Goal: Transaction & Acquisition: Obtain resource

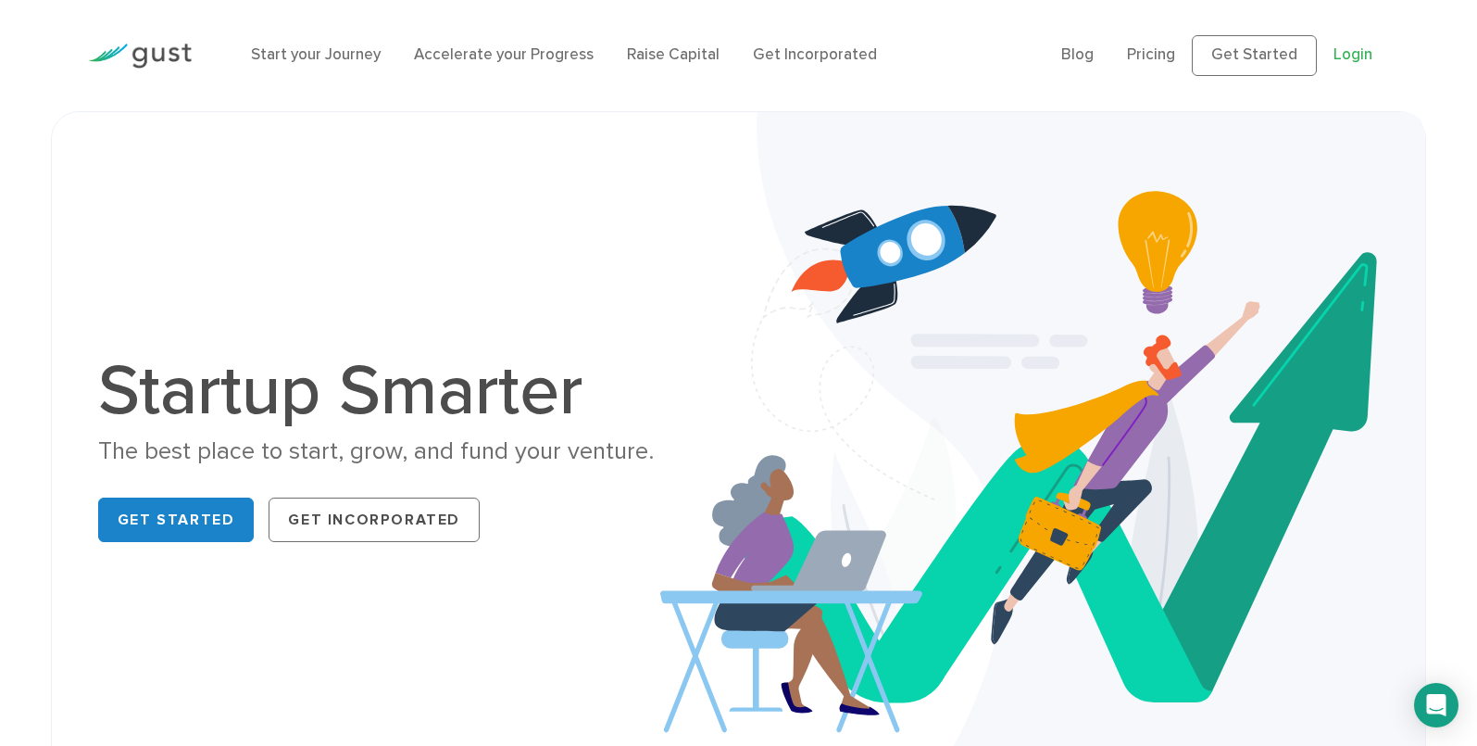
click at [1349, 56] on link "Login" at bounding box center [1353, 54] width 39 height 19
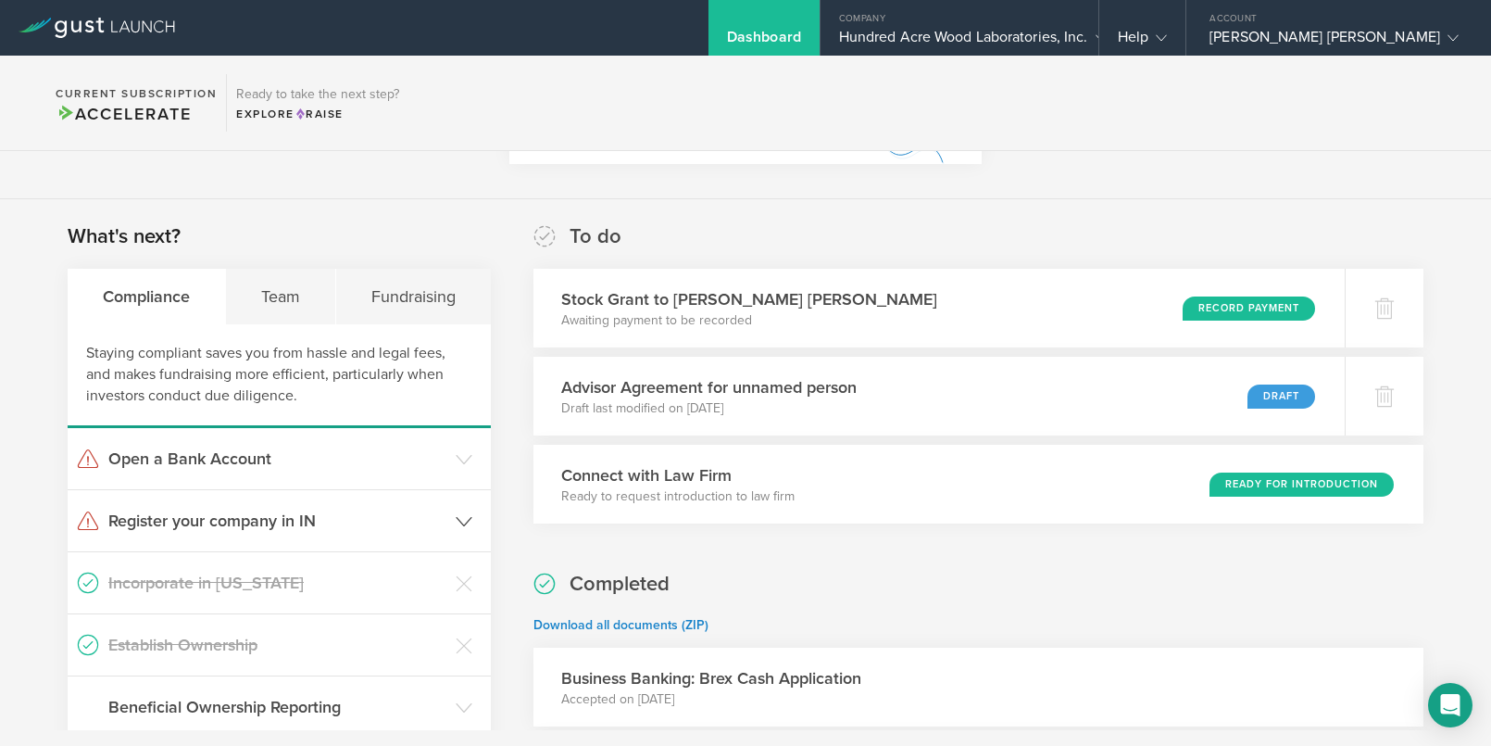
scroll to position [178, 0]
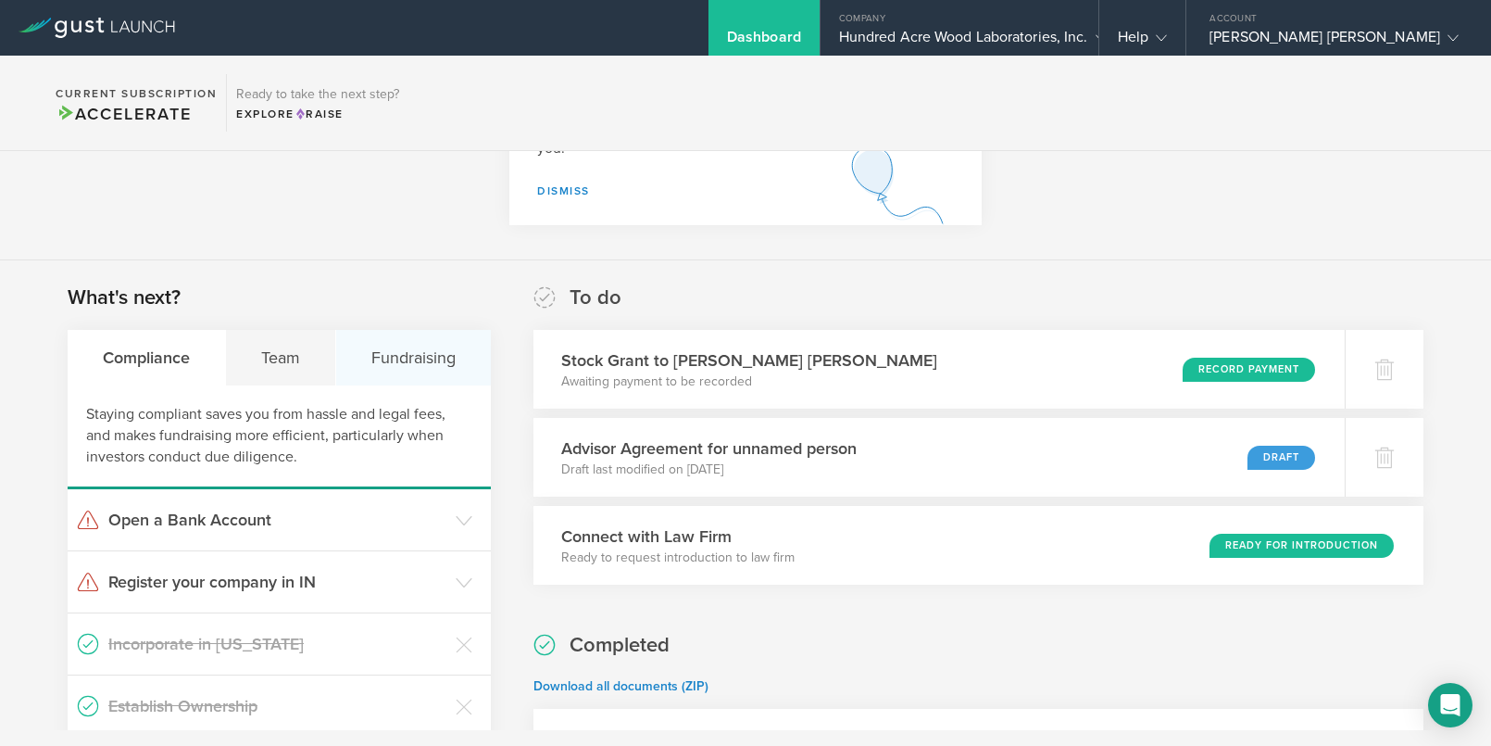
click at [405, 373] on div "Fundraising" at bounding box center [413, 358] width 155 height 56
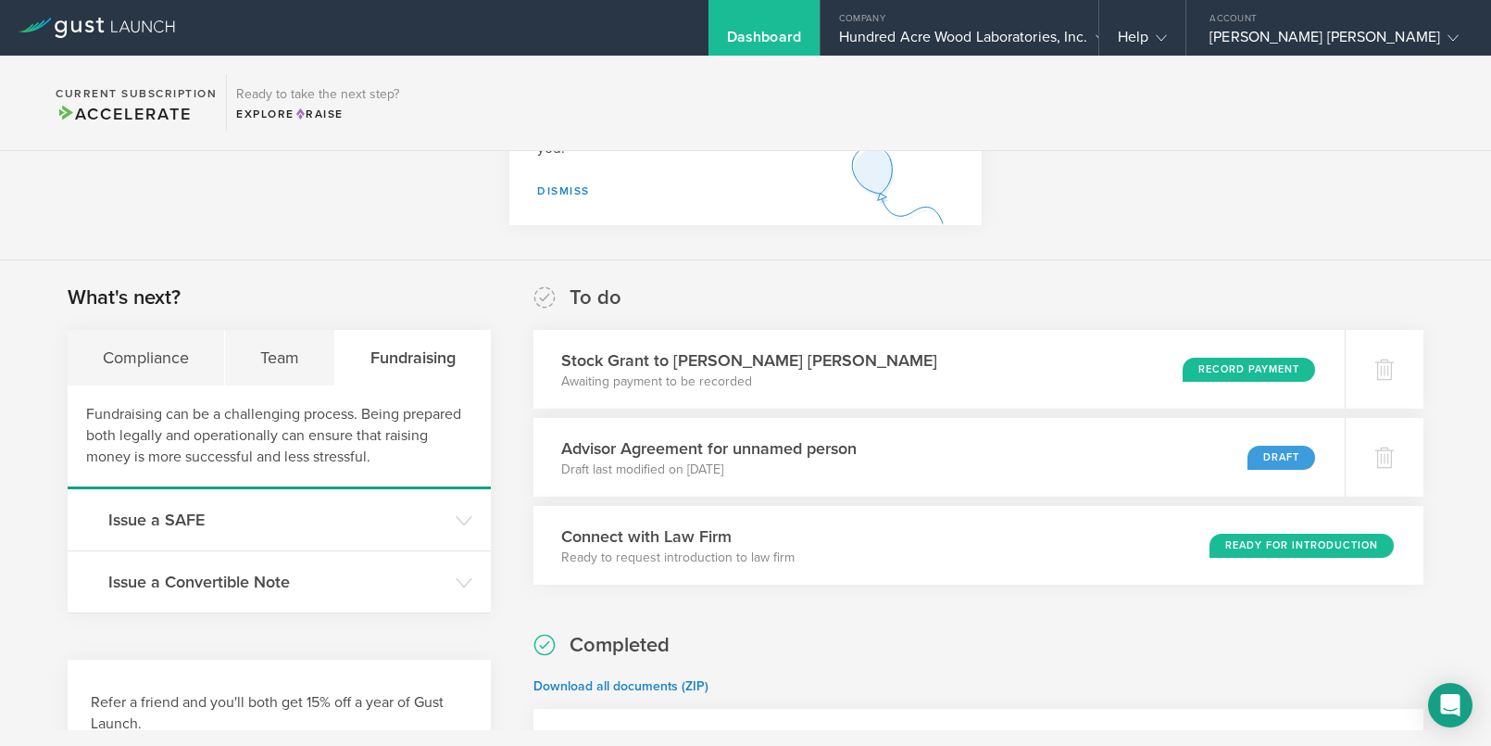
scroll to position [312, 0]
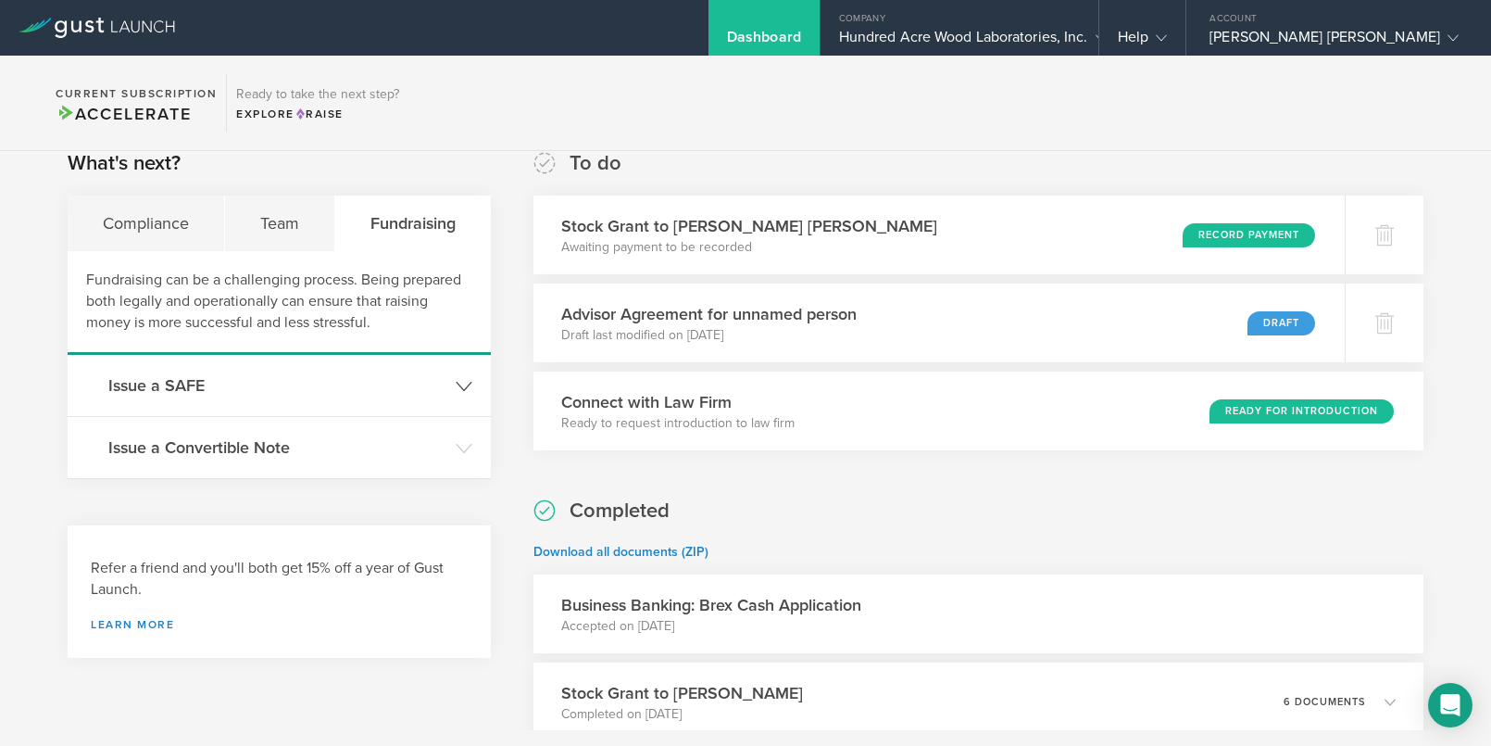
click at [373, 377] on h3 "Issue a SAFE" at bounding box center [277, 385] width 338 height 24
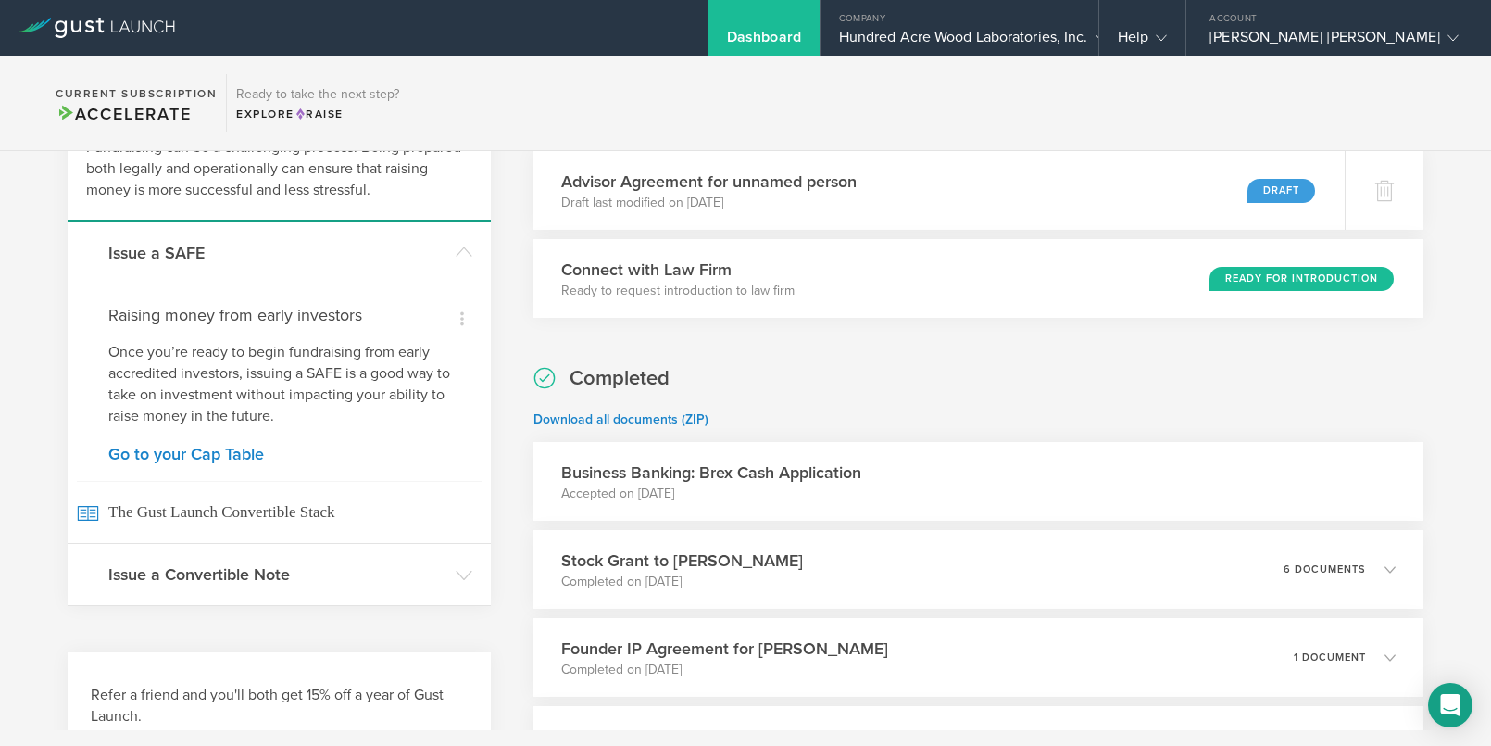
scroll to position [443, 0]
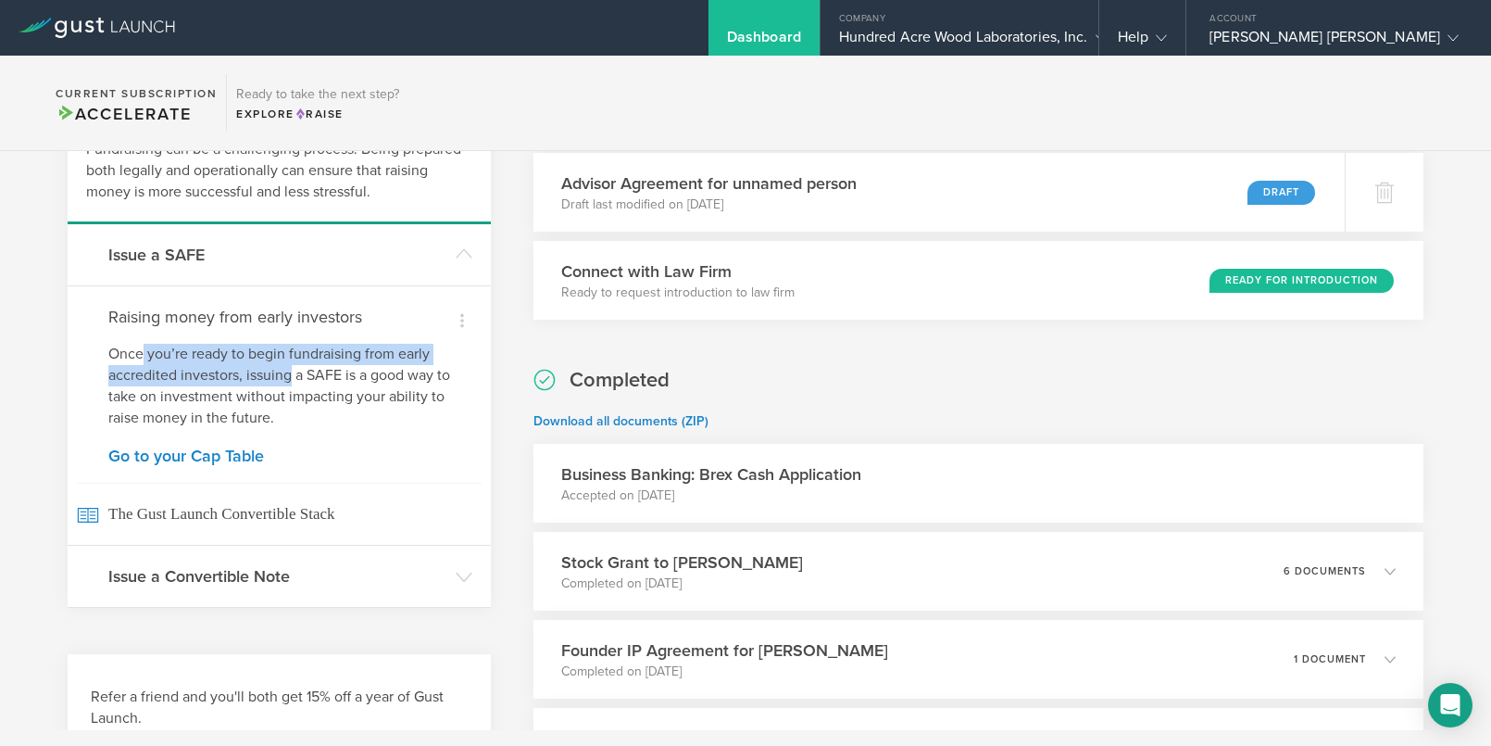
drag, startPoint x: 144, startPoint y: 357, endPoint x: 289, endPoint y: 373, distance: 146.4
click at [289, 373] on p "Once you’re ready to begin fundraising from early accredited investors, issuing…" at bounding box center [279, 386] width 342 height 85
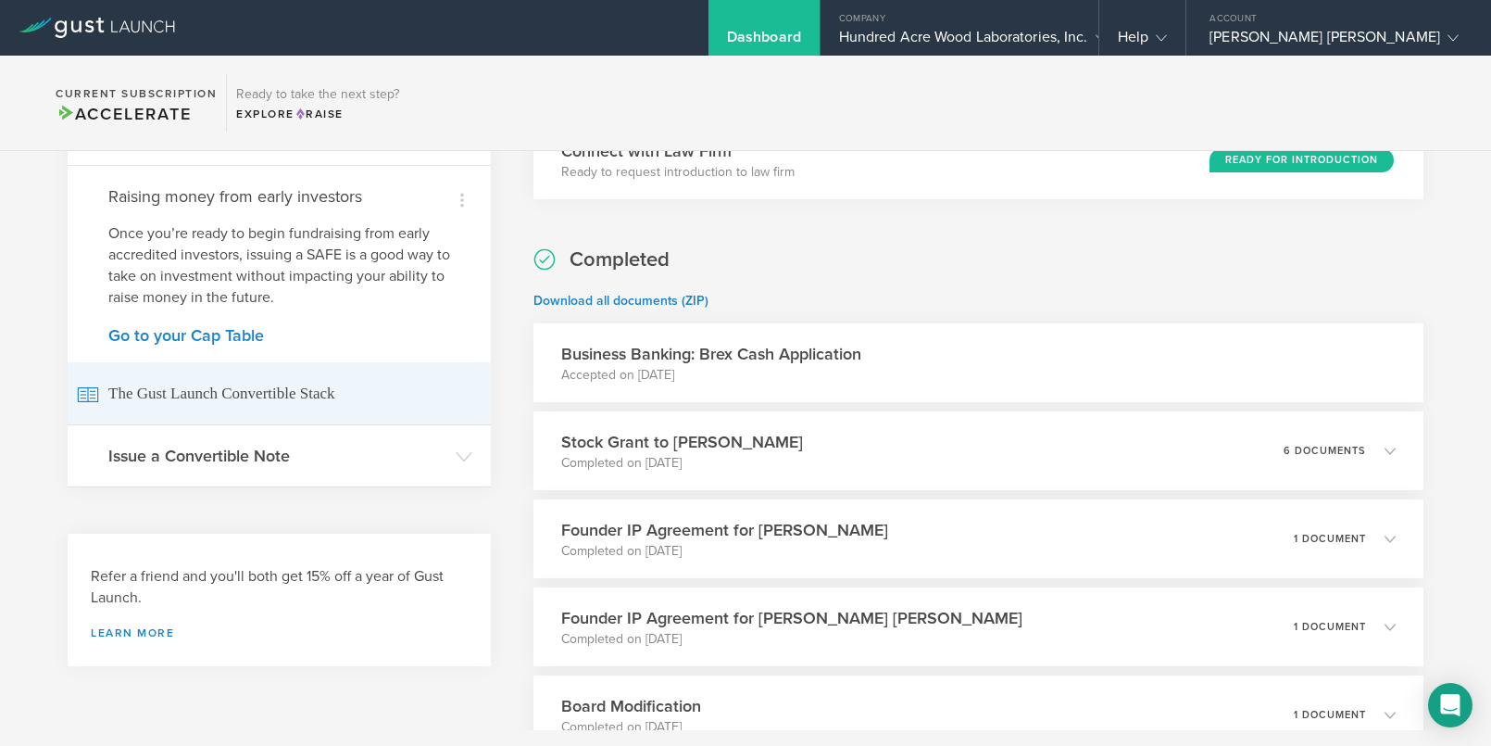
scroll to position [560, 0]
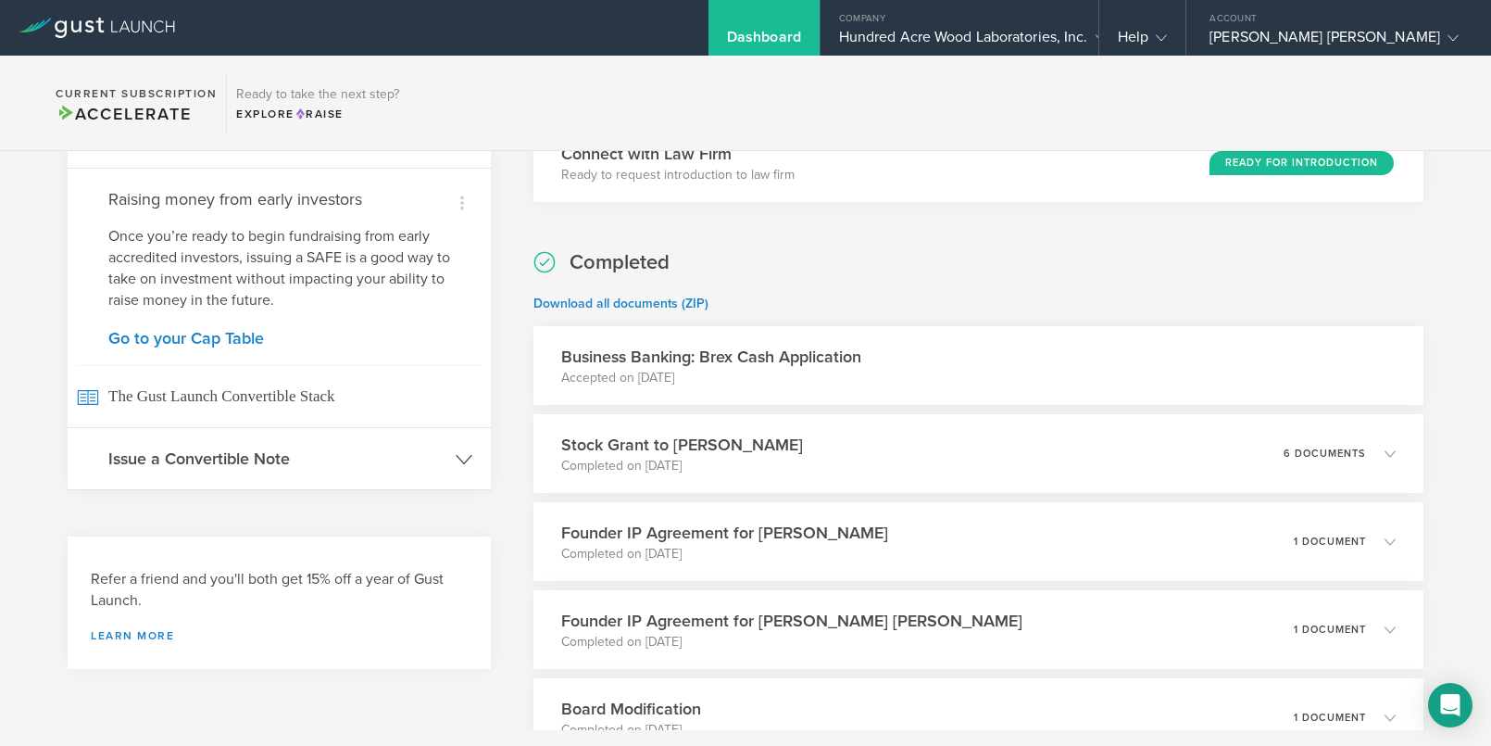
click at [318, 488] on header "Issue a Convertible Note" at bounding box center [279, 458] width 423 height 61
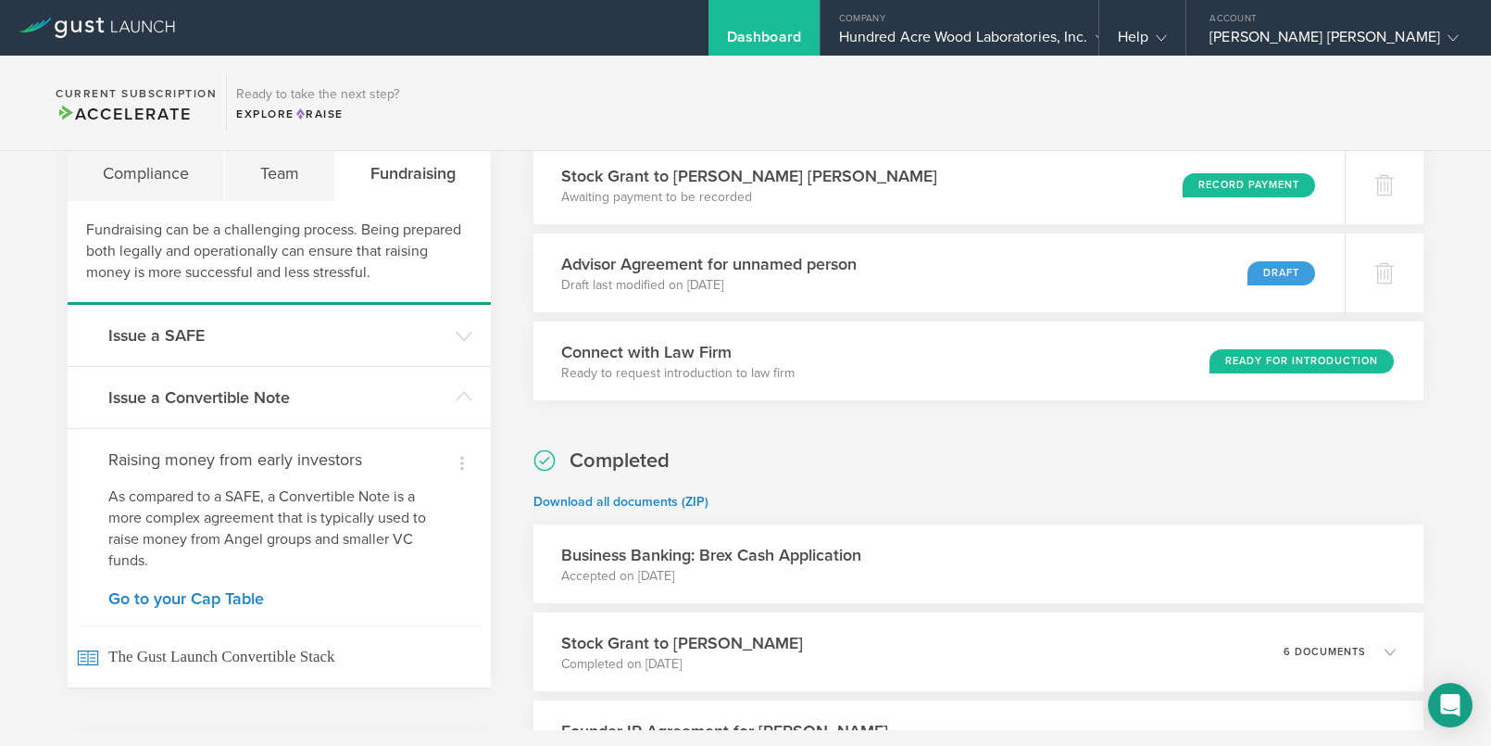
scroll to position [343, 0]
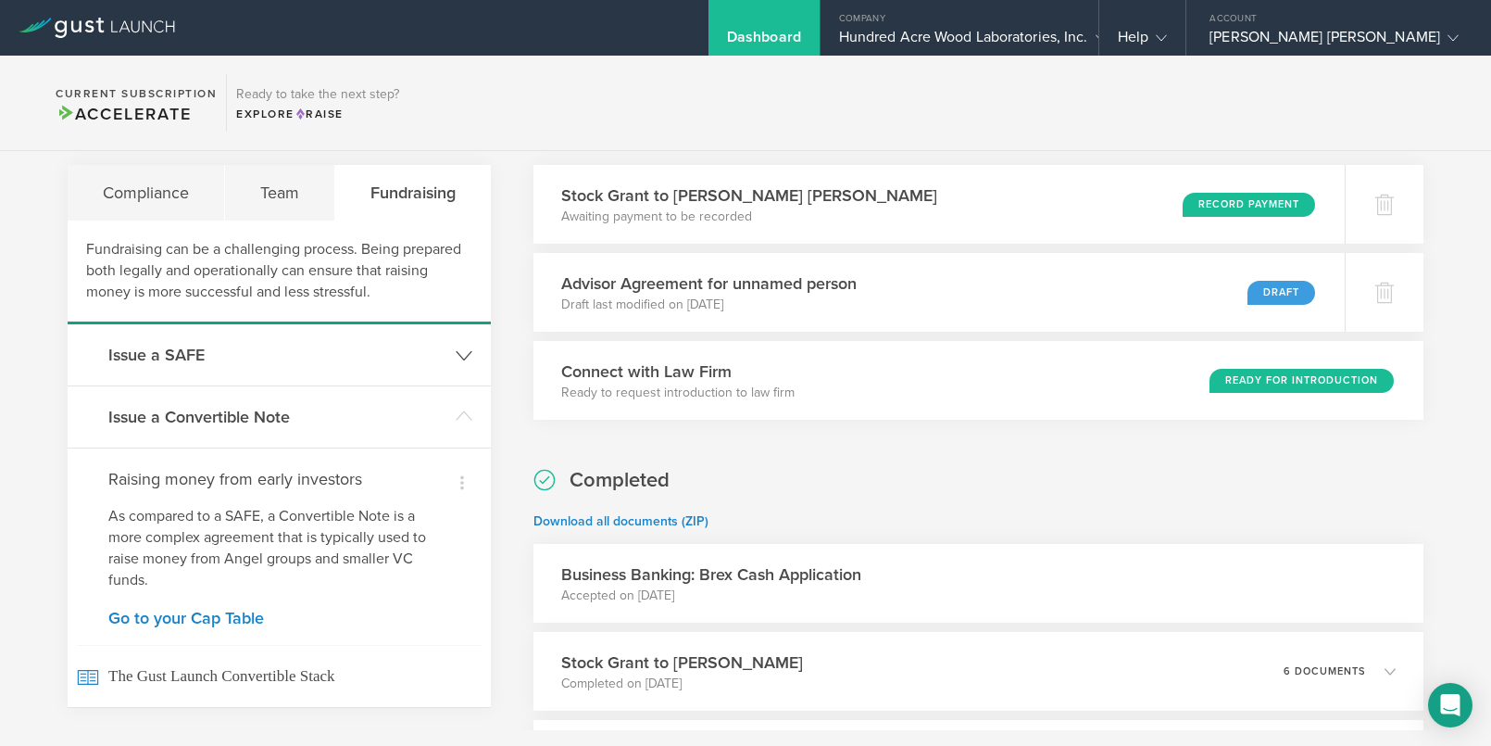
click at [355, 360] on h3 "Issue a SAFE" at bounding box center [277, 355] width 338 height 24
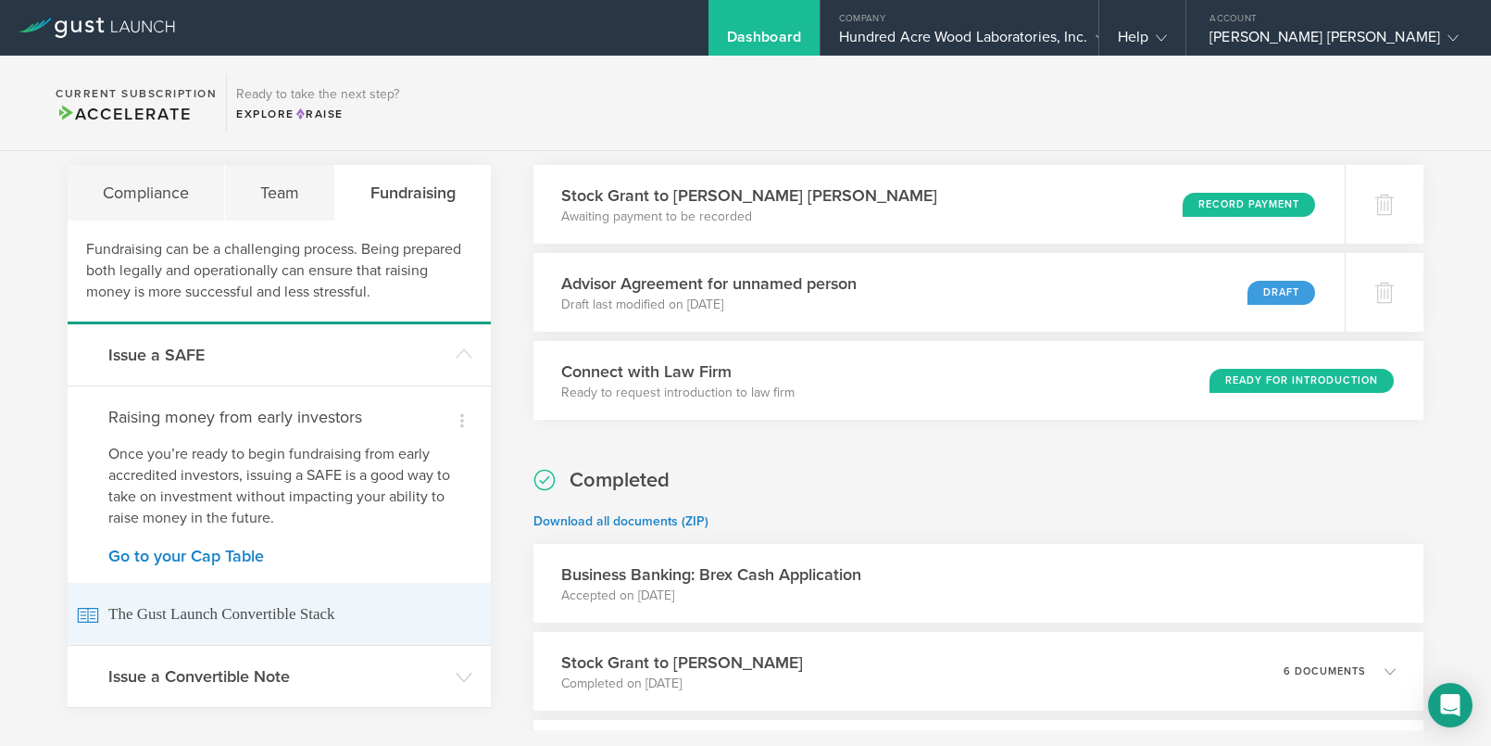
click at [184, 619] on span "The Gust Launch Convertible Stack" at bounding box center [279, 614] width 405 height 62
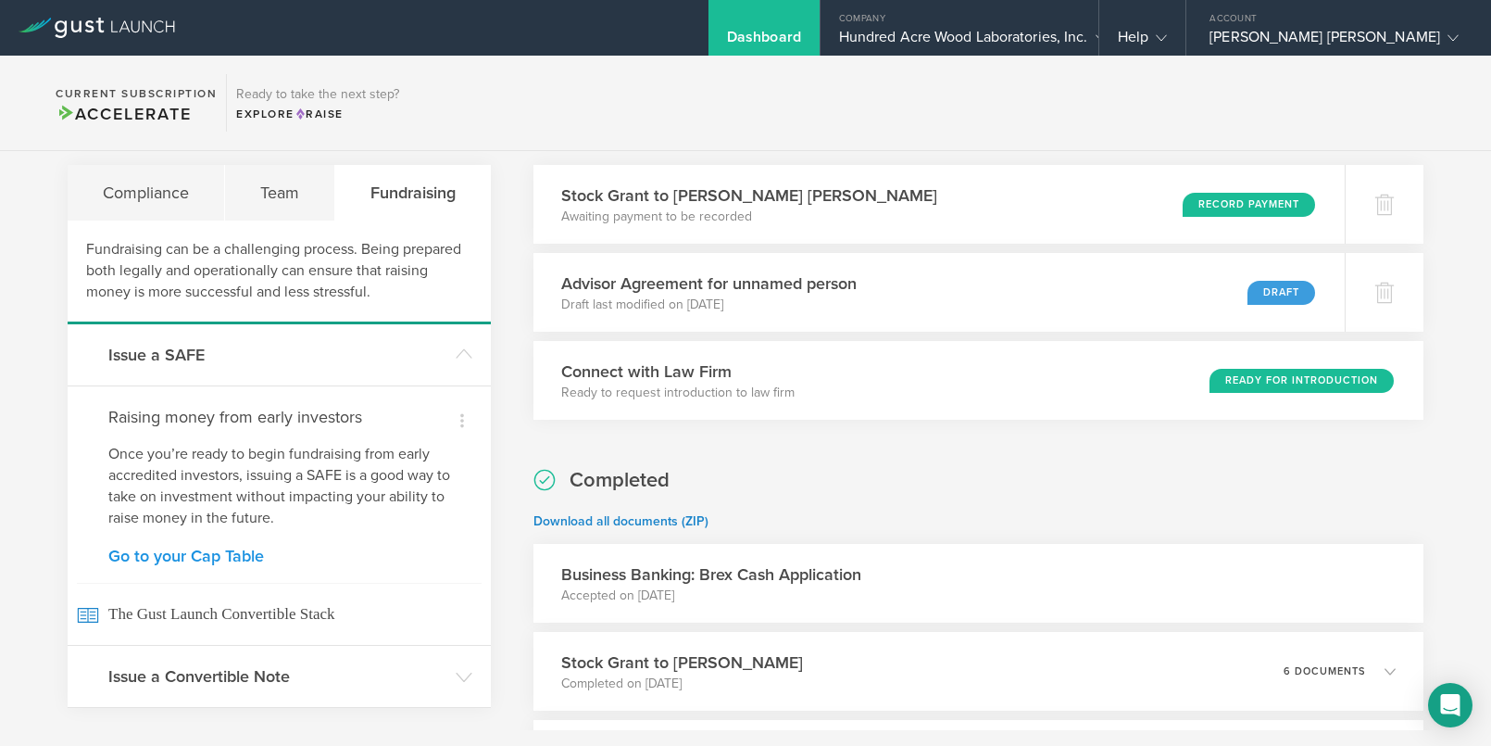
click at [181, 557] on link "Go to your Cap Table" at bounding box center [279, 555] width 342 height 17
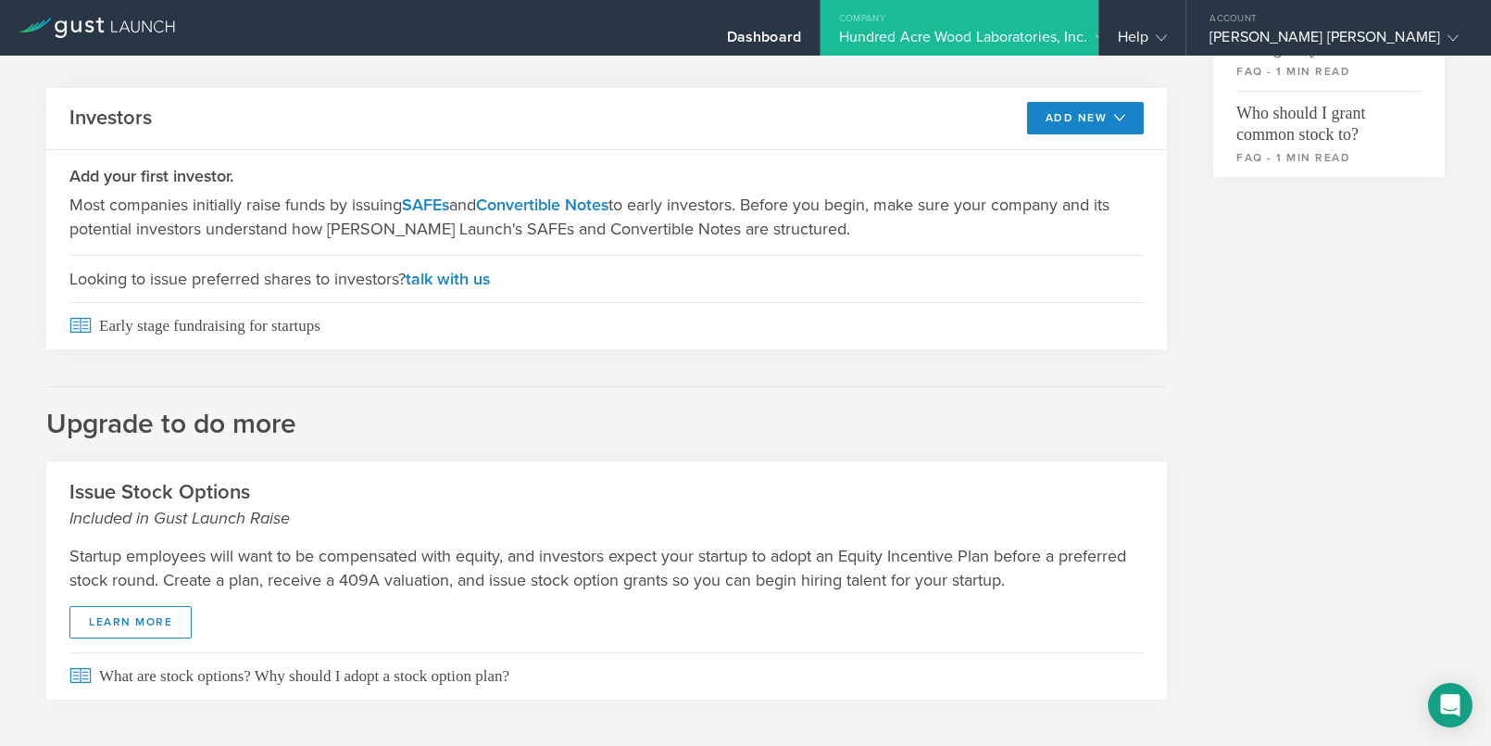
scroll to position [790, 0]
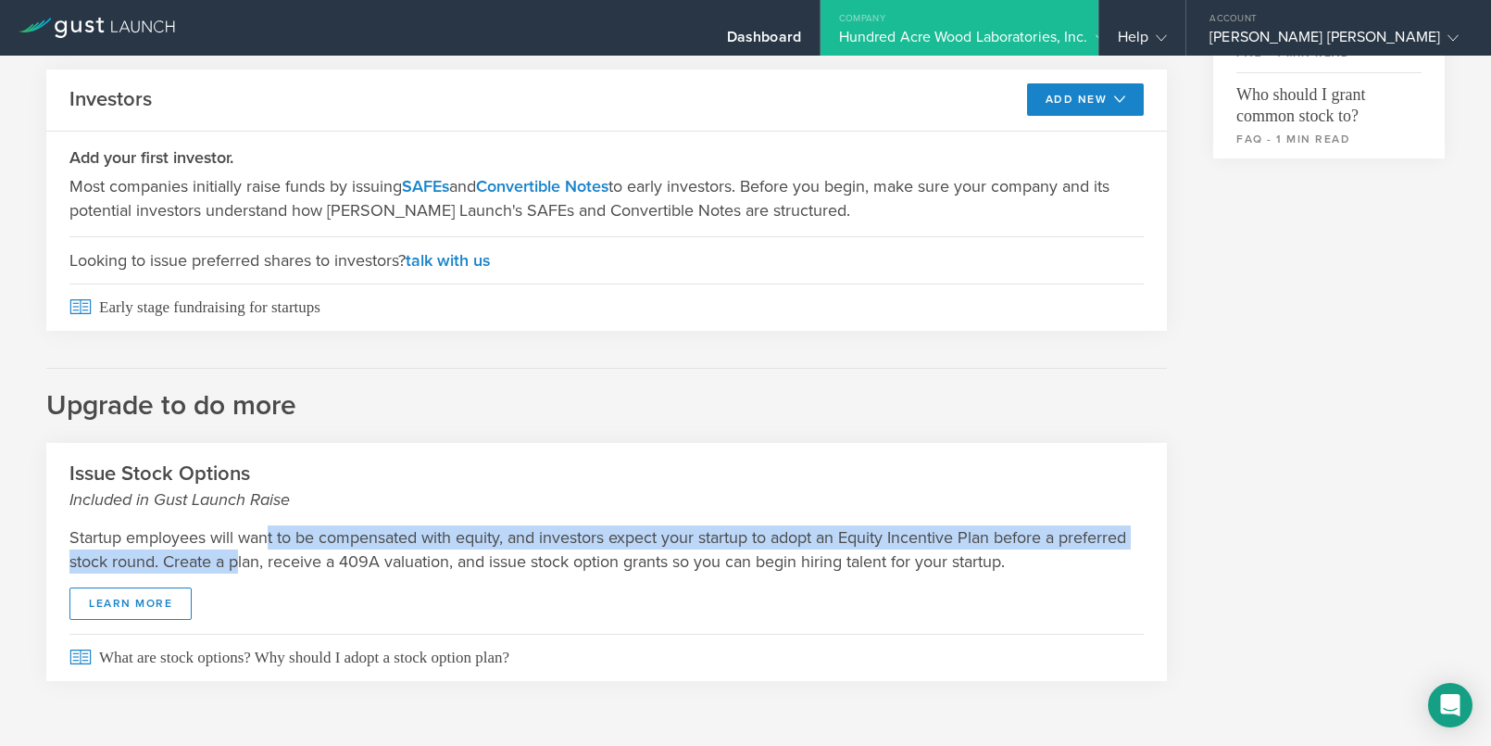
drag, startPoint x: 269, startPoint y: 538, endPoint x: 314, endPoint y: 558, distance: 49.7
click at [314, 558] on p "Startup employees will want to be compensated with equity, and investors expect…" at bounding box center [606, 549] width 1074 height 48
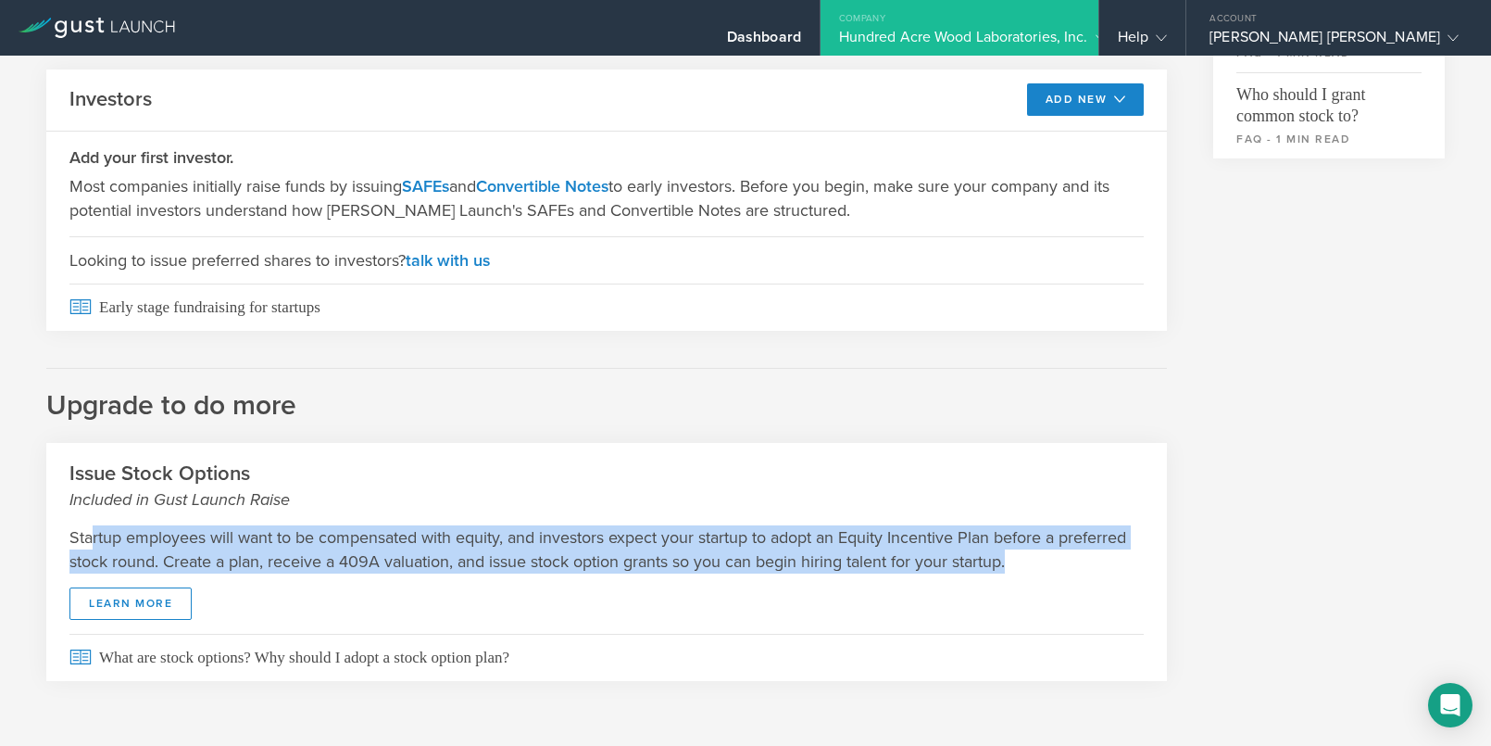
drag, startPoint x: 94, startPoint y: 539, endPoint x: 1104, endPoint y: 569, distance: 1010.9
click at [1104, 569] on p "Startup employees will want to be compensated with equity, and investors expect…" at bounding box center [606, 549] width 1074 height 48
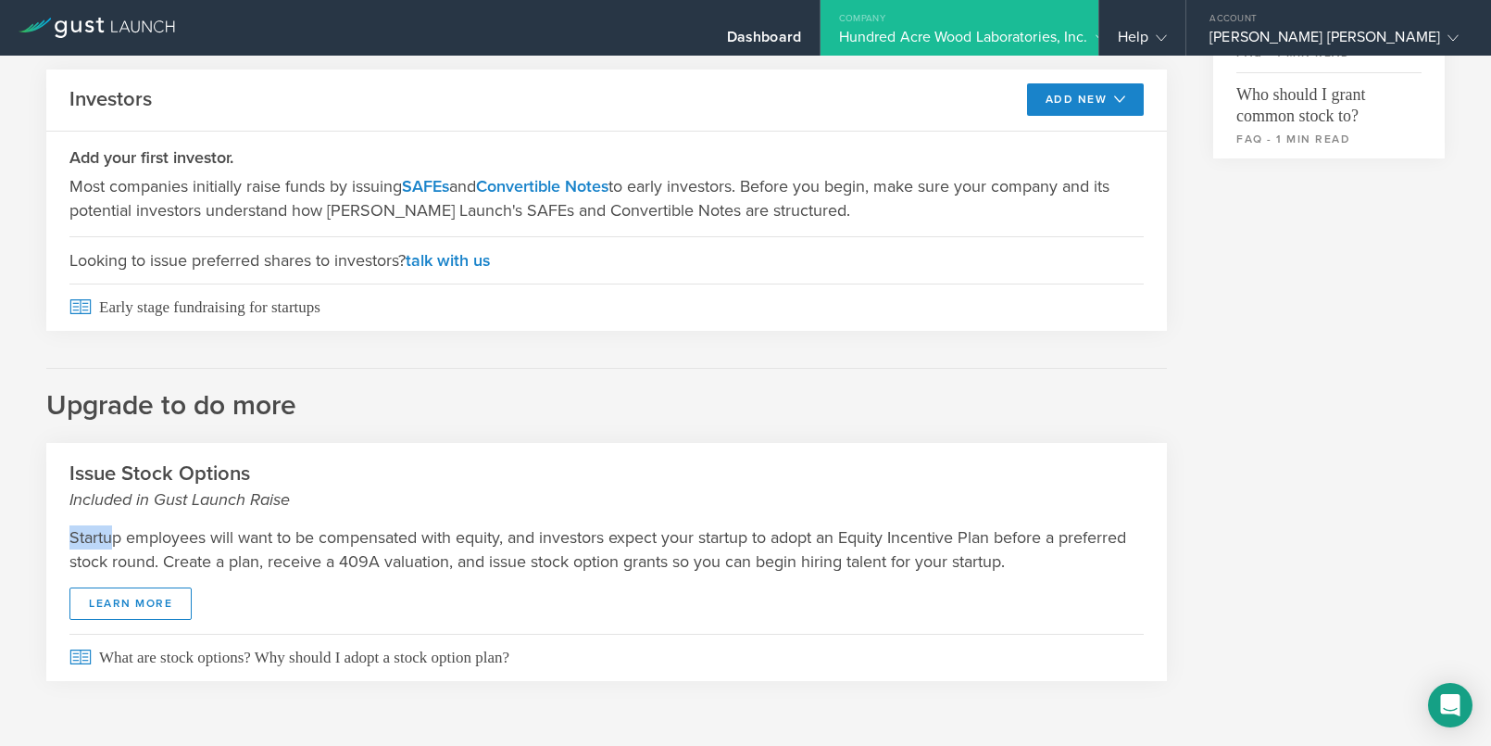
drag, startPoint x: 116, startPoint y: 540, endPoint x: 508, endPoint y: 523, distance: 392.1
click at [508, 523] on div "Startup employees will want to be compensated with equity, and investors expect…" at bounding box center [606, 572] width 1121 height 122
drag, startPoint x: 283, startPoint y: 569, endPoint x: 600, endPoint y: 558, distance: 316.9
click at [600, 558] on p "Startup employees will want to be compensated with equity, and investors expect…" at bounding box center [606, 549] width 1074 height 48
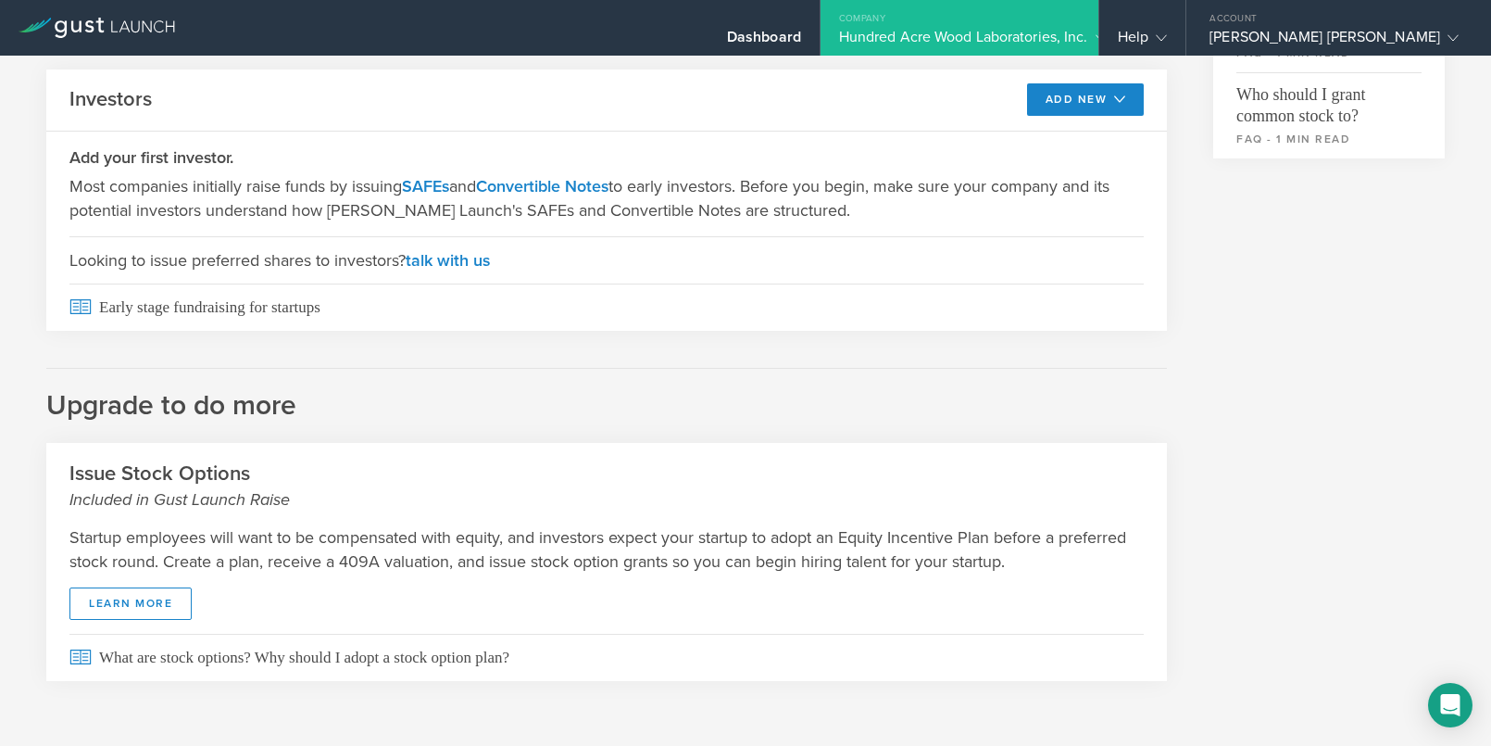
click at [601, 558] on p "Startup employees will want to be compensated with equity, and investors expect…" at bounding box center [606, 549] width 1074 height 48
drag, startPoint x: 537, startPoint y: 555, endPoint x: 912, endPoint y: 569, distance: 375.4
click at [912, 569] on p "Startup employees will want to be compensated with equity, and investors expect…" at bounding box center [606, 549] width 1074 height 48
drag, startPoint x: 704, startPoint y: 568, endPoint x: 977, endPoint y: 566, distance: 273.2
click at [977, 566] on p "Startup employees will want to be compensated with equity, and investors expect…" at bounding box center [606, 549] width 1074 height 48
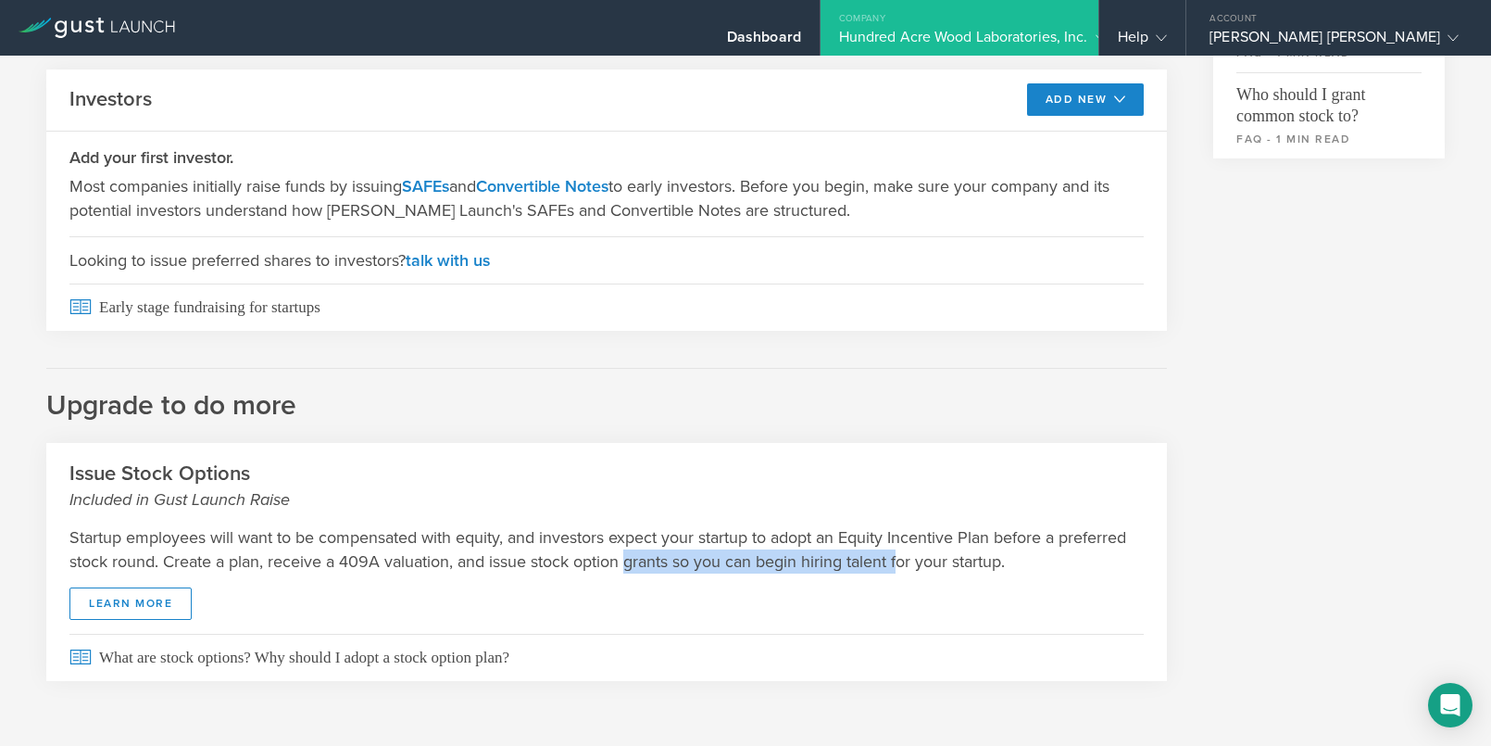
click at [977, 566] on p "Startup employees will want to be compensated with equity, and investors expect…" at bounding box center [606, 549] width 1074 height 48
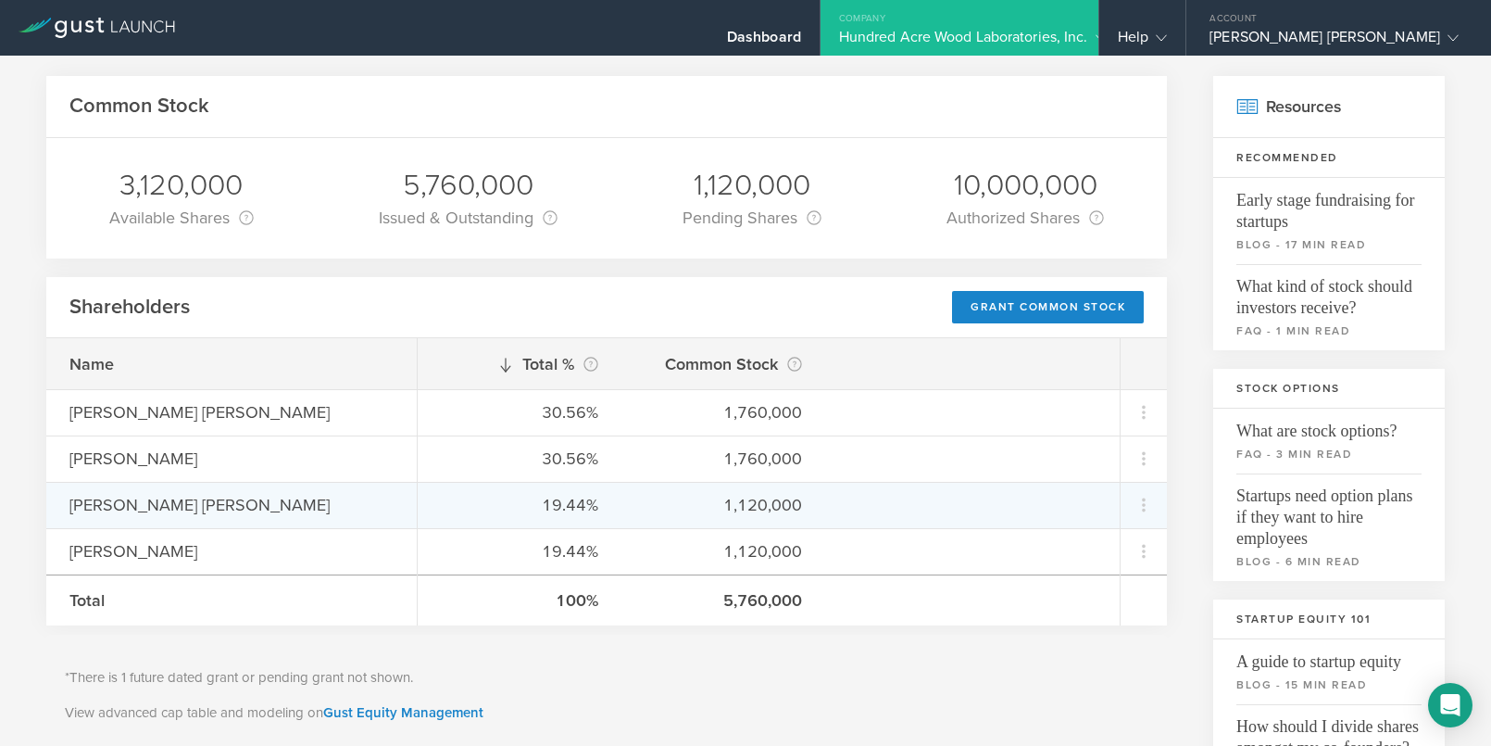
scroll to position [70, 0]
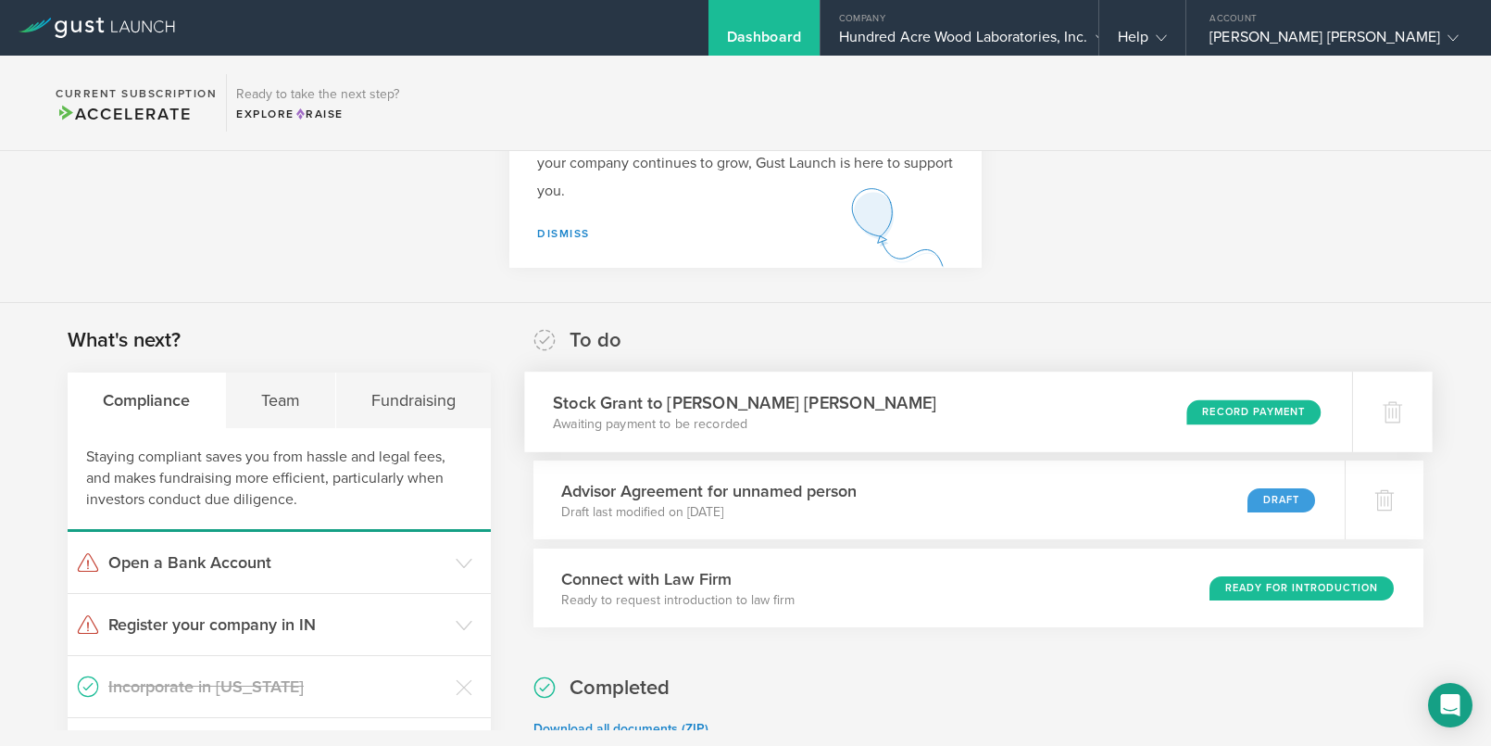
scroll to position [130, 0]
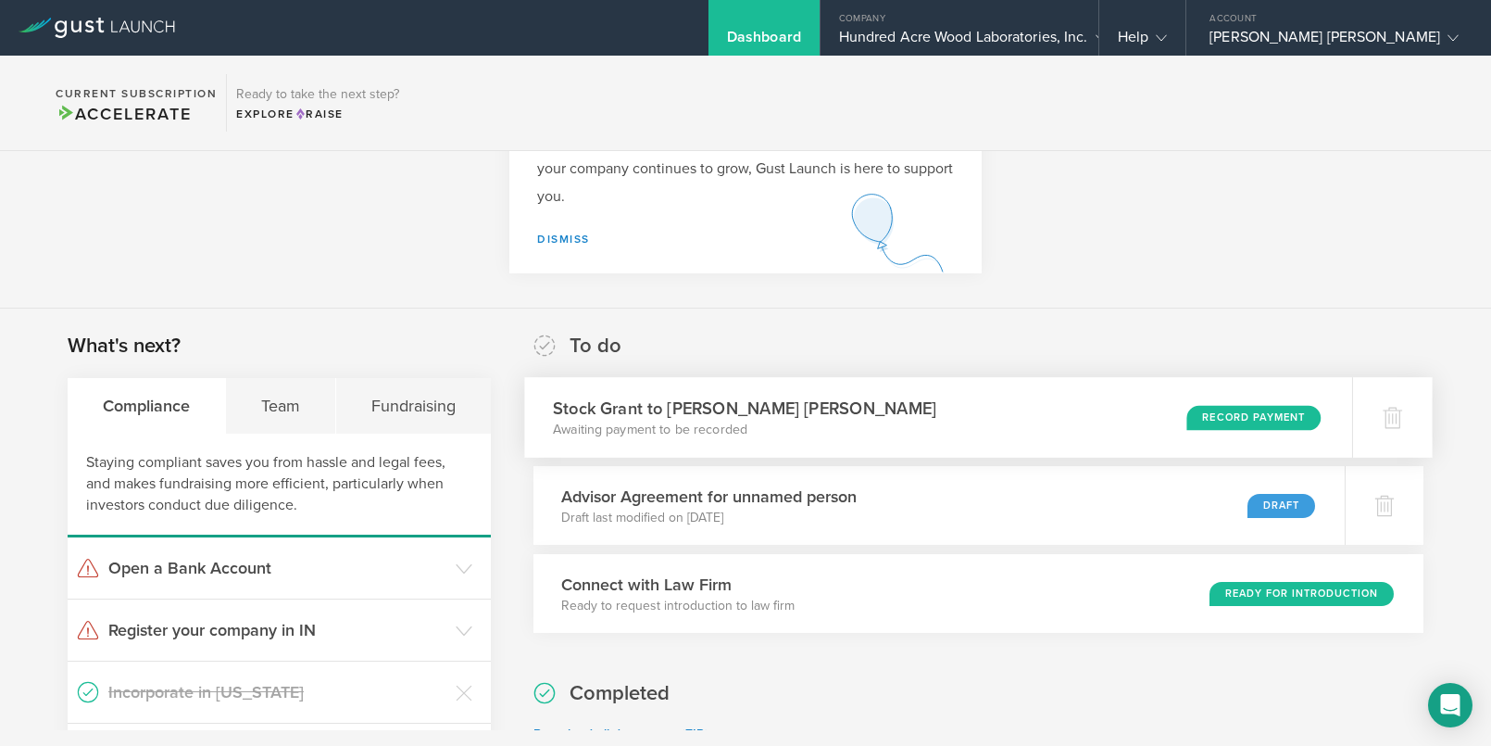
click at [957, 407] on div "Stock Grant to Amal Ali Torres Awaiting payment to be recorded Record Payment" at bounding box center [938, 417] width 827 height 81
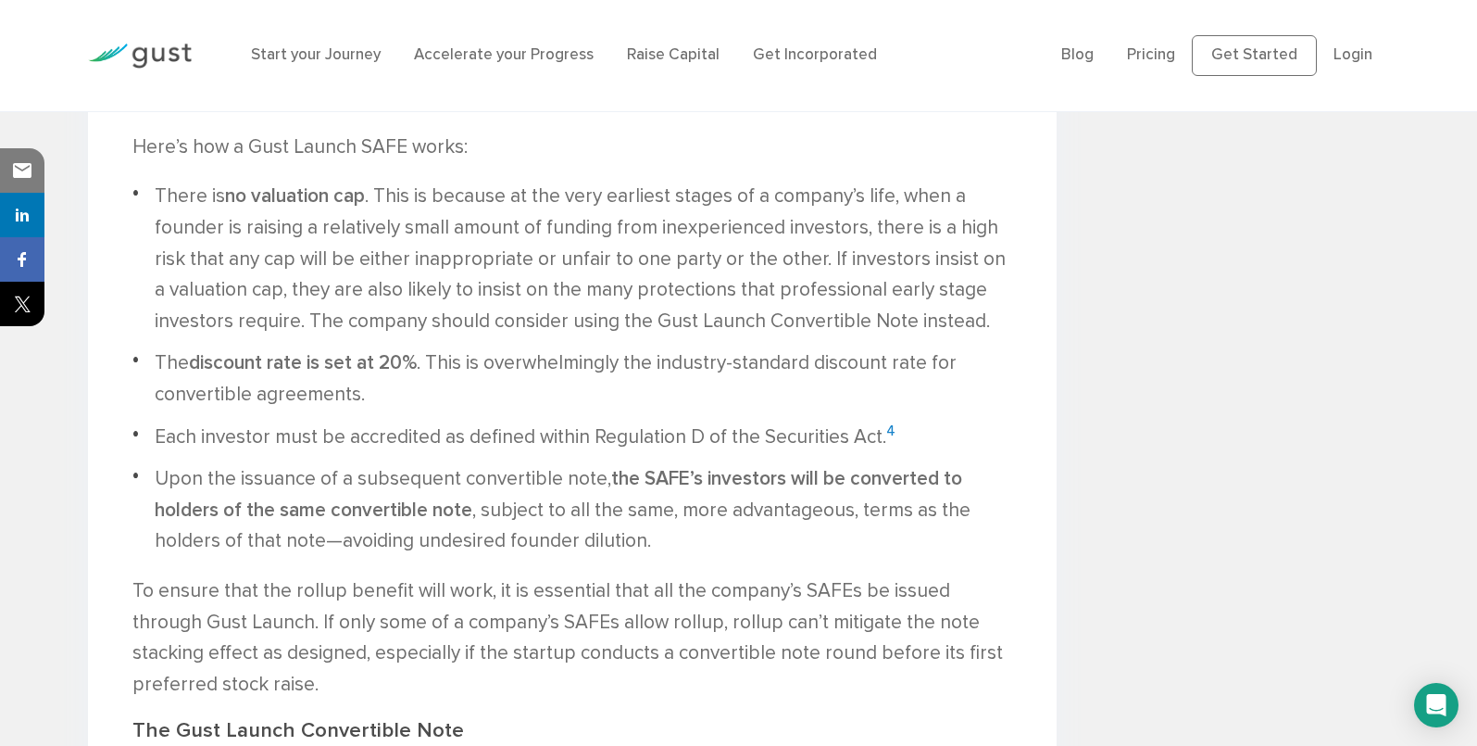
scroll to position [3080, 0]
drag, startPoint x: 242, startPoint y: 332, endPoint x: 532, endPoint y: 329, distance: 289.9
click at [532, 348] on li "The discount rate is set at 20% . This is overwhelmingly the industry-standard …" at bounding box center [572, 379] width 881 height 62
drag, startPoint x: 724, startPoint y: 339, endPoint x: 810, endPoint y: 347, distance: 86.5
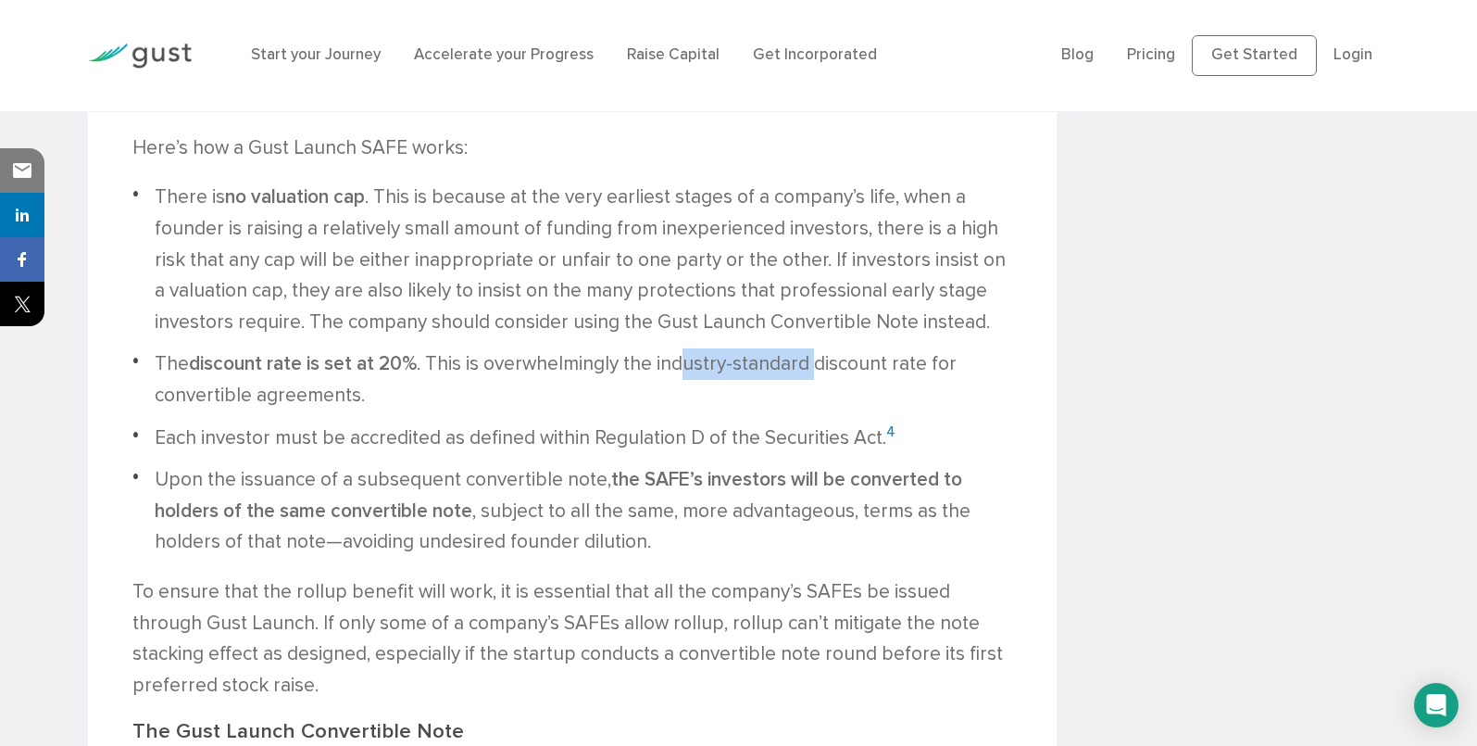
click at [810, 348] on li "The discount rate is set at 20% . This is overwhelmingly the industry-standard …" at bounding box center [572, 379] width 881 height 62
click at [833, 348] on li "The discount rate is set at 20% . This is overwhelmingly the industry-standard …" at bounding box center [572, 379] width 881 height 62
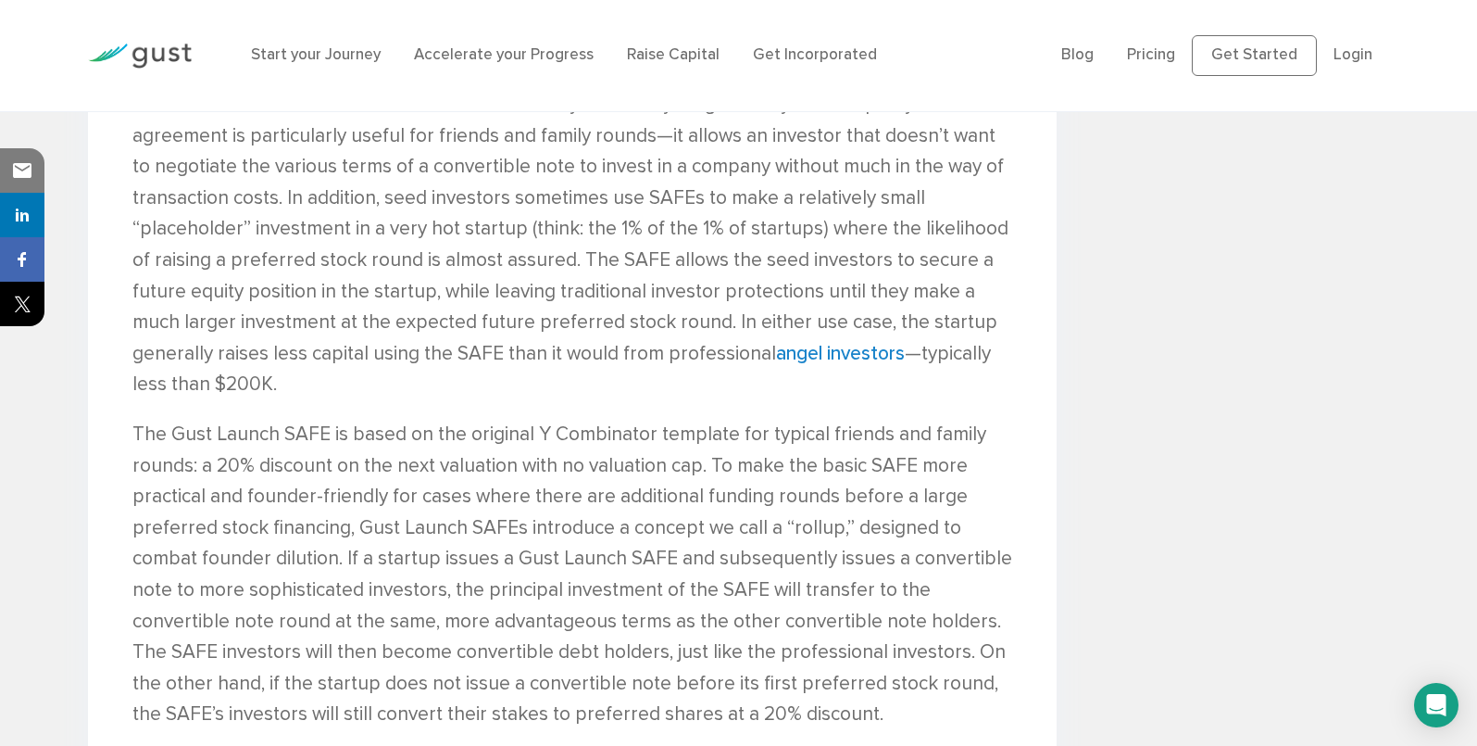
scroll to position [2290, 0]
drag, startPoint x: 552, startPoint y: 327, endPoint x: 681, endPoint y: 332, distance: 128.9
click at [681, 332] on p "When it was introduced, the SAFE offered a simplified and standardized approach…" at bounding box center [572, 229] width 881 height 343
drag, startPoint x: 472, startPoint y: 329, endPoint x: 679, endPoint y: 322, distance: 206.6
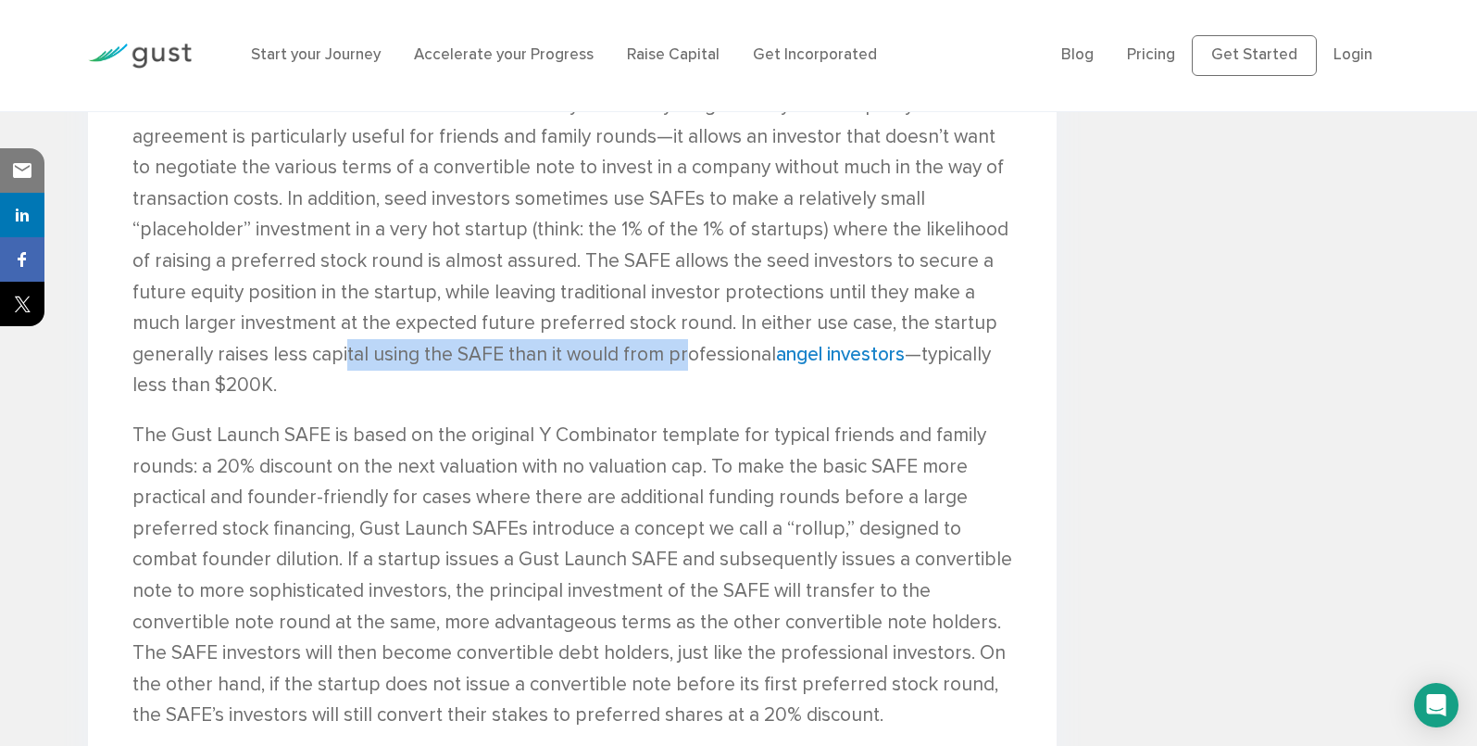
click at [679, 322] on p "When it was introduced, the SAFE offered a simplified and standardized approach…" at bounding box center [572, 229] width 881 height 343
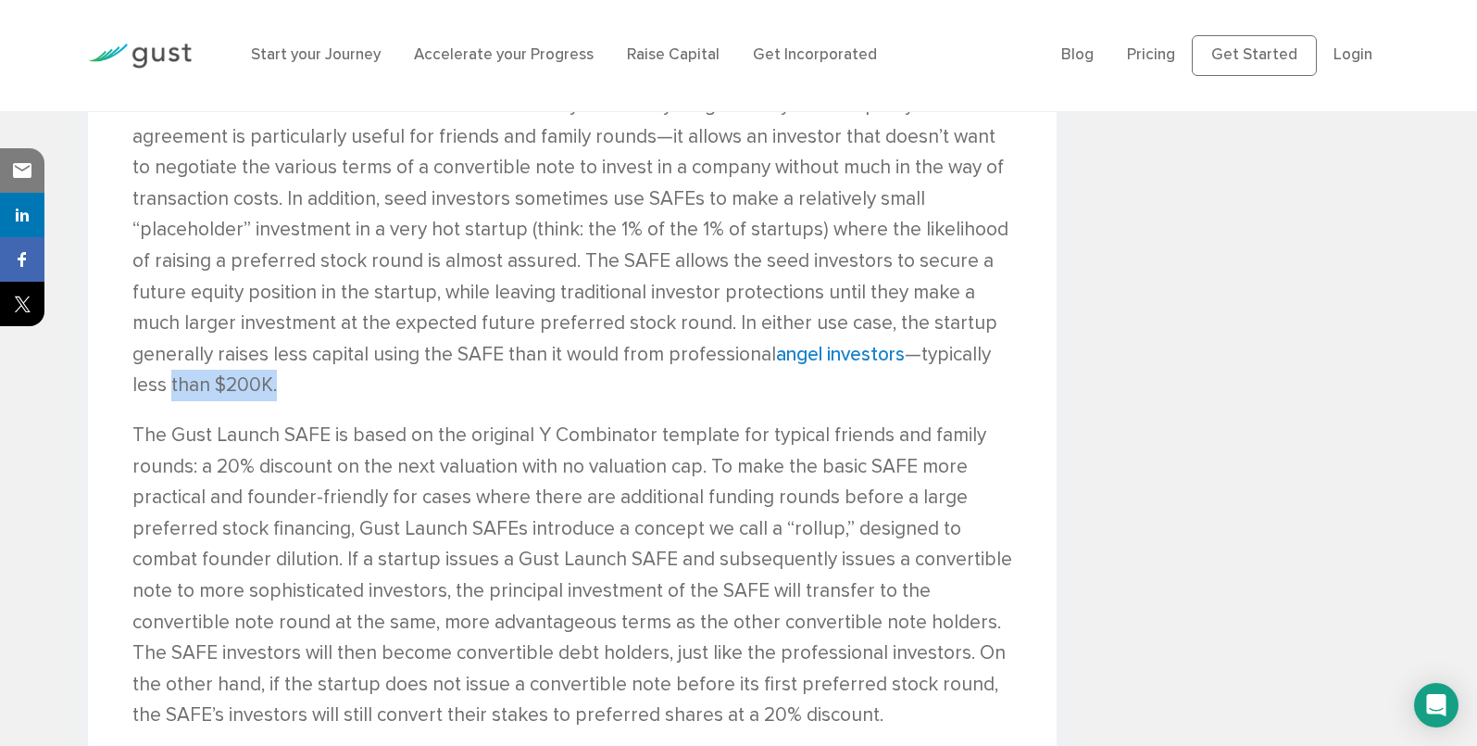
drag, startPoint x: 171, startPoint y: 353, endPoint x: 313, endPoint y: 358, distance: 141.8
click at [313, 358] on p "When it was introduced, the SAFE offered a simplified and standardized approach…" at bounding box center [572, 229] width 881 height 343
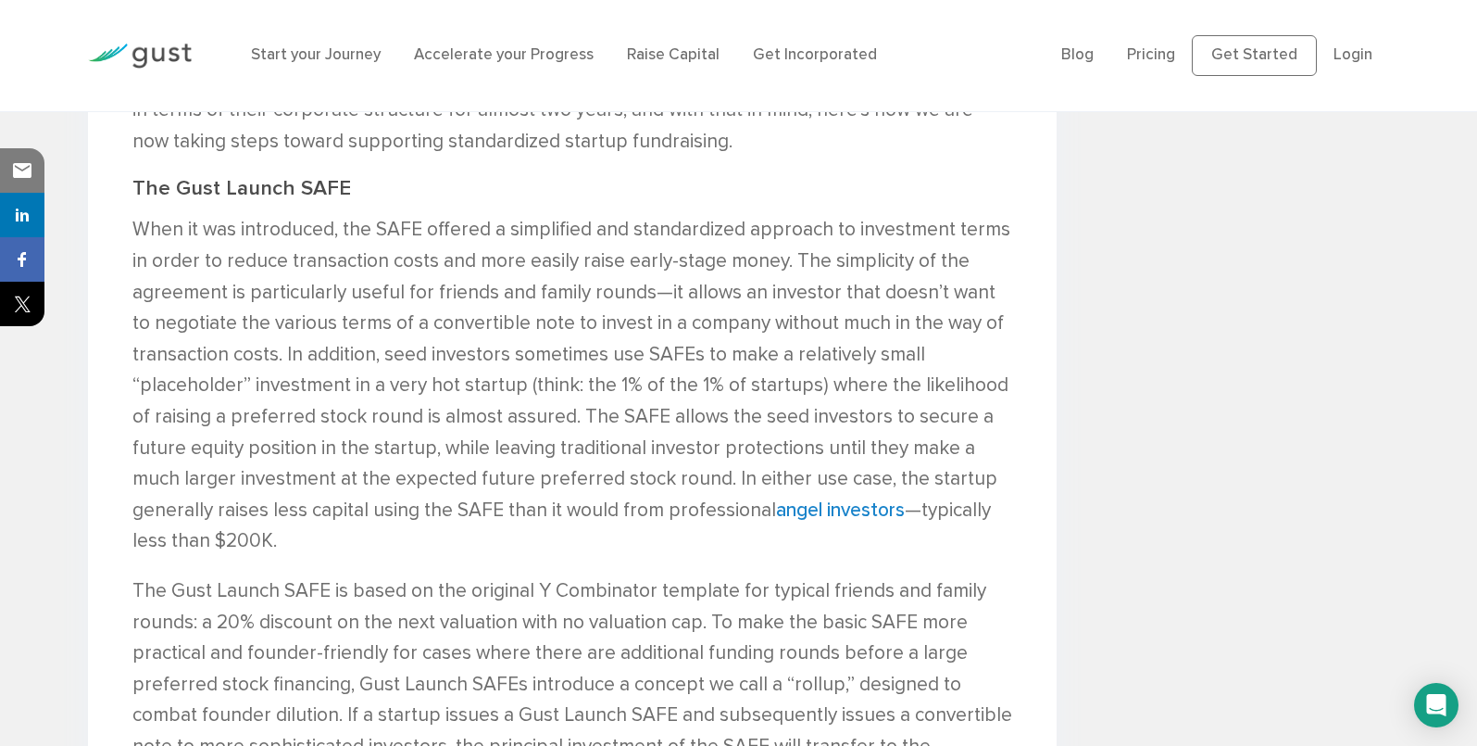
drag, startPoint x: 258, startPoint y: 203, endPoint x: 860, endPoint y: 214, distance: 602.1
click at [860, 214] on p "When it was introduced, the SAFE offered a simplified and standardized approach…" at bounding box center [572, 385] width 881 height 343
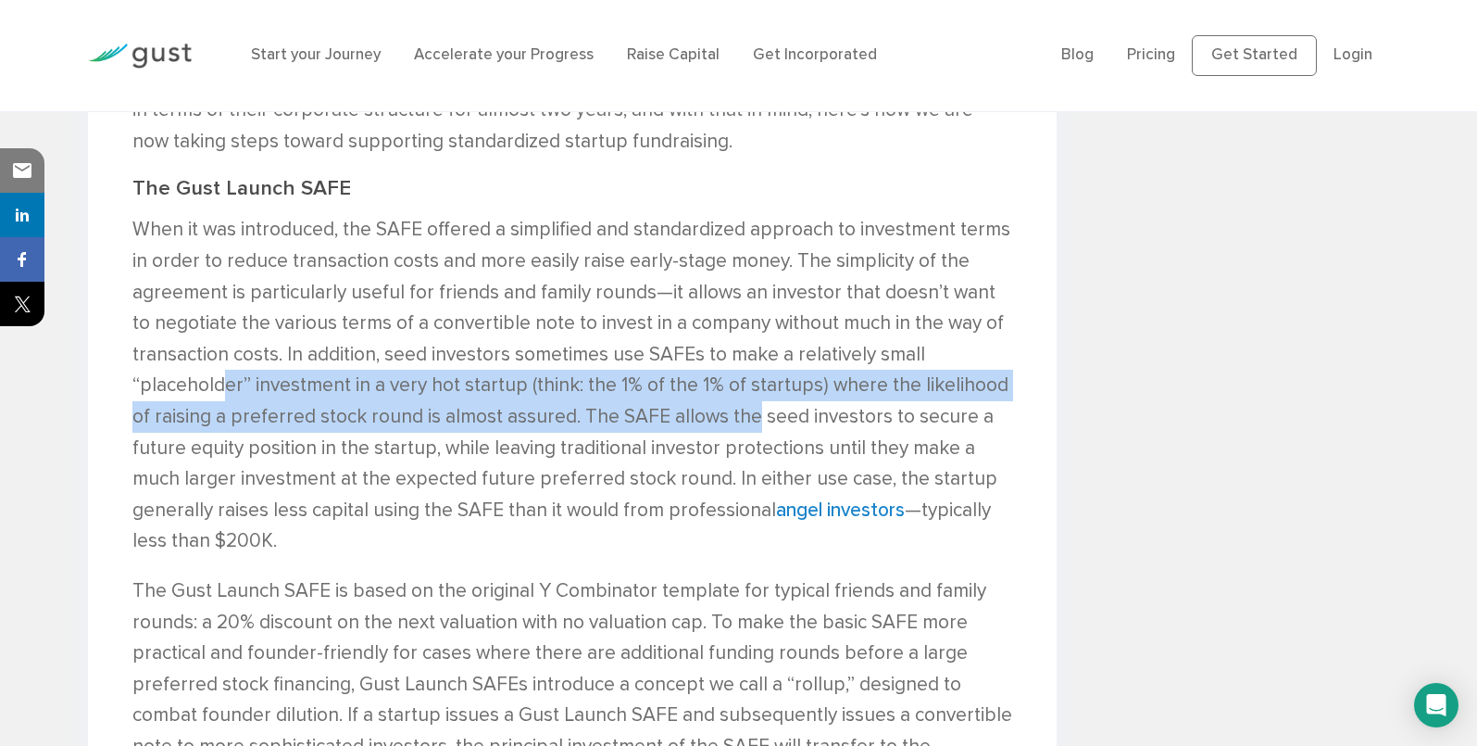
drag, startPoint x: 228, startPoint y: 356, endPoint x: 754, endPoint y: 392, distance: 527.3
click at [754, 392] on p "When it was introduced, the SAFE offered a simplified and standardized approach…" at bounding box center [572, 385] width 881 height 343
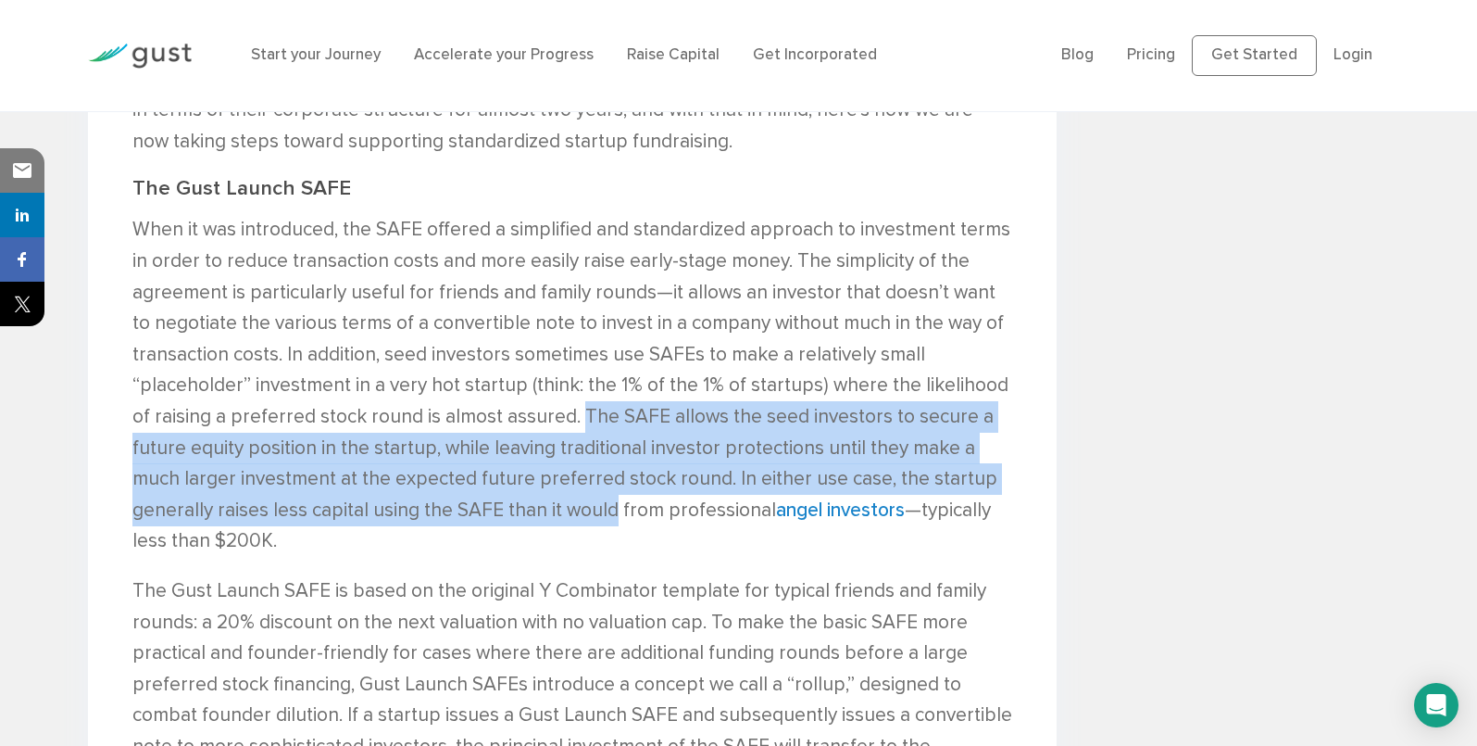
drag, startPoint x: 576, startPoint y: 380, endPoint x: 611, endPoint y: 479, distance: 105.2
click at [611, 479] on p "When it was introduced, the SAFE offered a simplified and standardized approach…" at bounding box center [572, 385] width 881 height 343
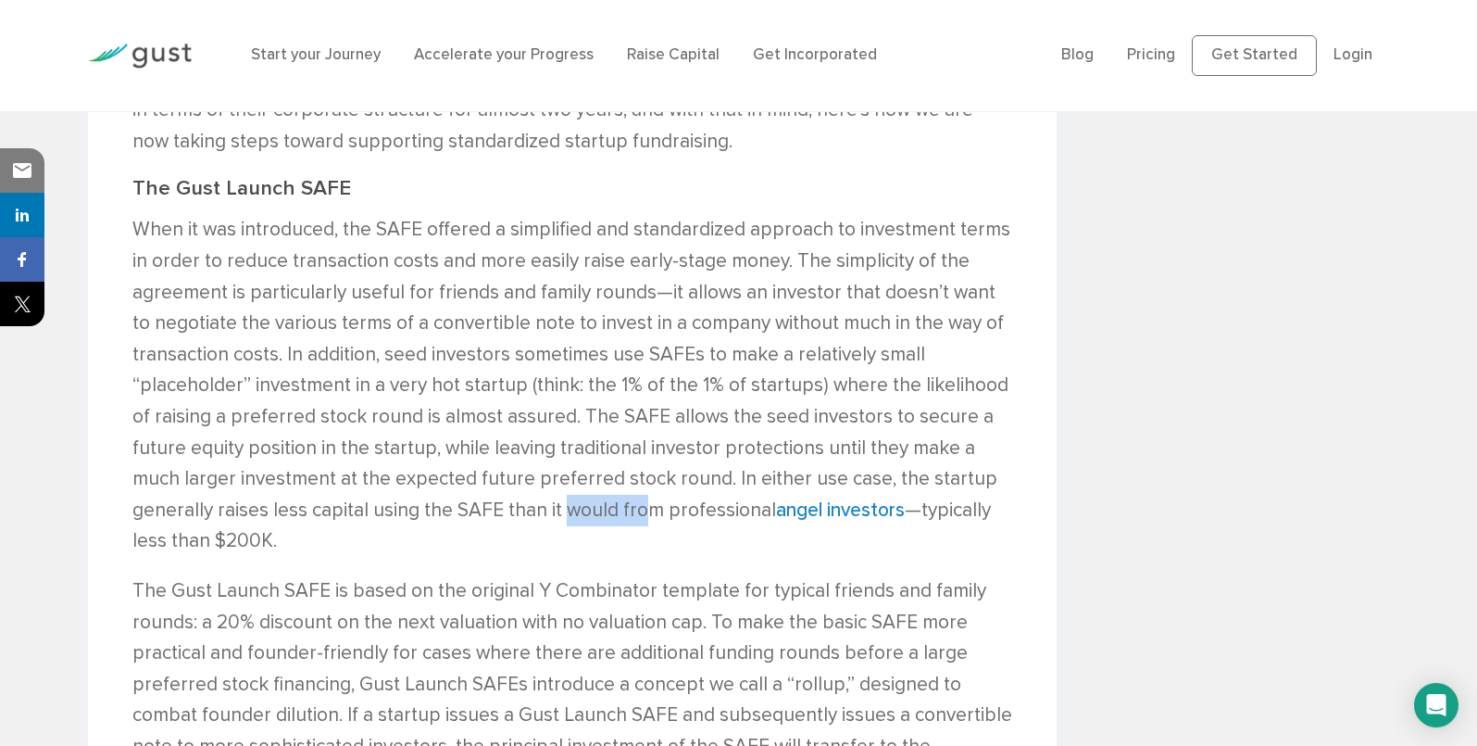
drag, startPoint x: 571, startPoint y: 483, endPoint x: 640, endPoint y: 474, distance: 70.0
click at [640, 474] on p "When it was introduced, the SAFE offered a simplified and standardized approach…" at bounding box center [572, 385] width 881 height 343
drag, startPoint x: 505, startPoint y: 482, endPoint x: 668, endPoint y: 483, distance: 163.0
click at [668, 483] on p "When it was introduced, the SAFE offered a simplified and standardized approach…" at bounding box center [572, 385] width 881 height 343
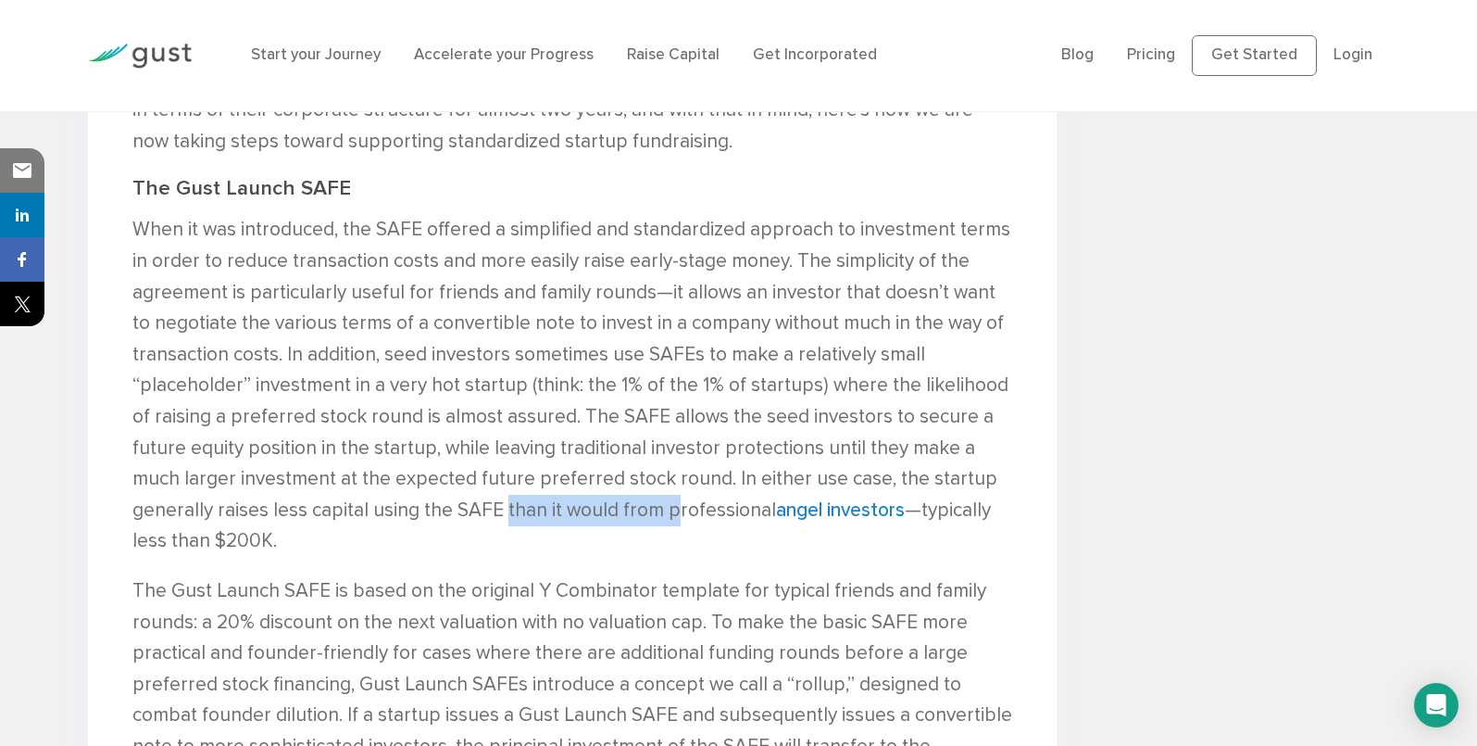
click at [668, 483] on p "When it was introduced, the SAFE offered a simplified and standardized approach…" at bounding box center [572, 385] width 881 height 343
drag, startPoint x: 484, startPoint y: 474, endPoint x: 670, endPoint y: 477, distance: 185.3
click at [670, 477] on p "When it was introduced, the SAFE offered a simplified and standardized approach…" at bounding box center [572, 385] width 881 height 343
drag, startPoint x: 147, startPoint y: 503, endPoint x: 344, endPoint y: 526, distance: 197.7
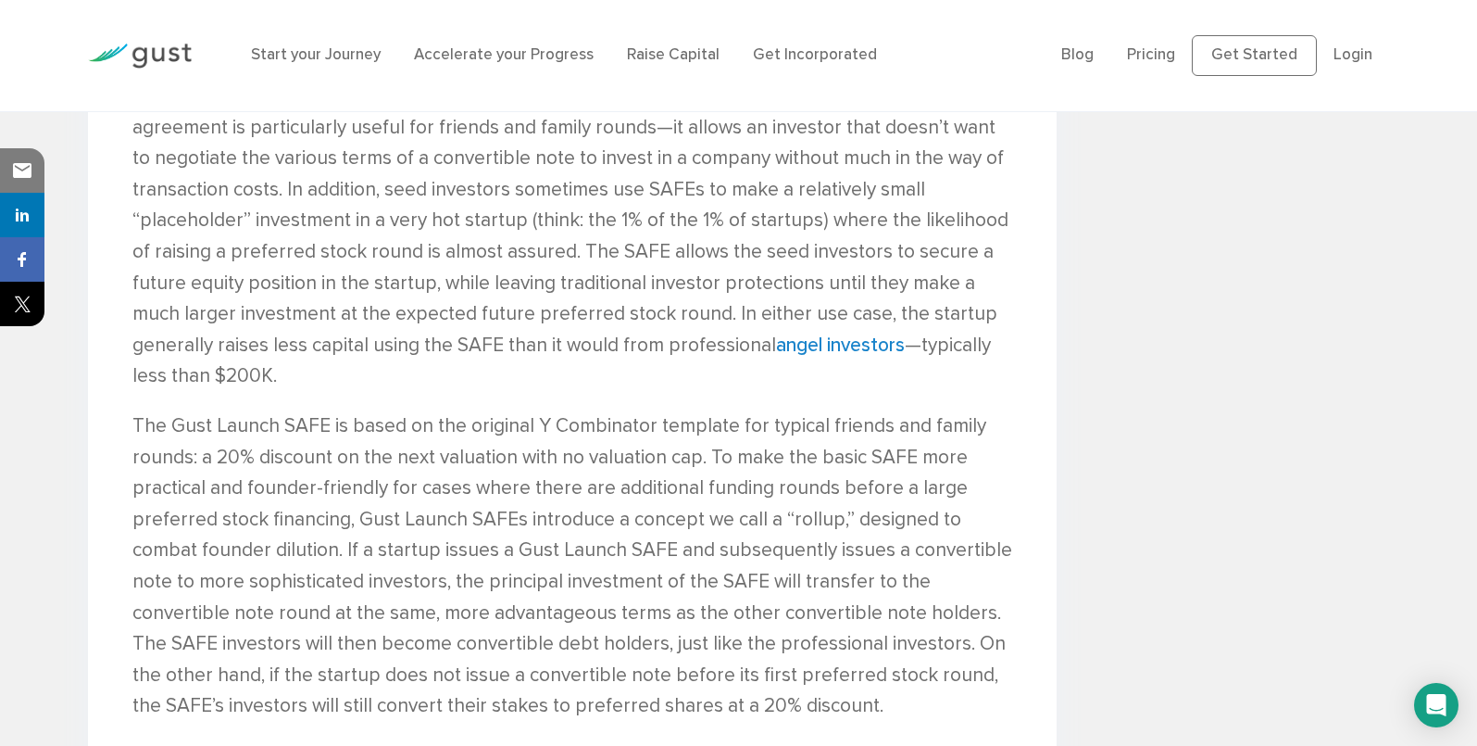
scroll to position [2446, 0]
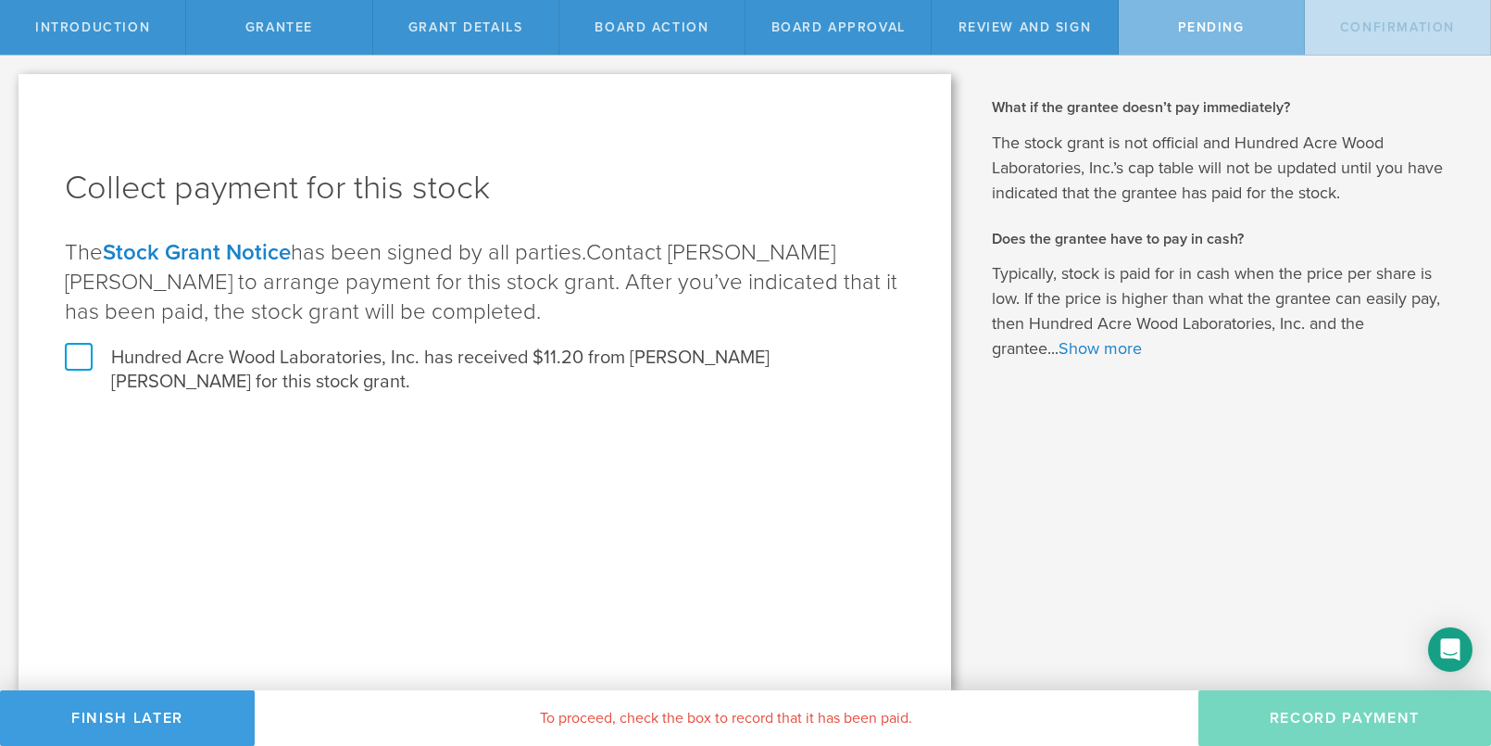
click at [128, 352] on label "Hundred Acre Wood Laboratories, Inc. has received $11.20 from Amal Ali Torres f…" at bounding box center [485, 369] width 840 height 48
click at [0, 0] on input "Hundred Acre Wood Laboratories, Inc. has received $11.20 from Amal Ali Torres f…" at bounding box center [0, 0] width 0 height 0
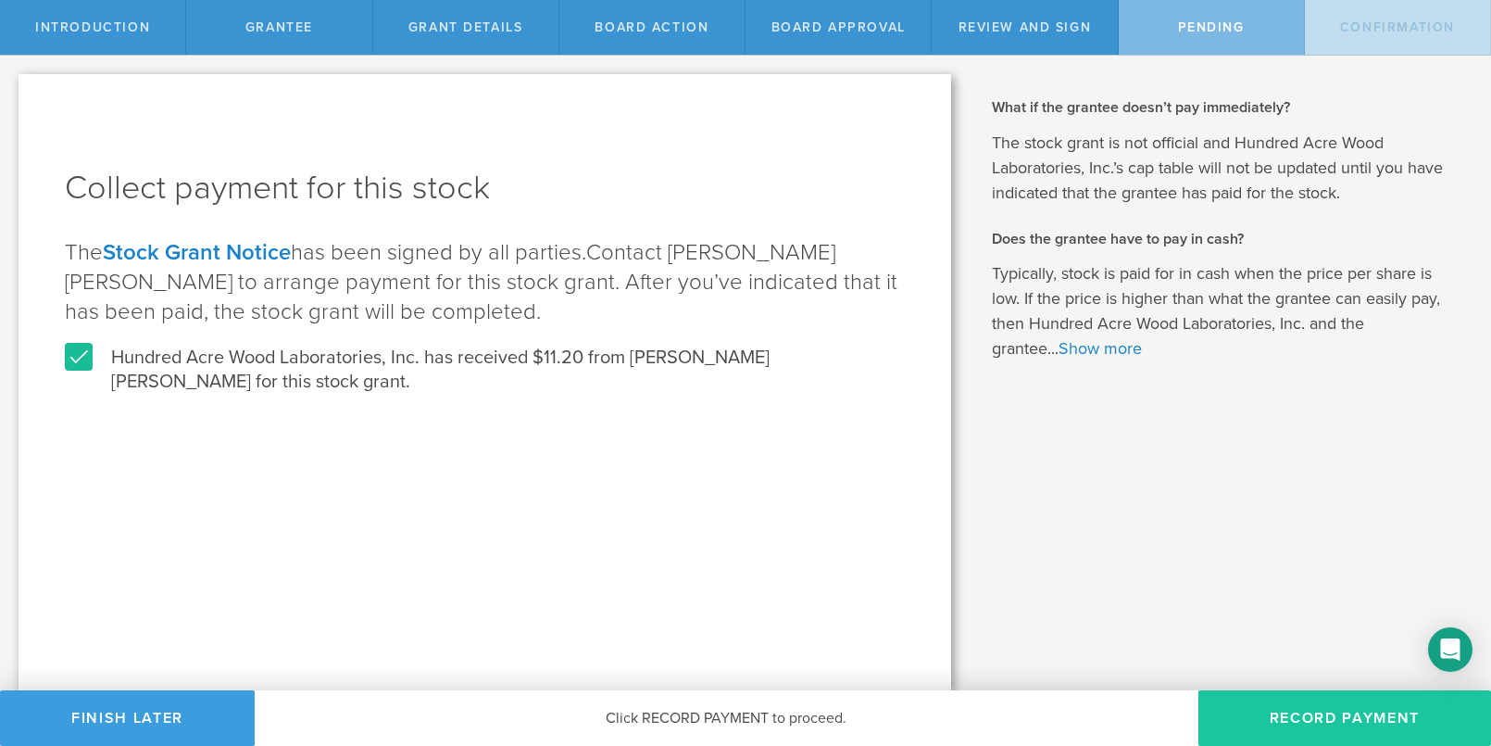
click at [1352, 717] on button "Record Payment" at bounding box center [1344, 718] width 293 height 56
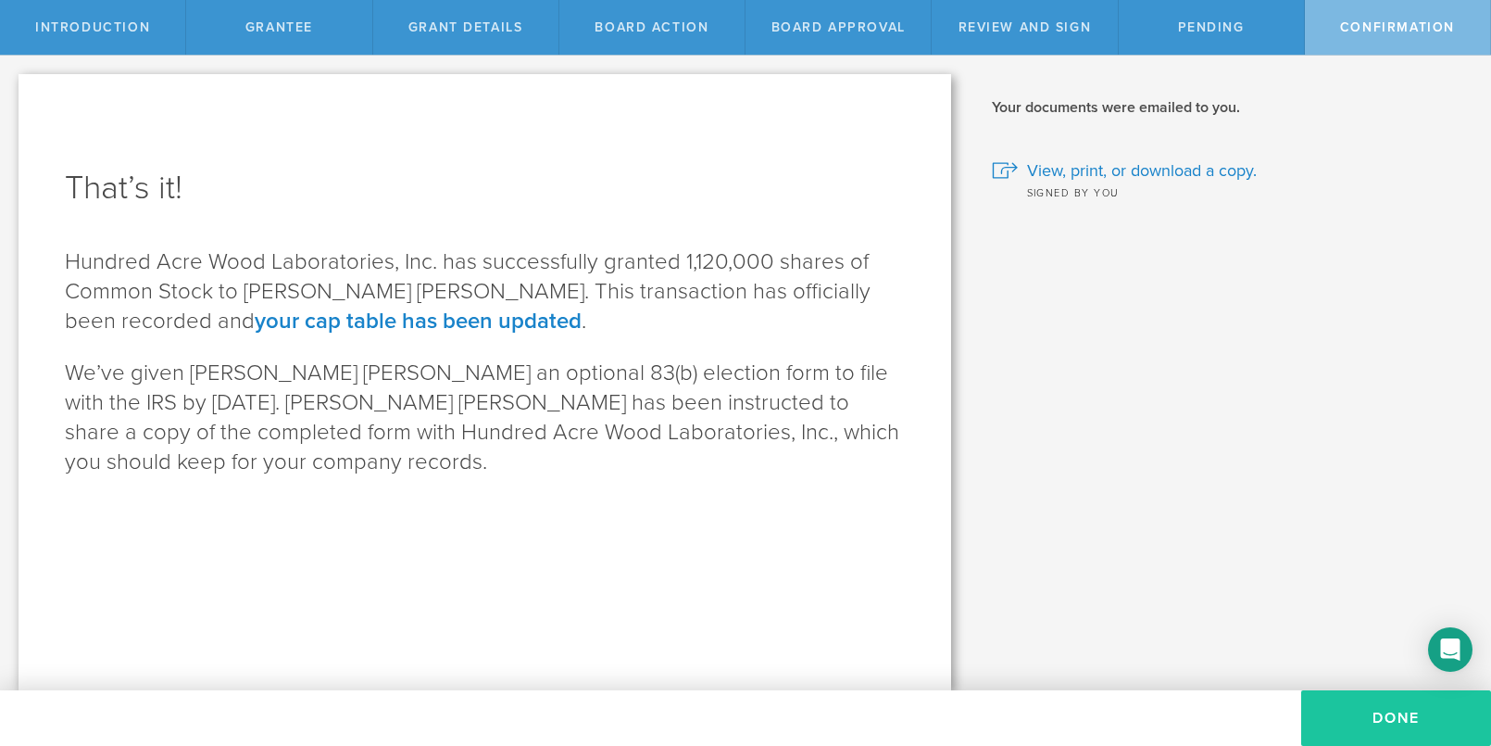
click at [1378, 709] on button "Done" at bounding box center [1396, 718] width 190 height 56
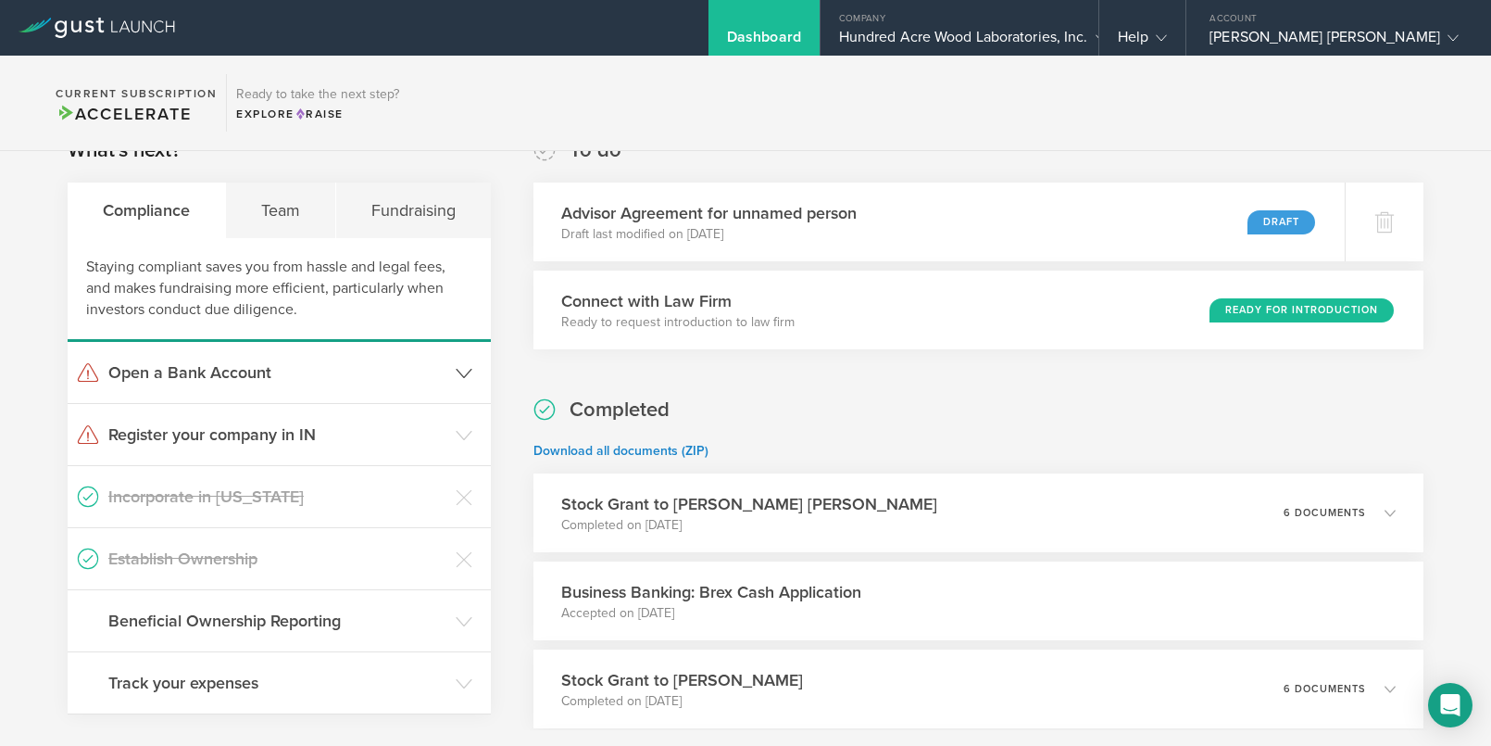
scroll to position [327, 0]
click at [260, 621] on h3 "Beneficial Ownership Reporting" at bounding box center [277, 619] width 338 height 24
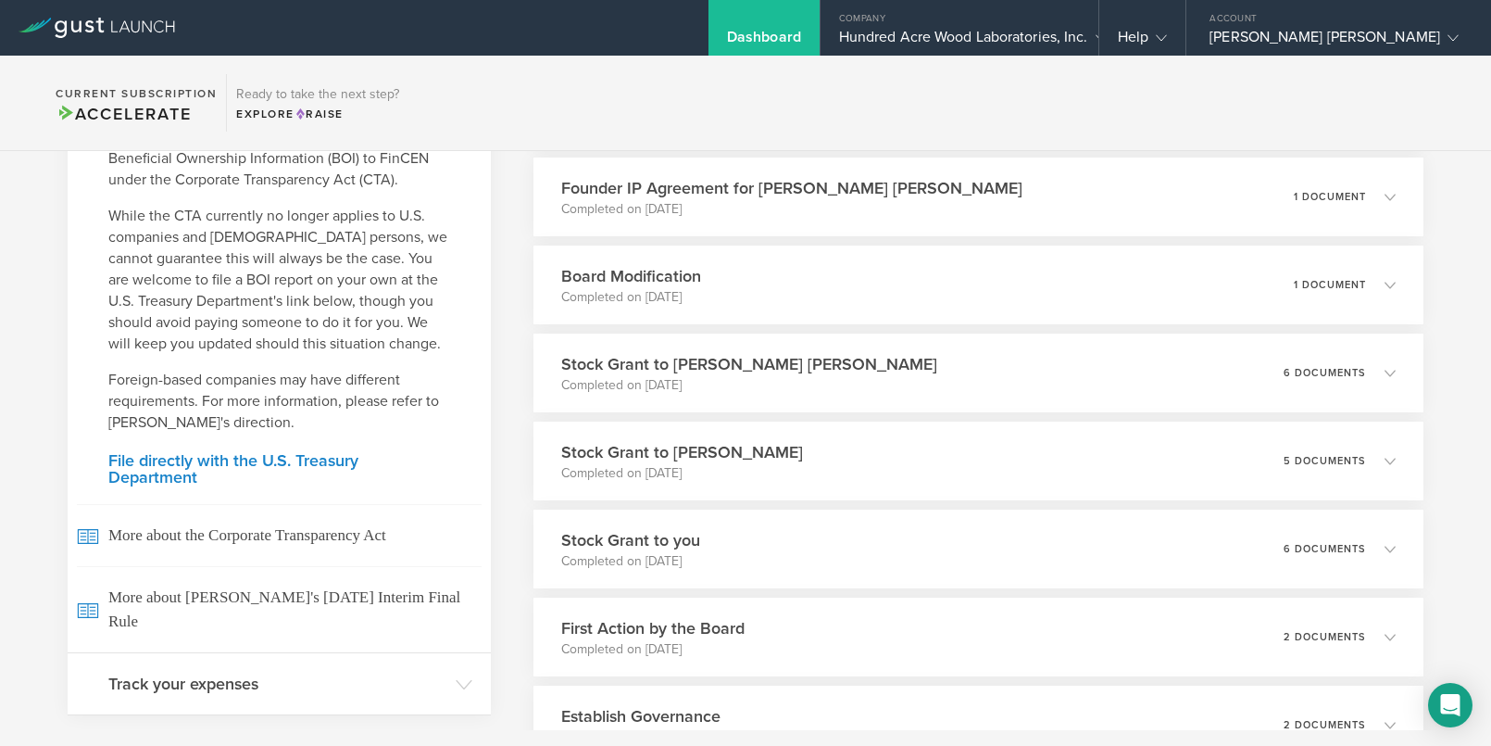
scroll to position [992, 0]
click at [169, 486] on link "File directly with the U.S. Treasury Department" at bounding box center [279, 469] width 342 height 33
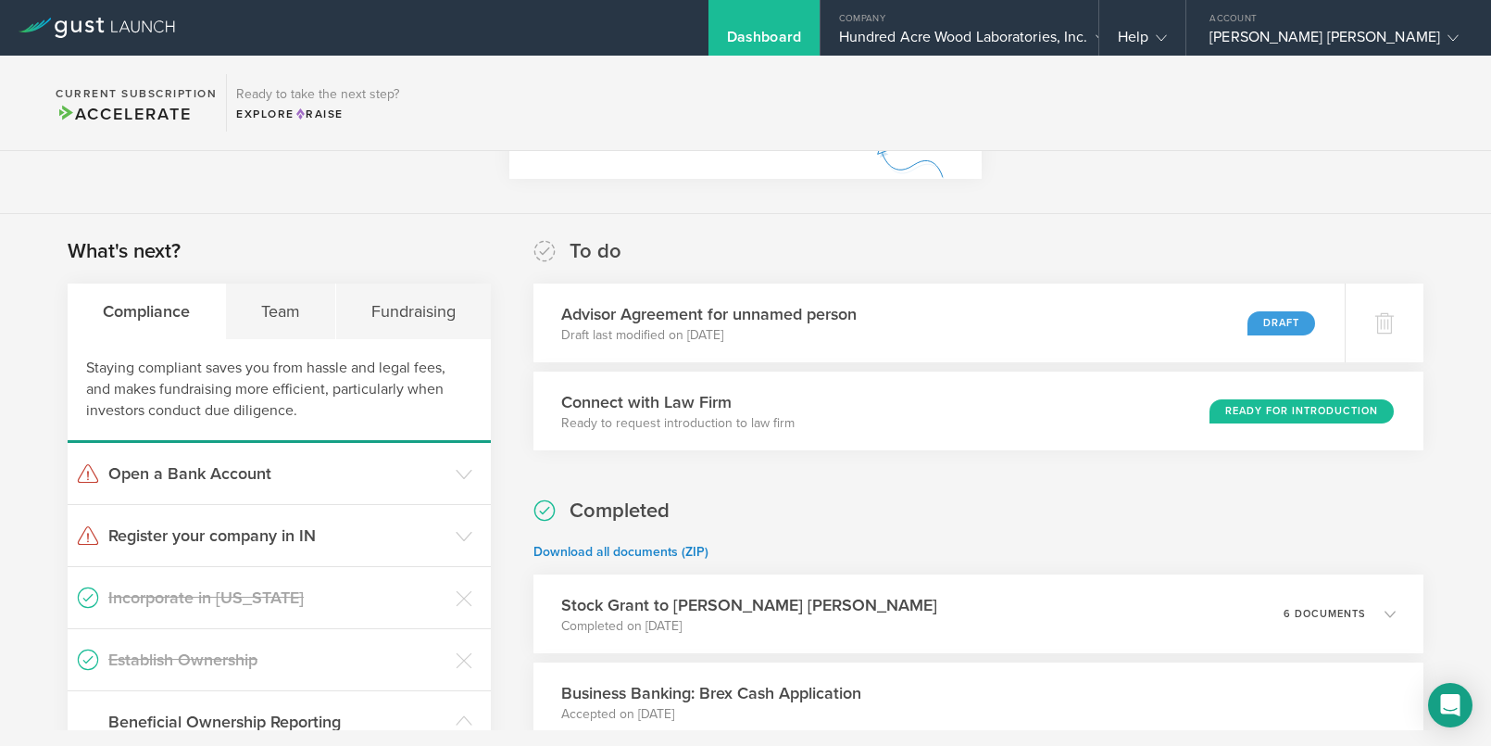
scroll to position [0, 0]
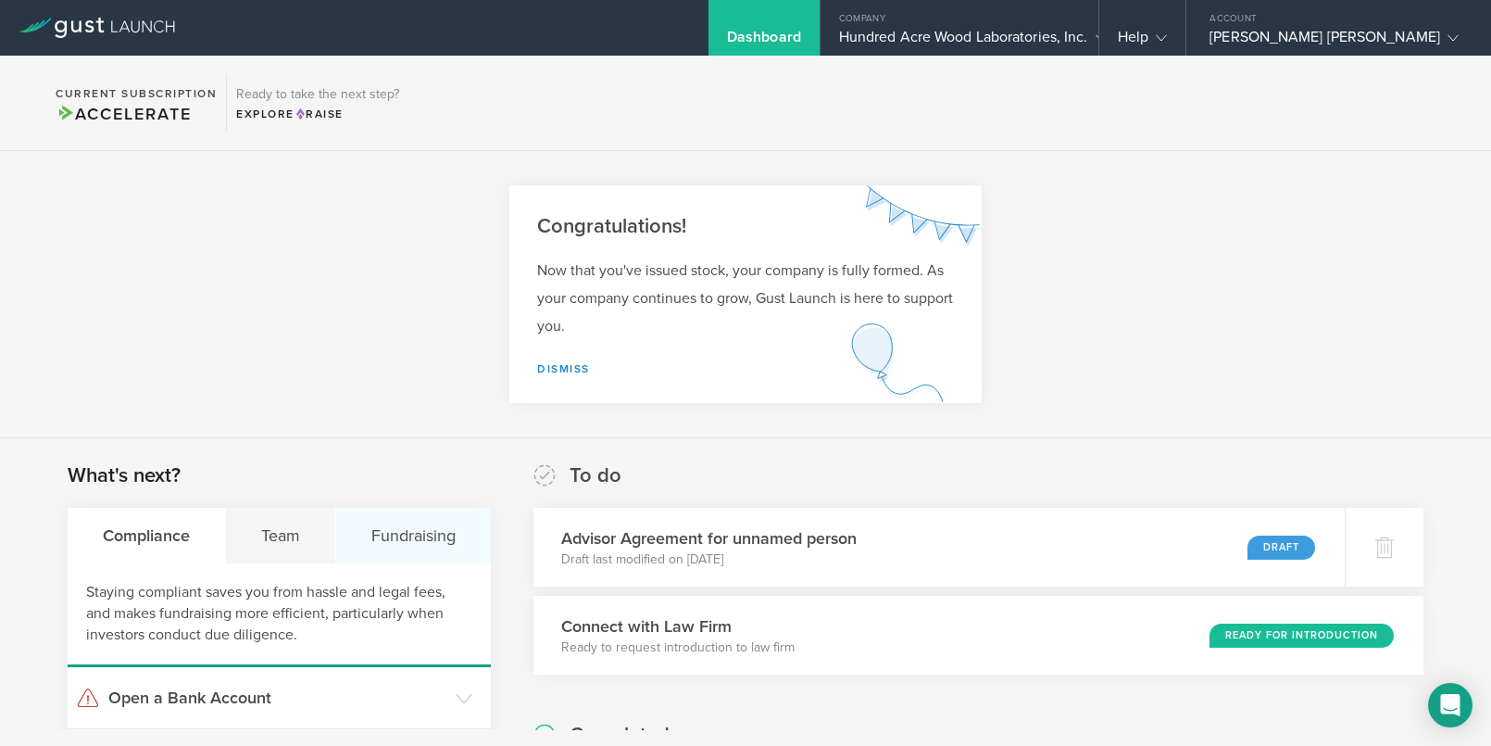
click at [384, 535] on div "Fundraising" at bounding box center [413, 536] width 155 height 56
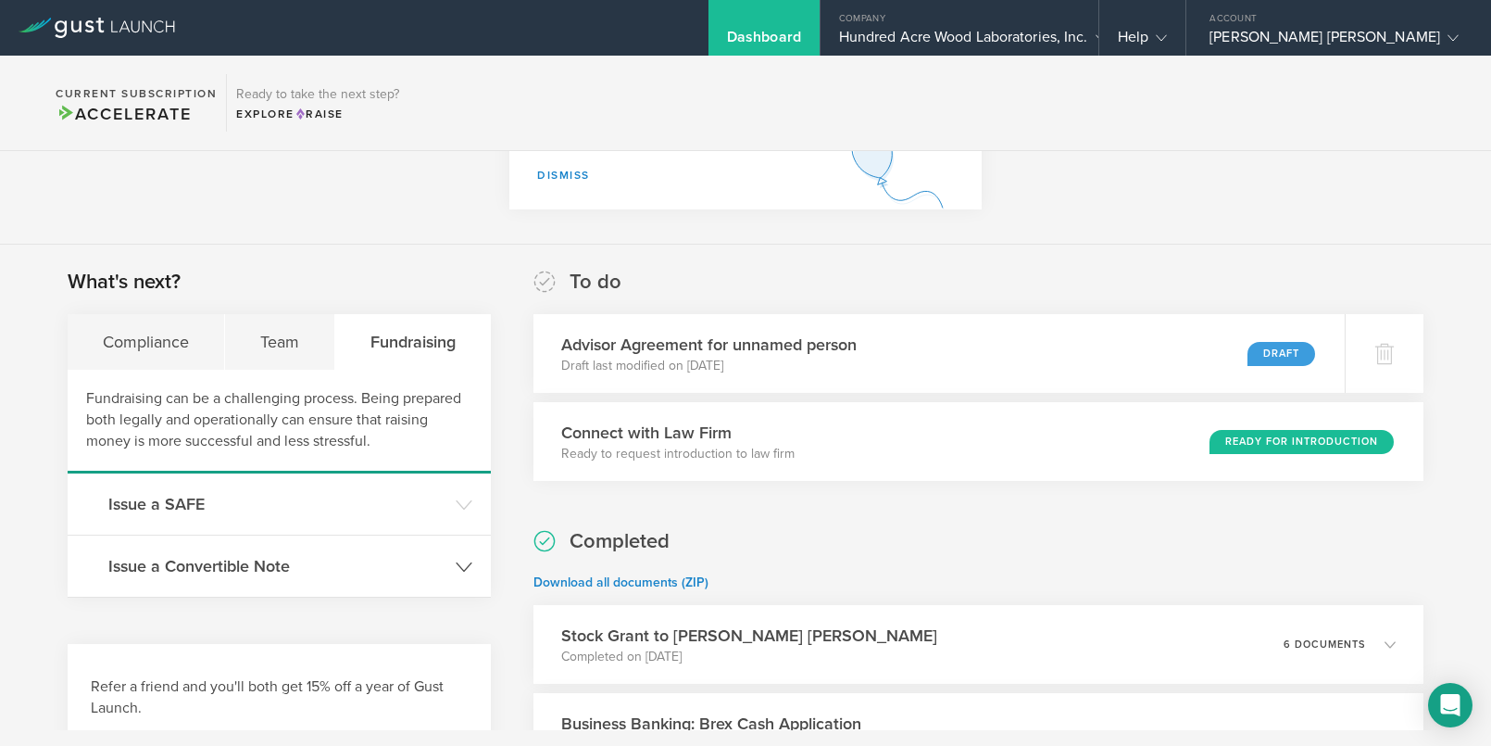
scroll to position [199, 0]
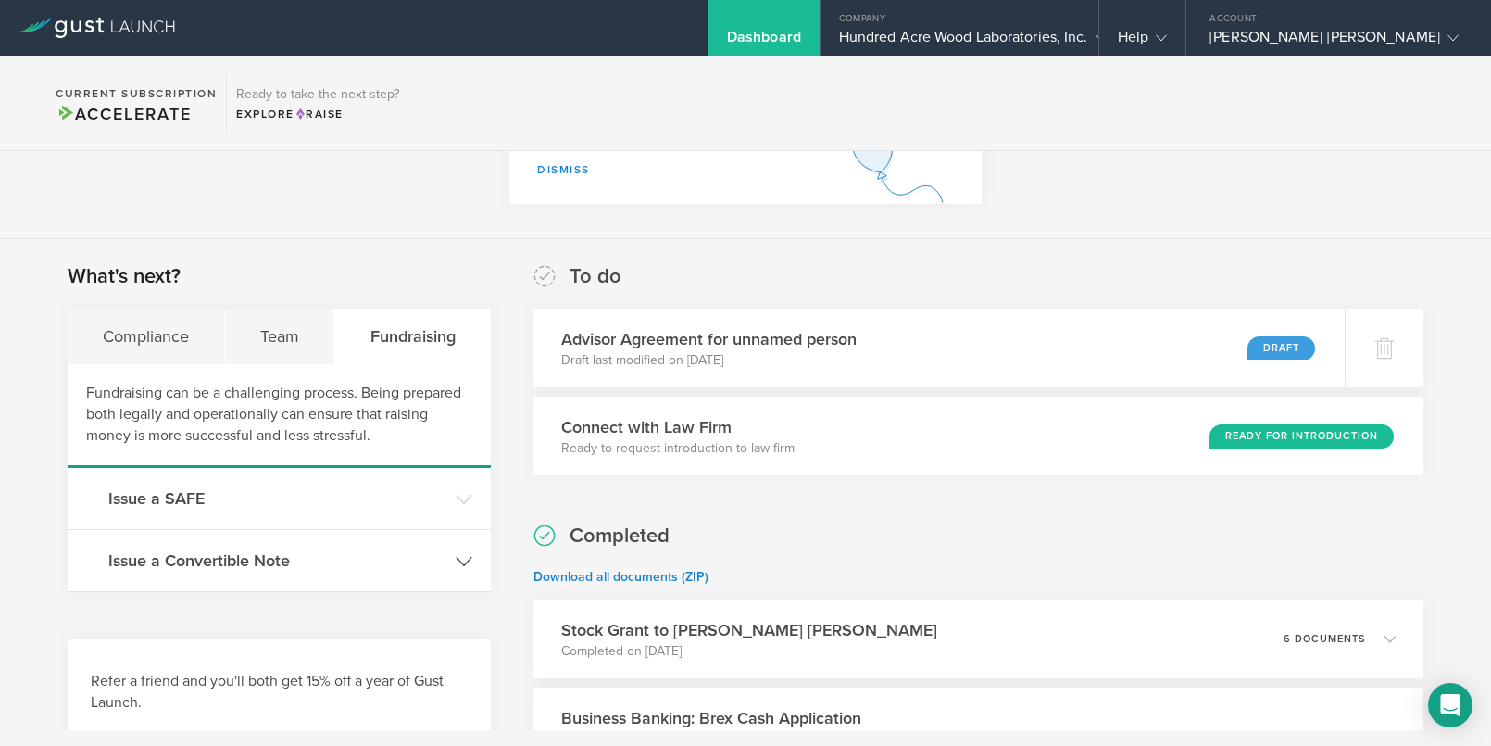
click at [213, 582] on header "Issue a Convertible Note" at bounding box center [279, 560] width 423 height 61
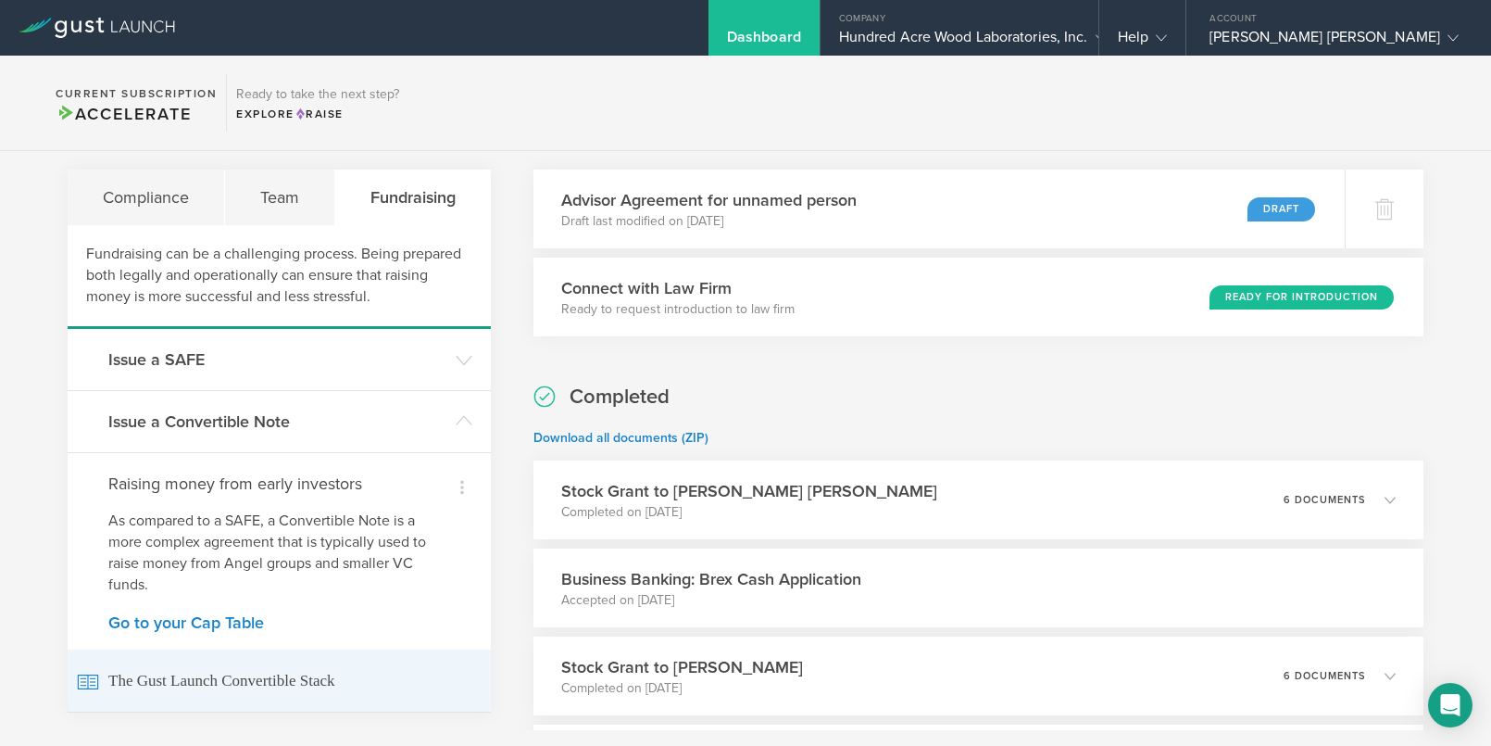
scroll to position [336, 0]
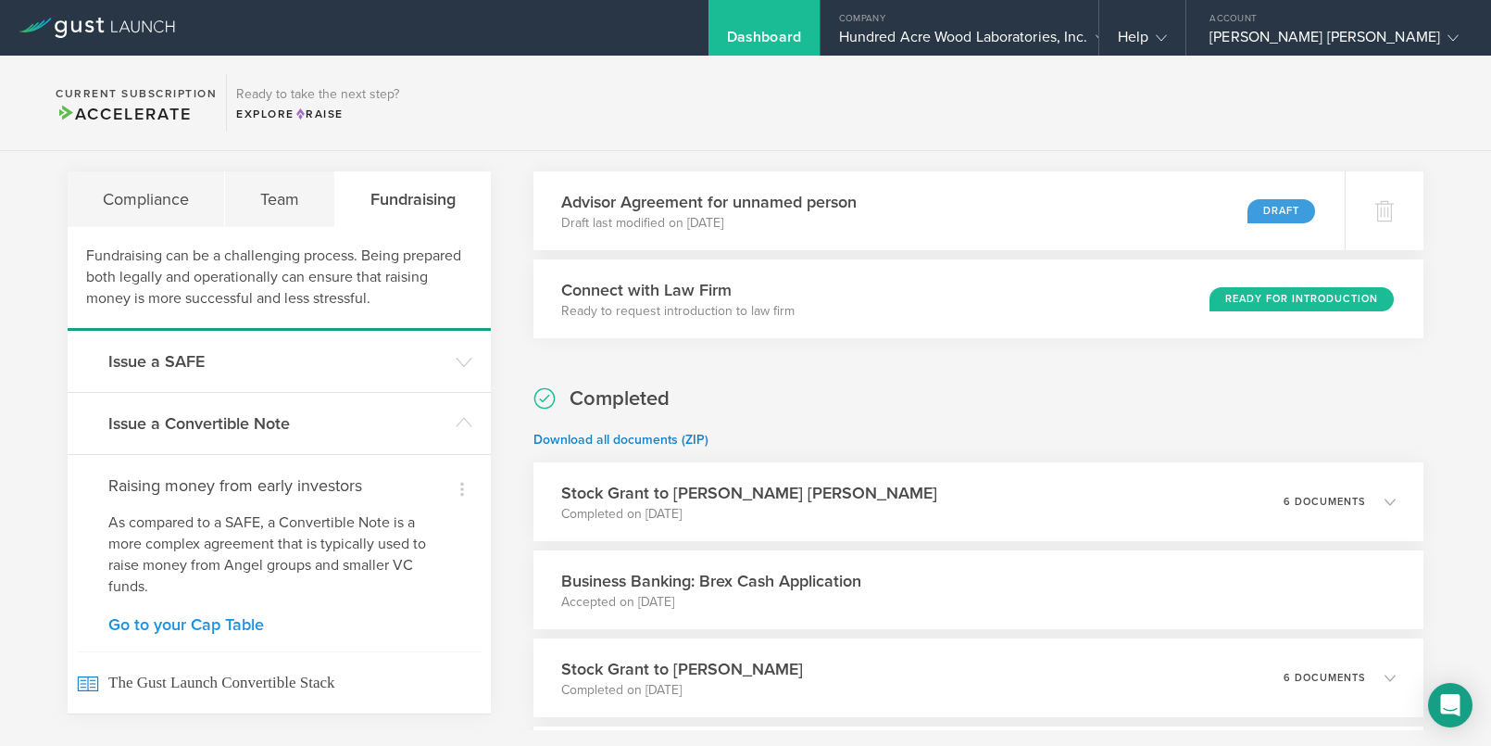
click at [232, 625] on link "Go to your Cap Table" at bounding box center [279, 624] width 342 height 17
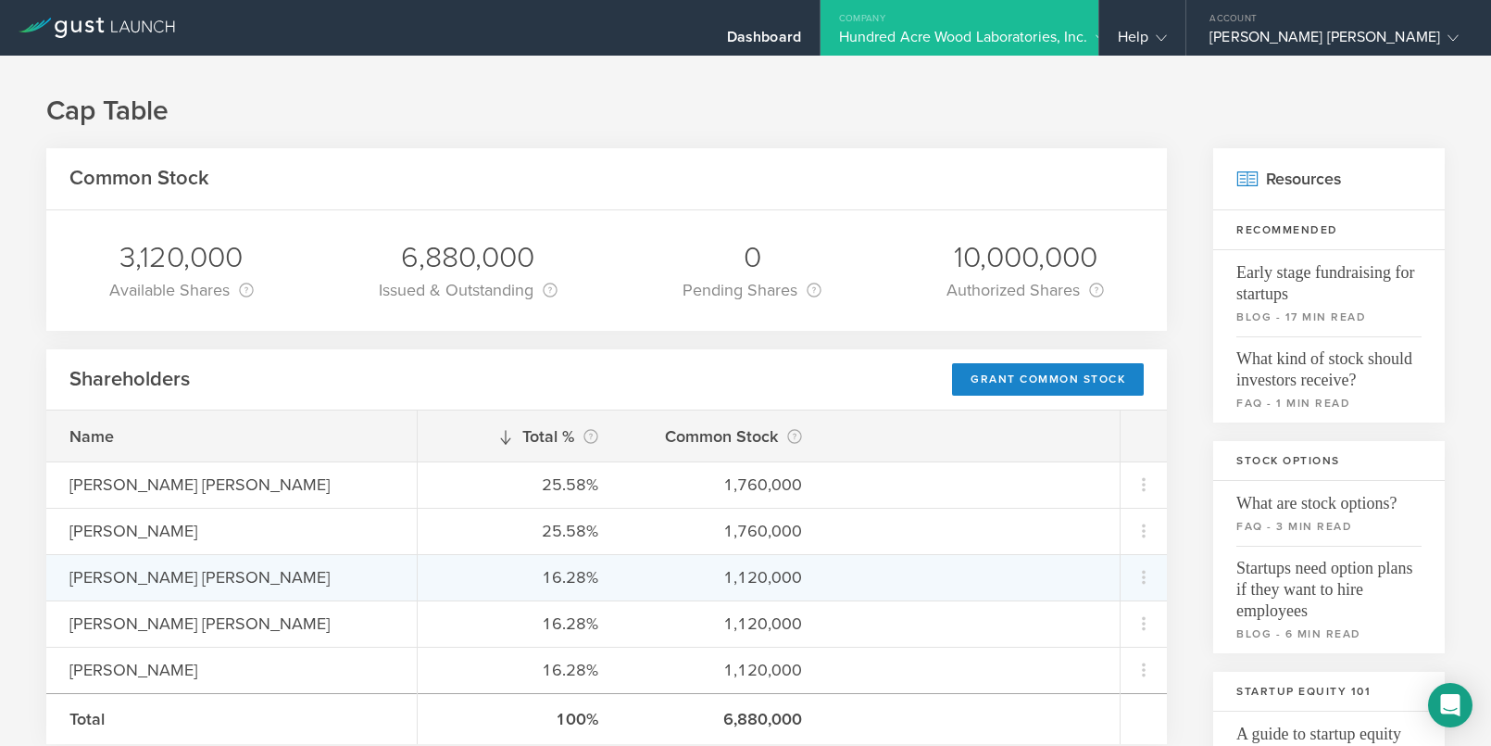
scroll to position [411, 0]
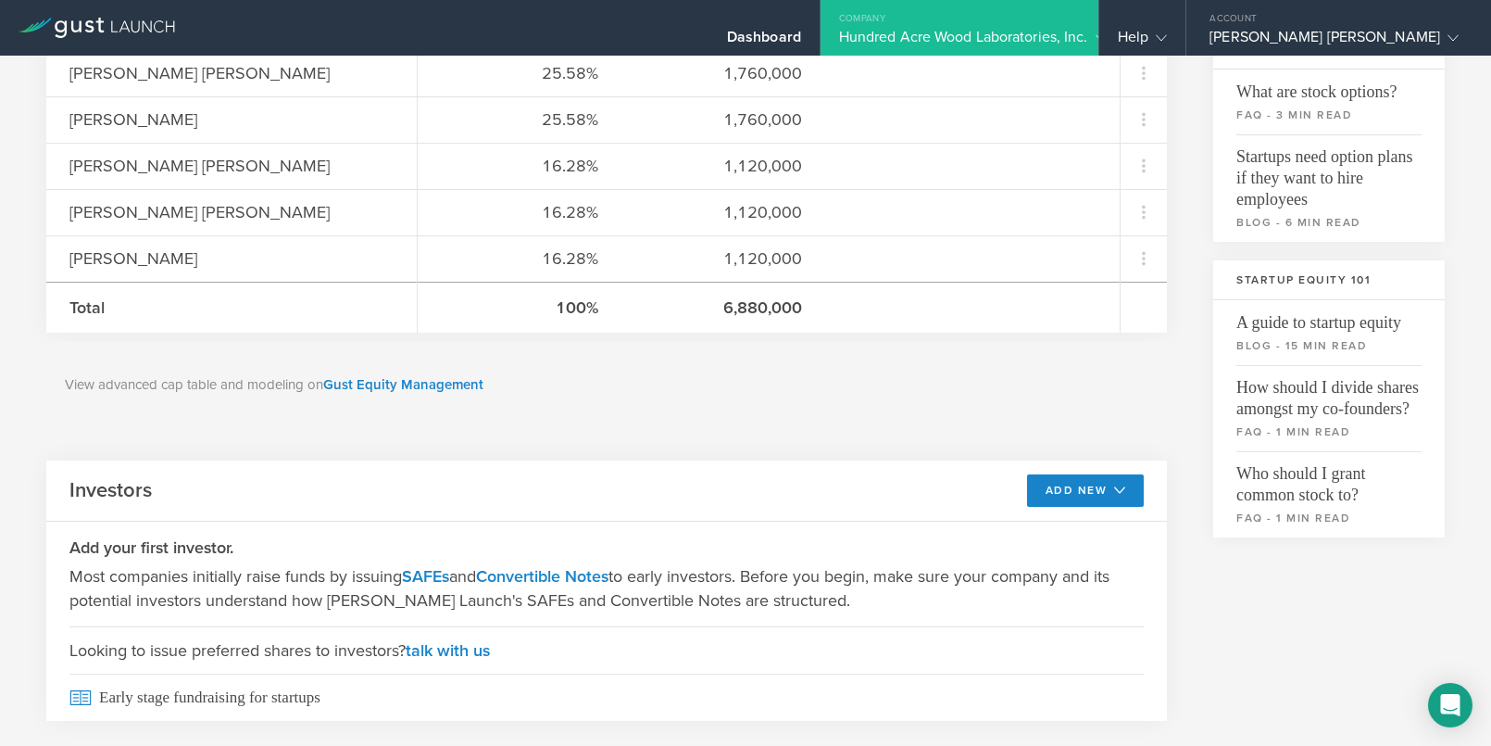
click at [404, 535] on h3 "Add your first investor." at bounding box center [606, 547] width 1074 height 24
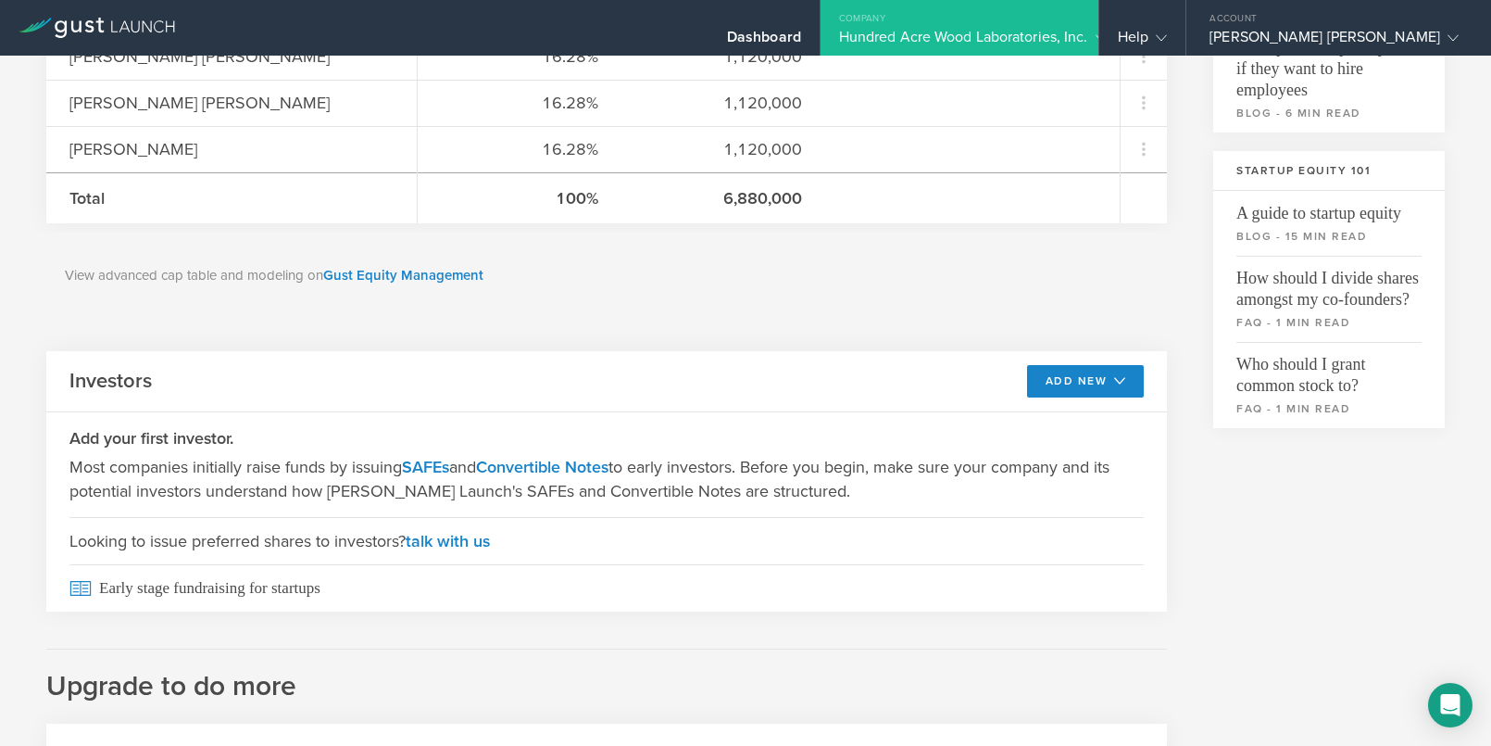
scroll to position [651, 0]
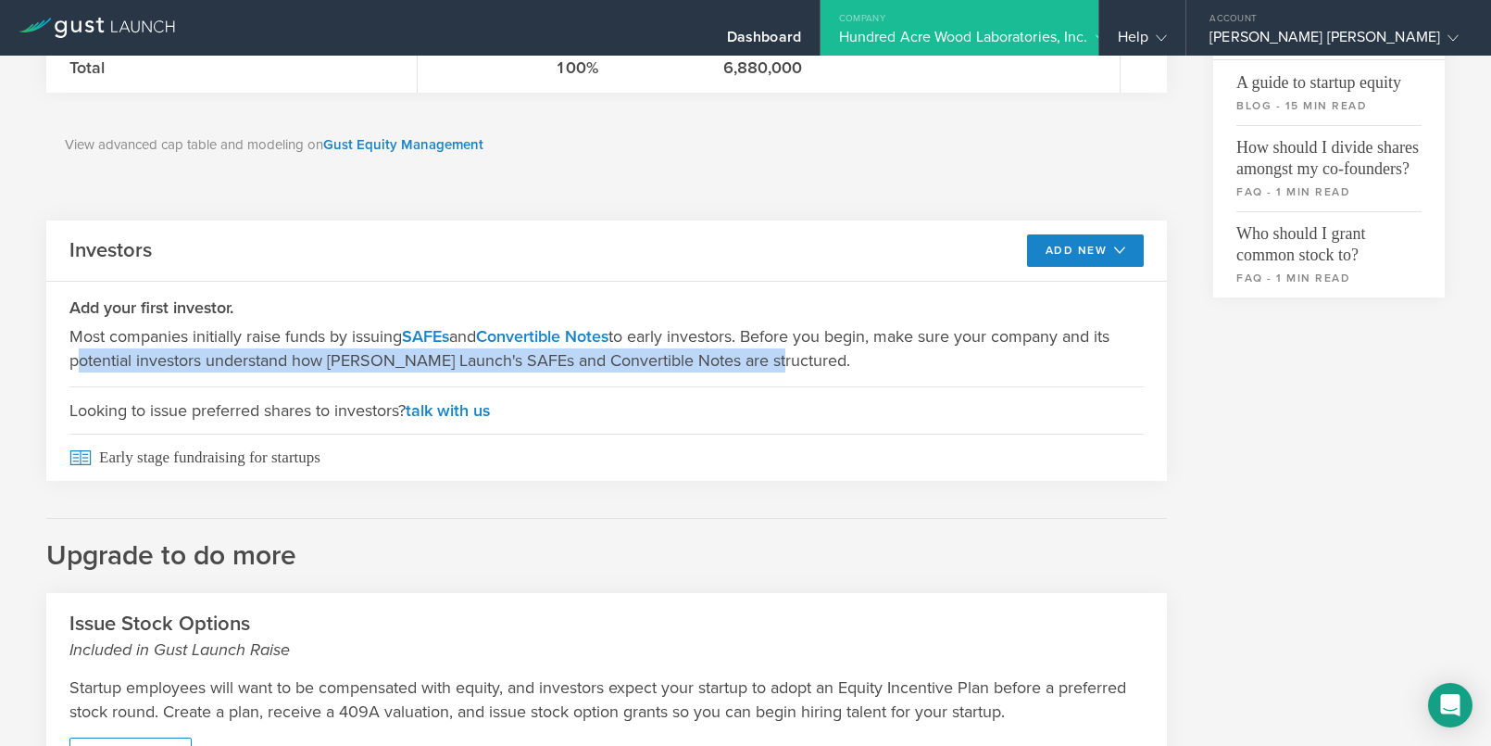
drag, startPoint x: 92, startPoint y: 352, endPoint x: 774, endPoint y: 356, distance: 682.6
click at [774, 356] on p "Most companies initially raise funds by issuing SAFEs and Convertible Notes to …" at bounding box center [606, 348] width 1074 height 48
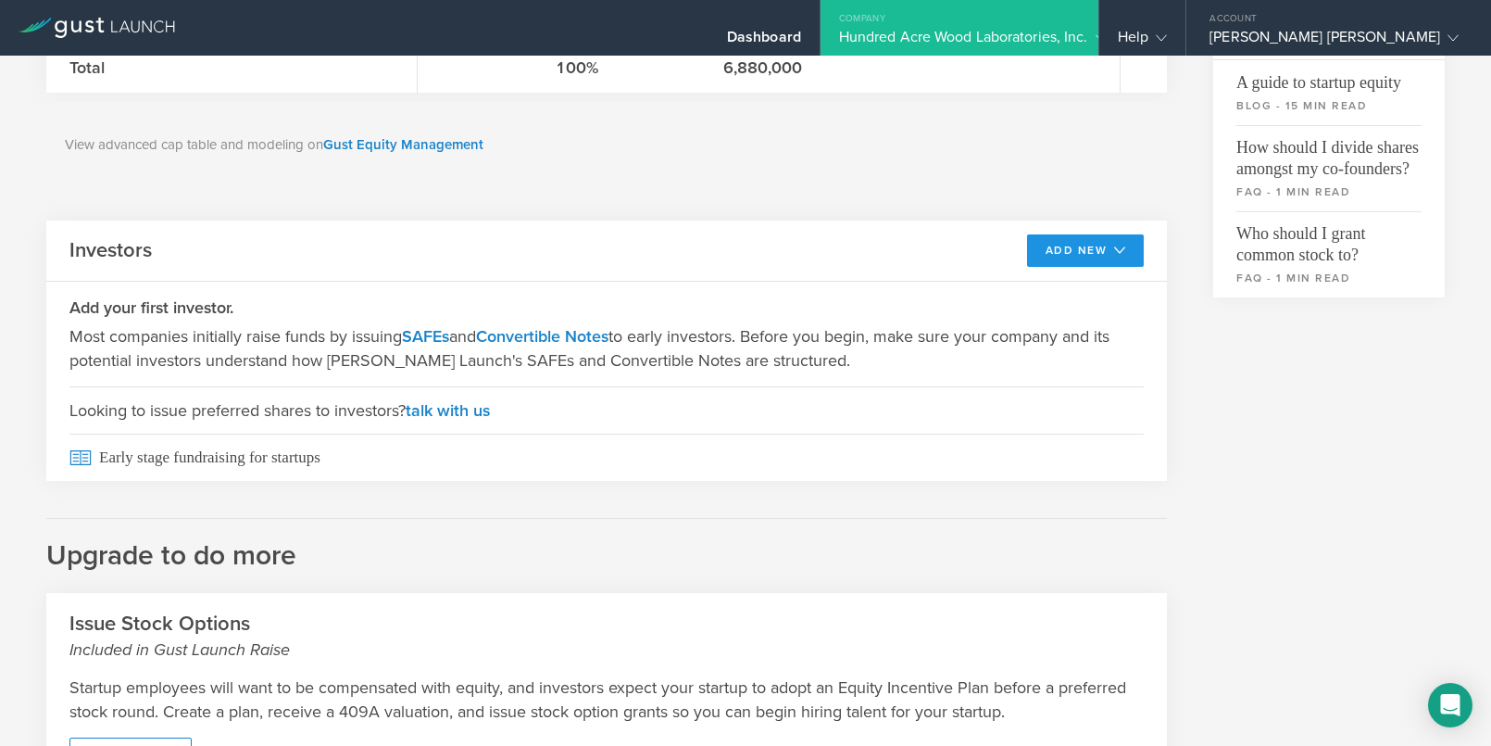
click at [1079, 252] on button "Add New" at bounding box center [1086, 250] width 118 height 32
click at [1036, 299] on li "SAFE" at bounding box center [1069, 292] width 133 height 36
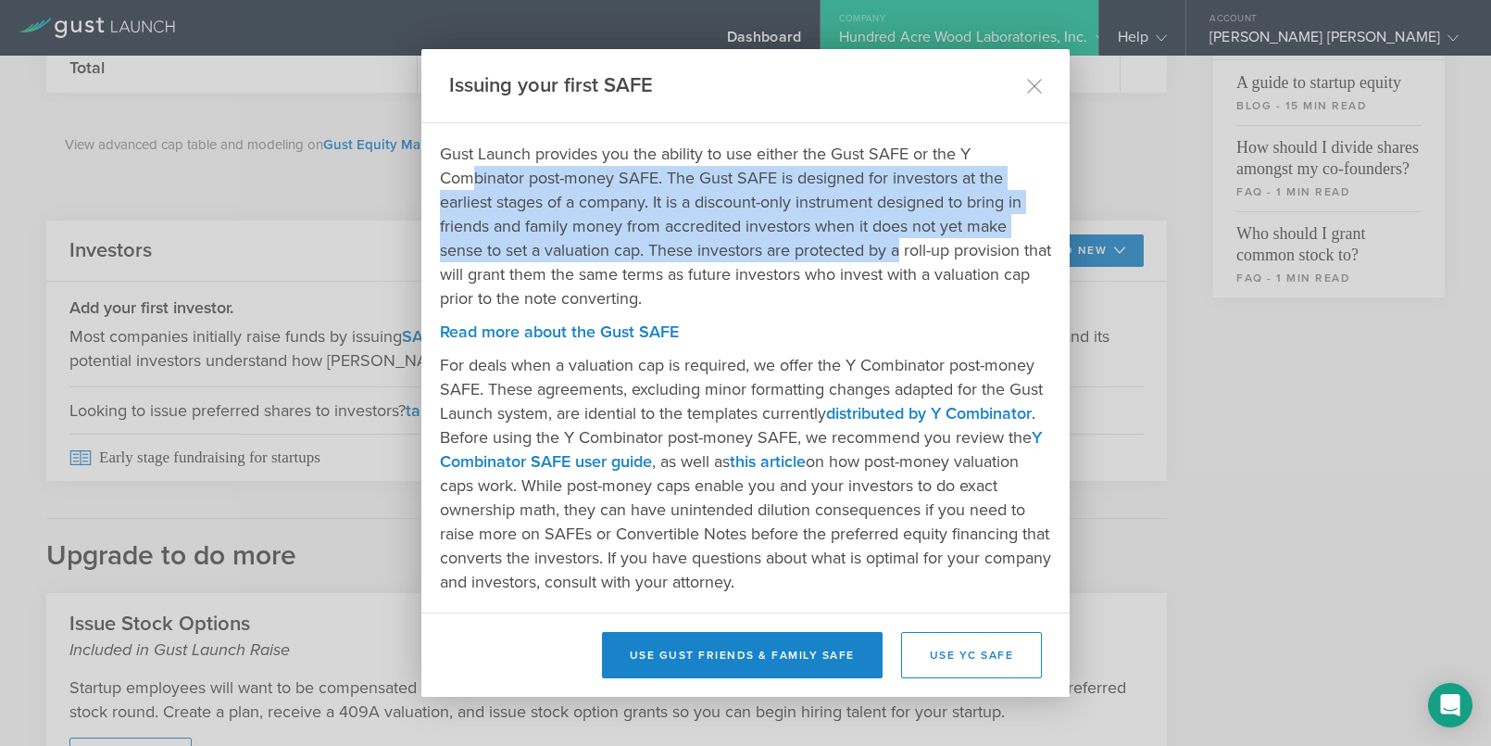
drag, startPoint x: 469, startPoint y: 177, endPoint x: 906, endPoint y: 245, distance: 442.4
click at [906, 245] on p "Gust Launch provides you the ability to use either the Gust SAFE or the Y Combi…" at bounding box center [745, 226] width 611 height 169
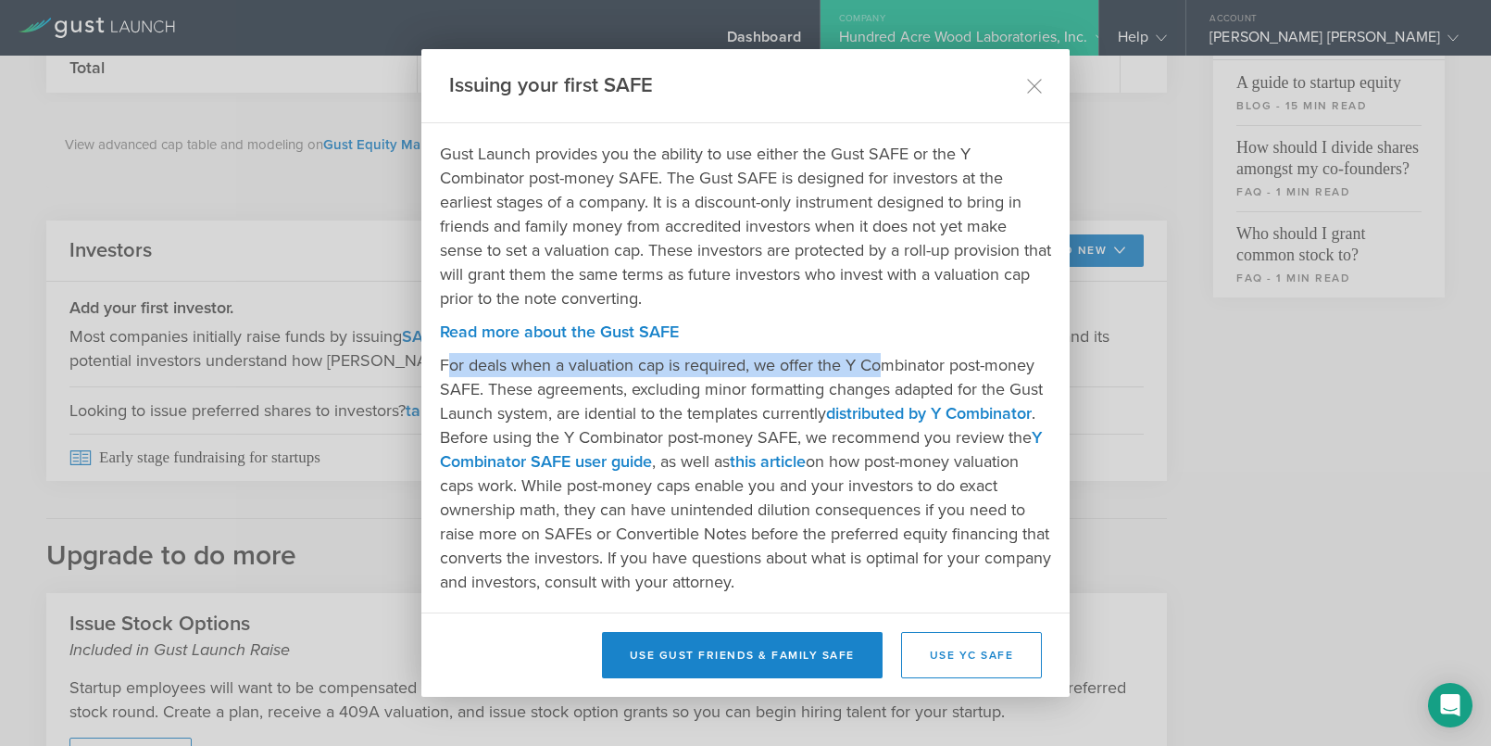
drag, startPoint x: 452, startPoint y: 367, endPoint x: 890, endPoint y: 367, distance: 438.1
click at [890, 367] on p "For deals when a valuation cap is required, we offer the Y Combinator post-mone…" at bounding box center [745, 473] width 611 height 241
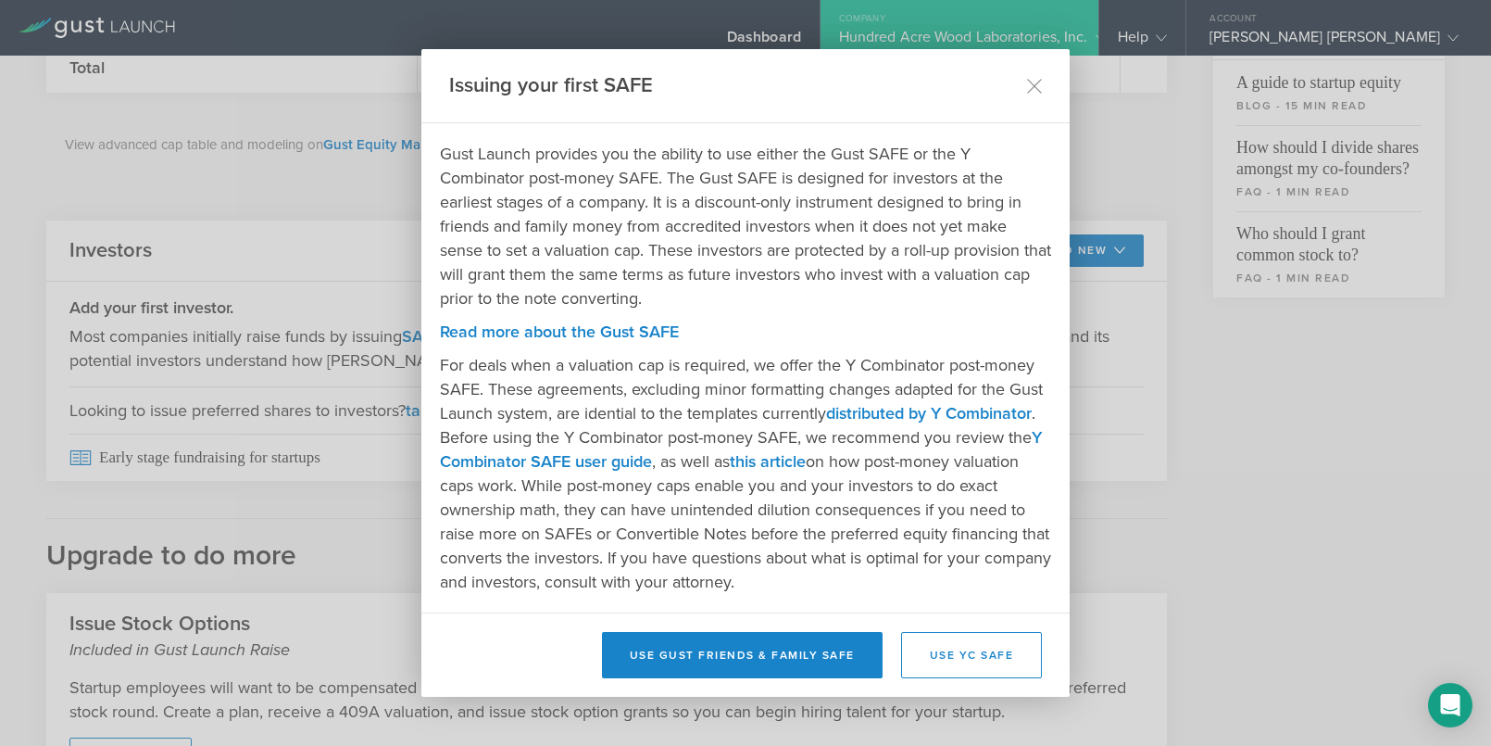
click at [890, 366] on p "For deals when a valuation cap is required, we offer the Y Combinator post-mone…" at bounding box center [745, 473] width 611 height 241
drag, startPoint x: 574, startPoint y: 412, endPoint x: 432, endPoint y: 418, distance: 142.7
click at [432, 418] on div "Issuing your first SAFE Gust Launch provides you the ability to use either the …" at bounding box center [745, 372] width 648 height 647
drag, startPoint x: 703, startPoint y: 425, endPoint x: 715, endPoint y: 427, distance: 12.2
click at [703, 425] on p "For deals when a valuation cap is required, we offer the Y Combinator post-mone…" at bounding box center [745, 473] width 611 height 241
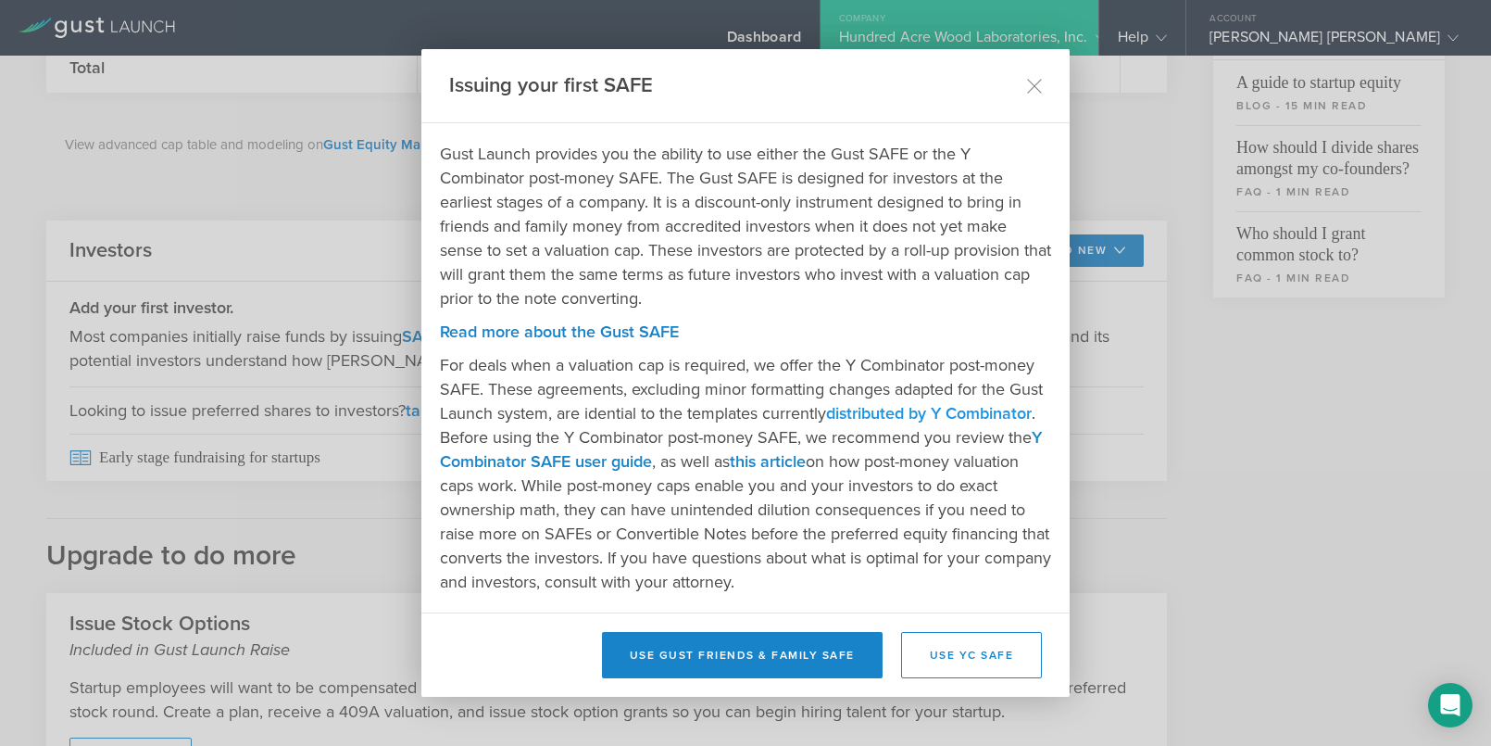
click at [855, 416] on link "distributed by Y Combinator" at bounding box center [929, 413] width 206 height 20
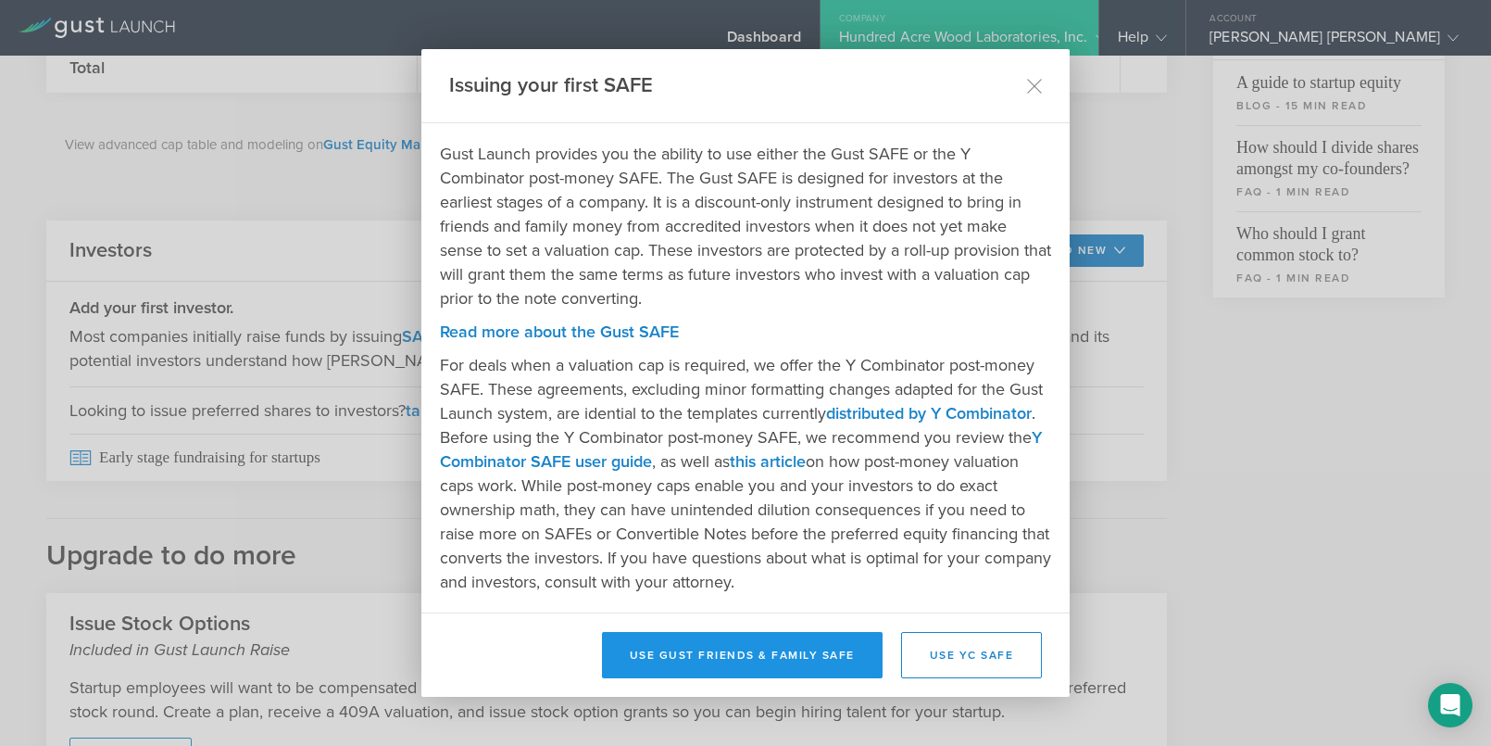
click at [687, 659] on button "Use Gust Friends & Family SAFE" at bounding box center [742, 655] width 281 height 46
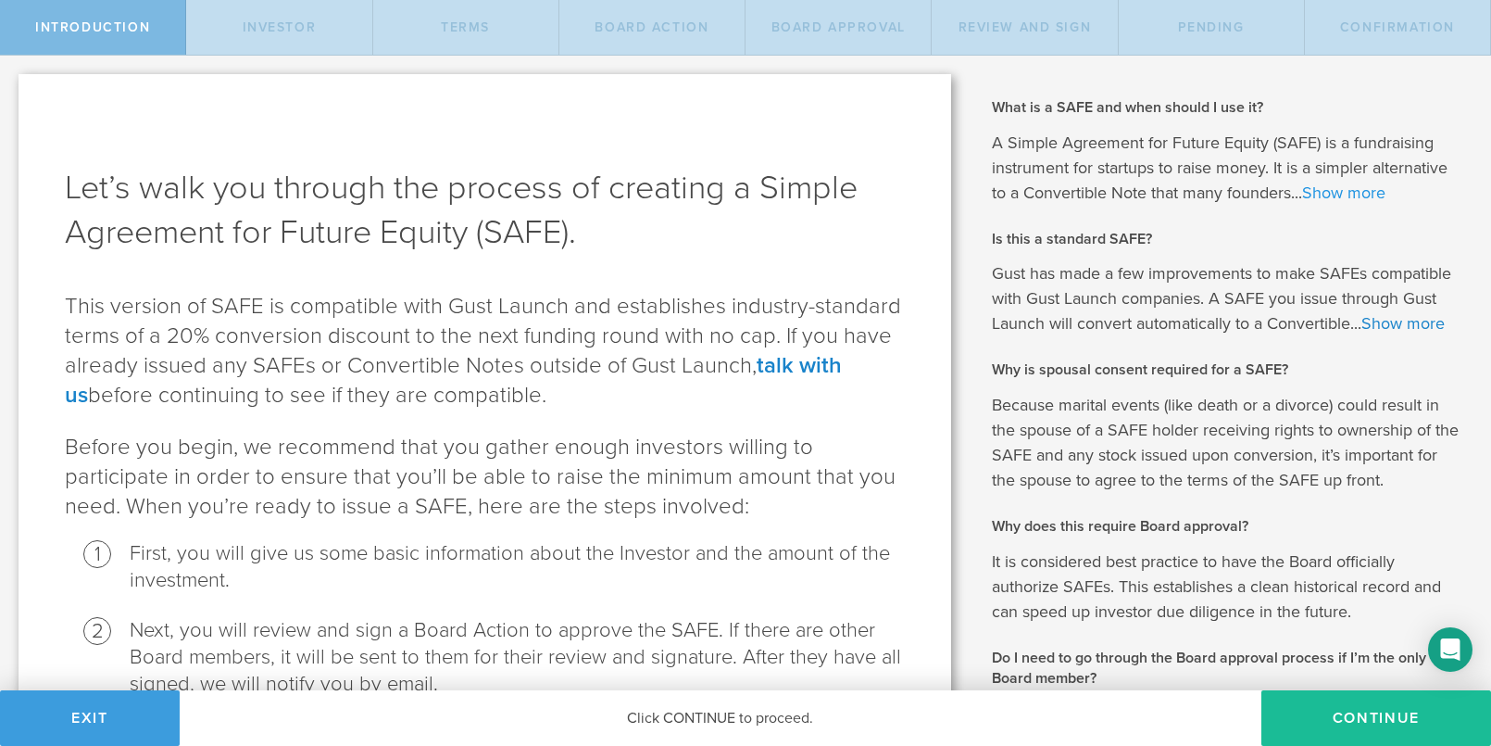
click at [1329, 188] on link "Show more" at bounding box center [1343, 192] width 83 height 20
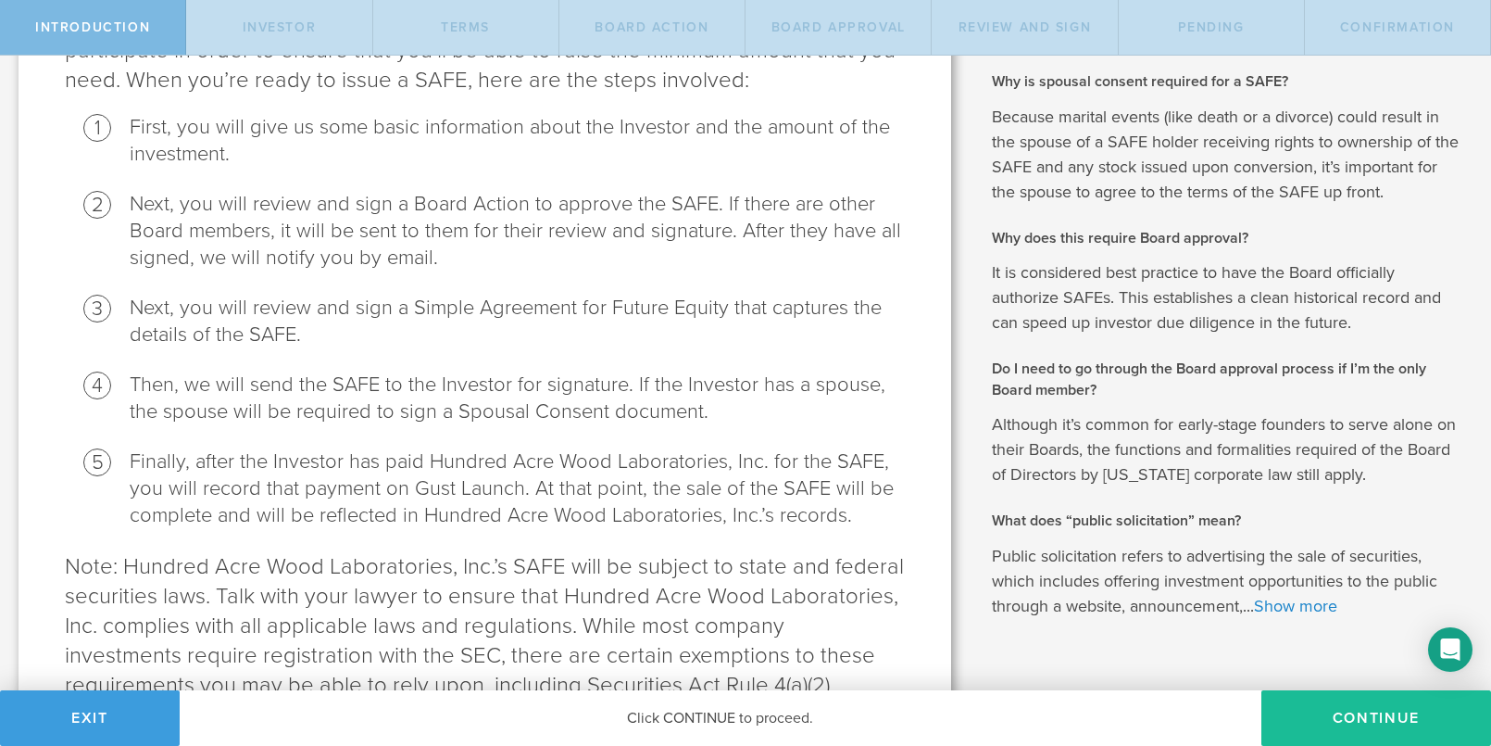
scroll to position [583, 0]
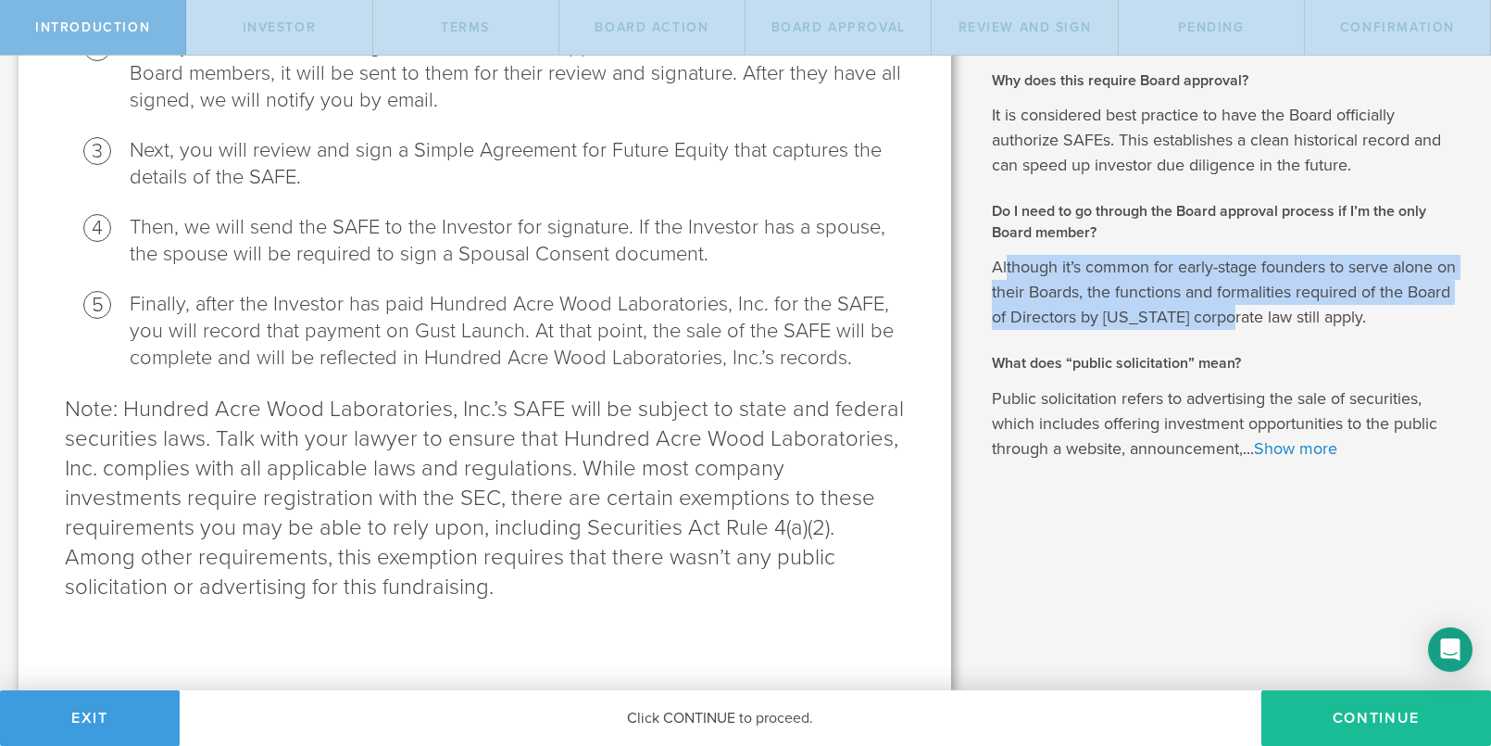
drag, startPoint x: 999, startPoint y: 267, endPoint x: 1269, endPoint y: 317, distance: 274.1
click at [1269, 317] on p "Although it’s common for early-stage founders to serve alone on their Boards, t…" at bounding box center [1228, 292] width 472 height 75
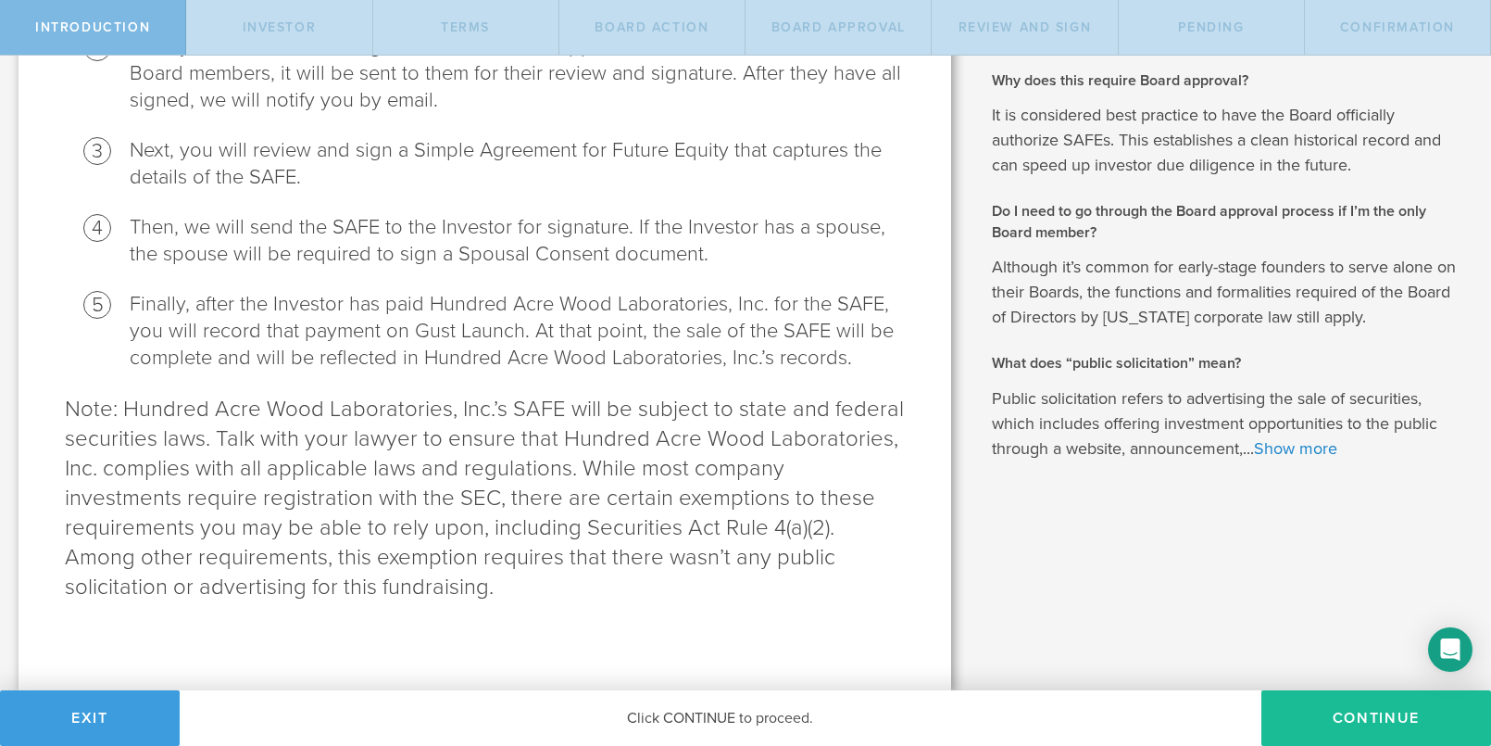
click at [1269, 317] on p "Although it’s common for early-stage founders to serve alone on their Boards, t…" at bounding box center [1228, 292] width 472 height 75
click at [1324, 704] on button "Continue" at bounding box center [1376, 718] width 230 height 56
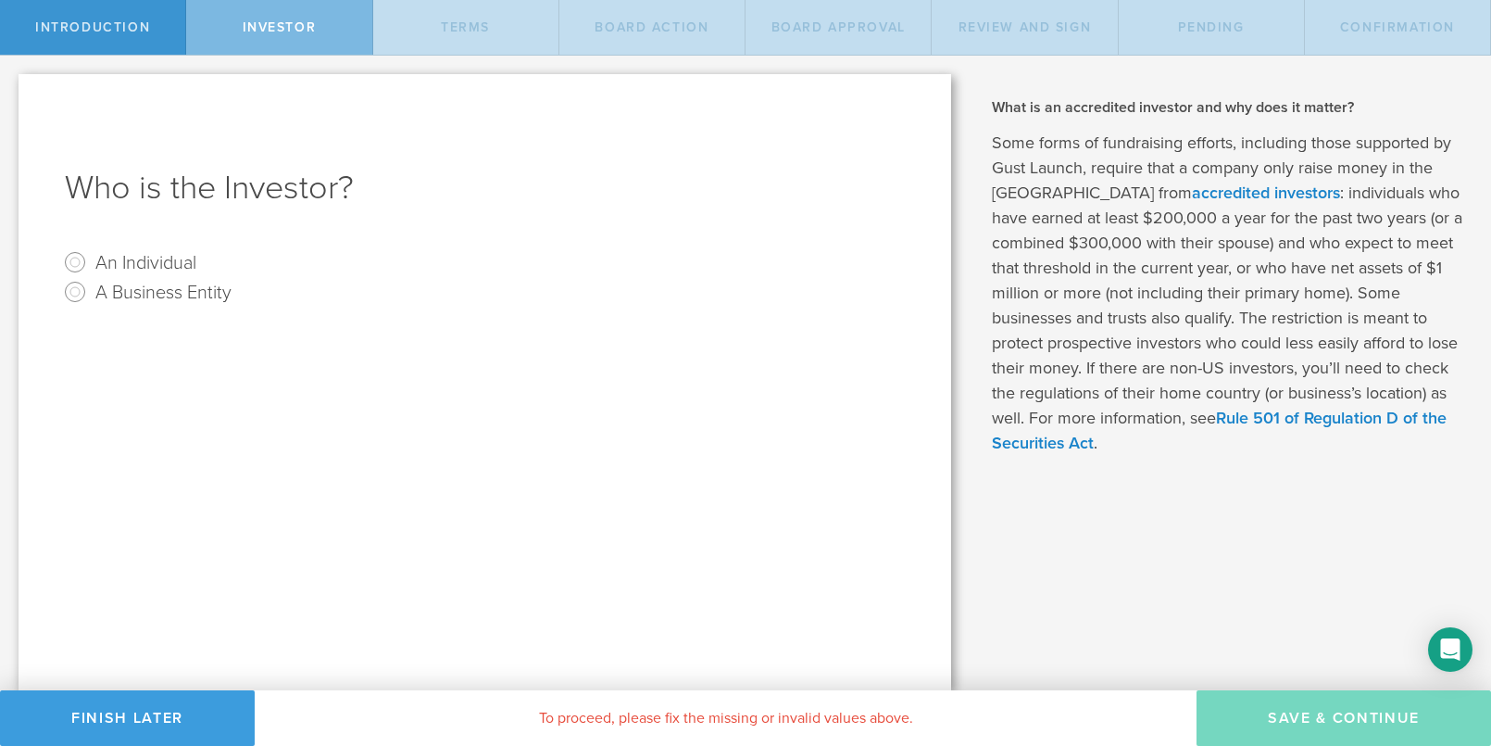
scroll to position [0, 0]
click at [73, 258] on input "An Individual" at bounding box center [75, 262] width 30 height 30
radio input "true"
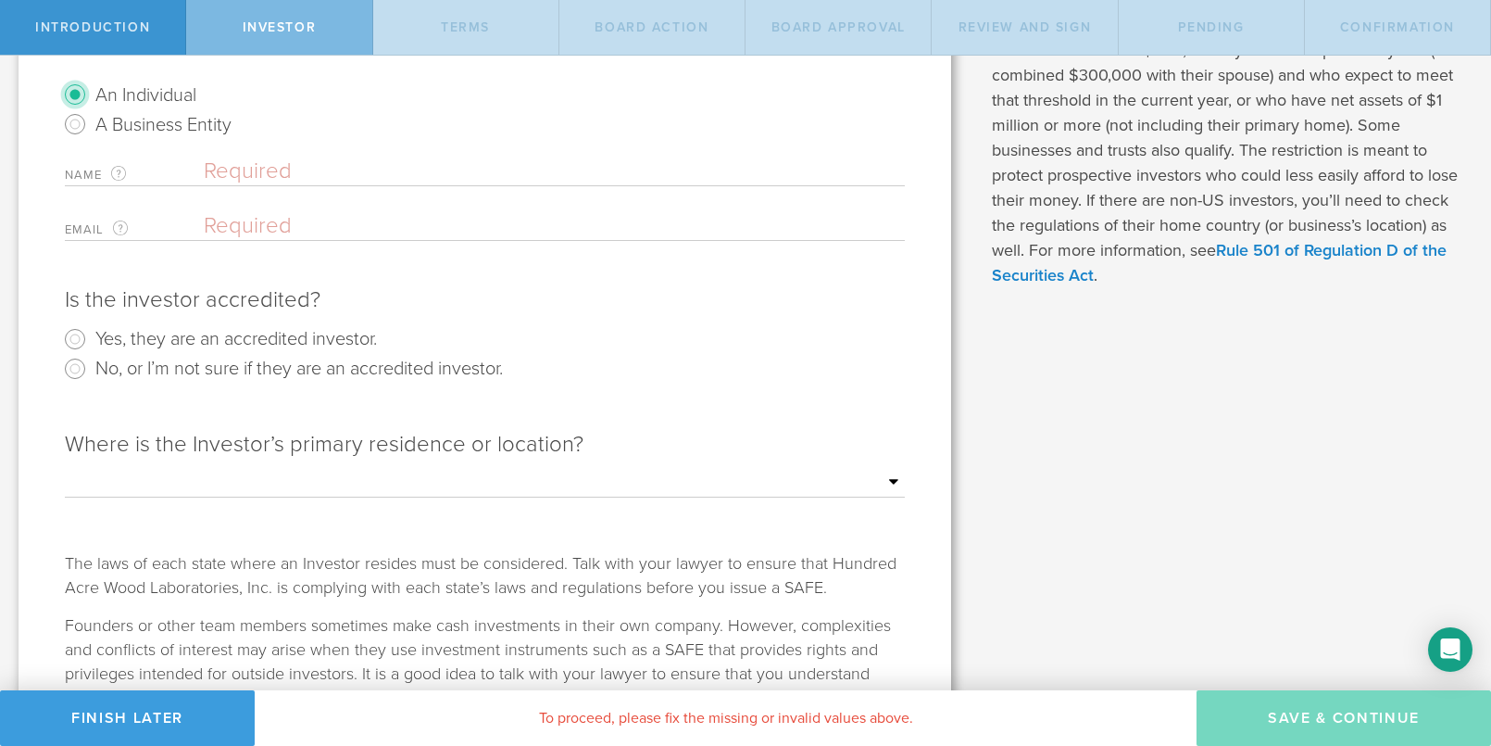
scroll to position [246, 0]
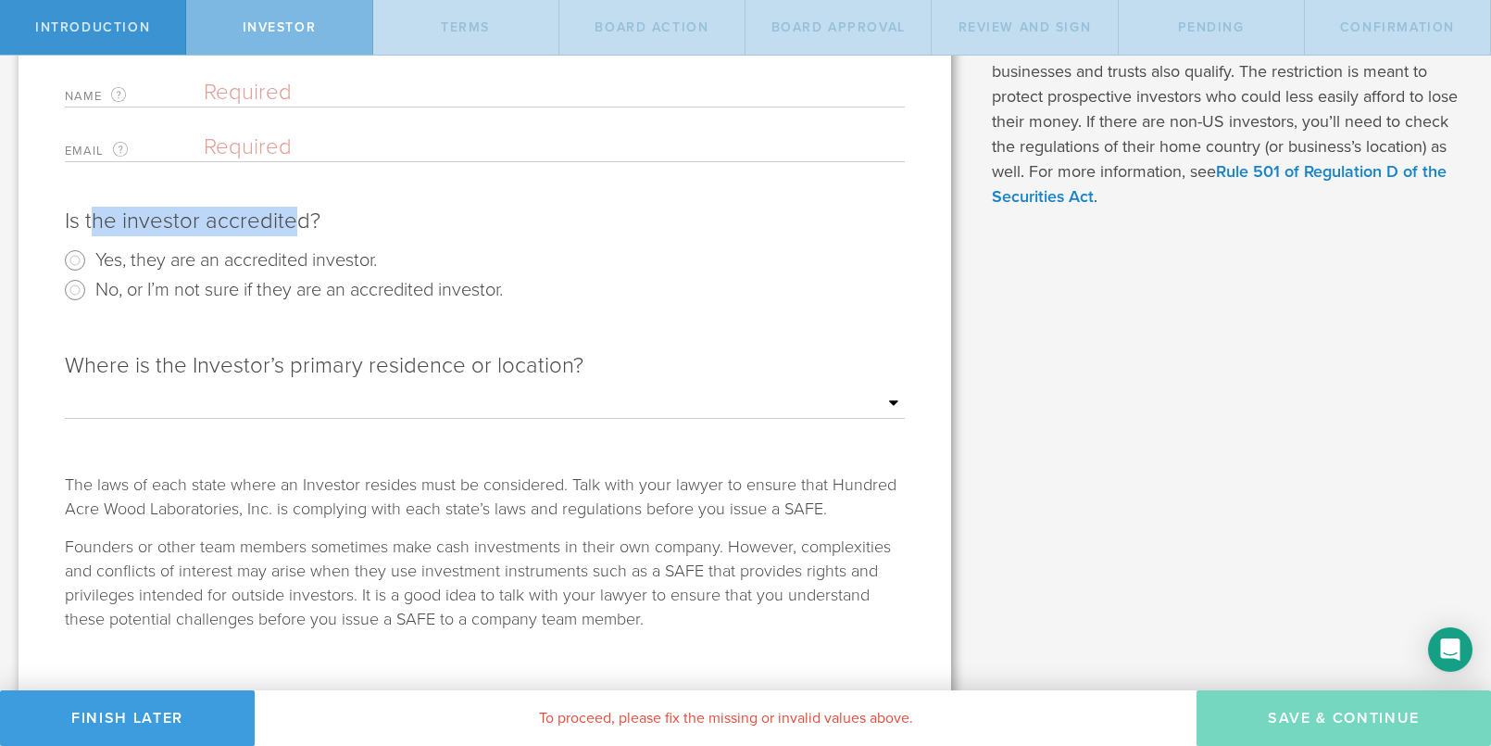
drag, startPoint x: 91, startPoint y: 226, endPoint x: 290, endPoint y: 219, distance: 199.3
click at [290, 219] on div "Is the investor accredited?" at bounding box center [485, 222] width 840 height 30
click at [550, 398] on select "Outside of the [GEOGRAPHIC_DATA] [US_STATE] [US_STATE] [US_STATE] [US_STATE] [U…" at bounding box center [485, 404] width 840 height 28
click at [451, 30] on span "terms" at bounding box center [465, 27] width 49 height 16
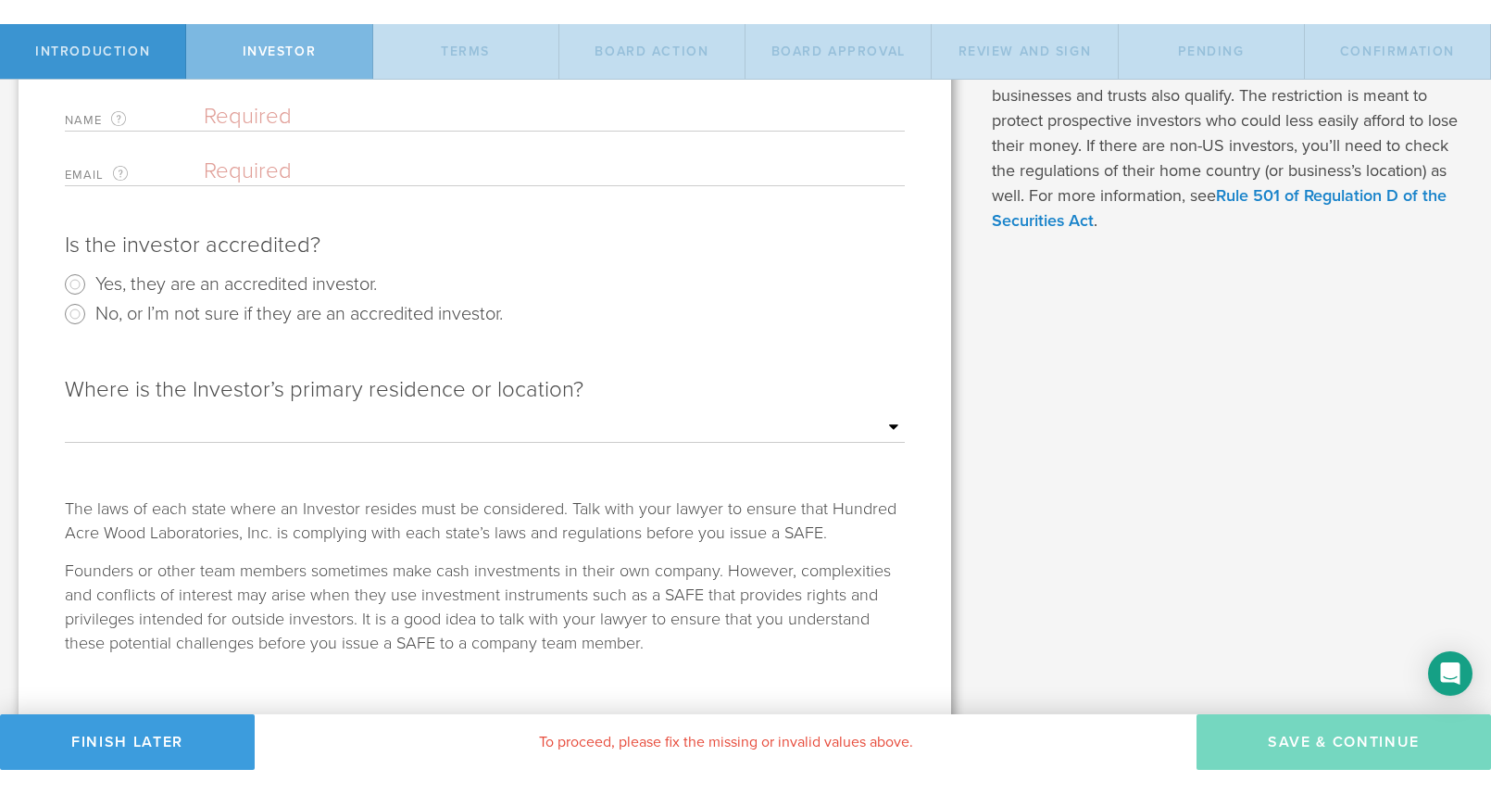
scroll to position [0, 0]
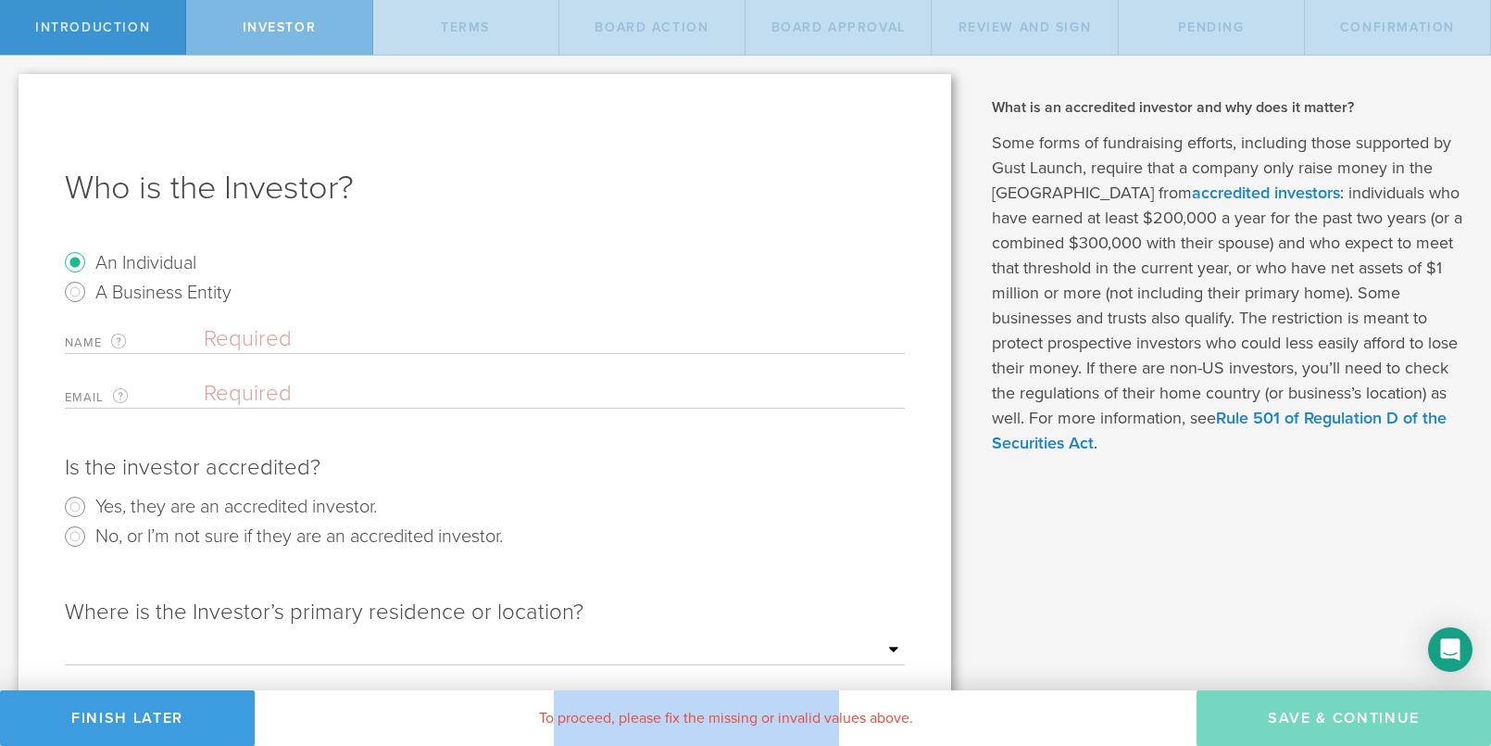
drag, startPoint x: 549, startPoint y: 712, endPoint x: 836, endPoint y: 722, distance: 287.3
click at [836, 722] on div "To proceed, please fix the missing or invalid values above." at bounding box center [726, 718] width 942 height 56
